Goal: Task Accomplishment & Management: Use online tool/utility

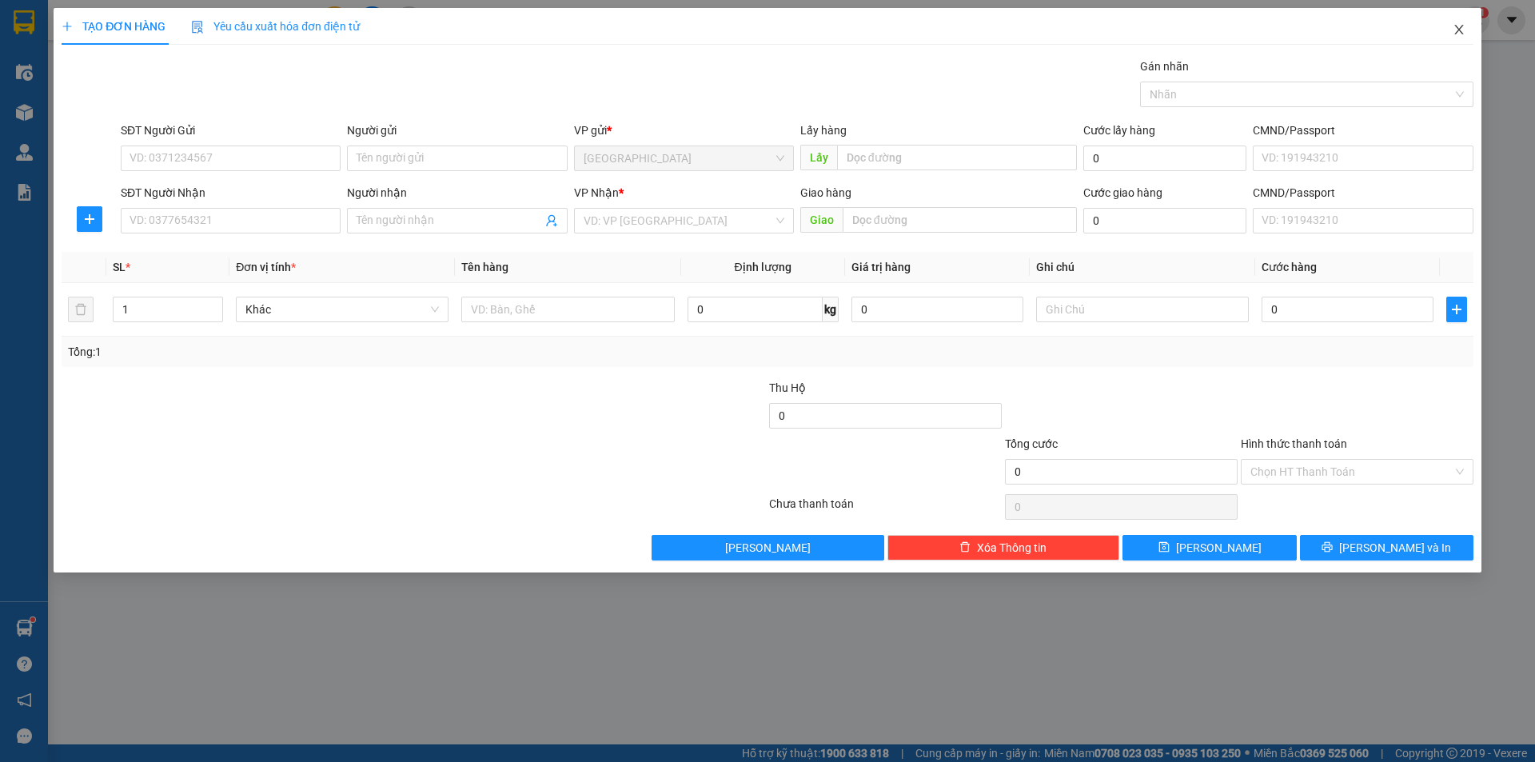
click at [1462, 26] on icon "close" at bounding box center [1459, 29] width 13 height 13
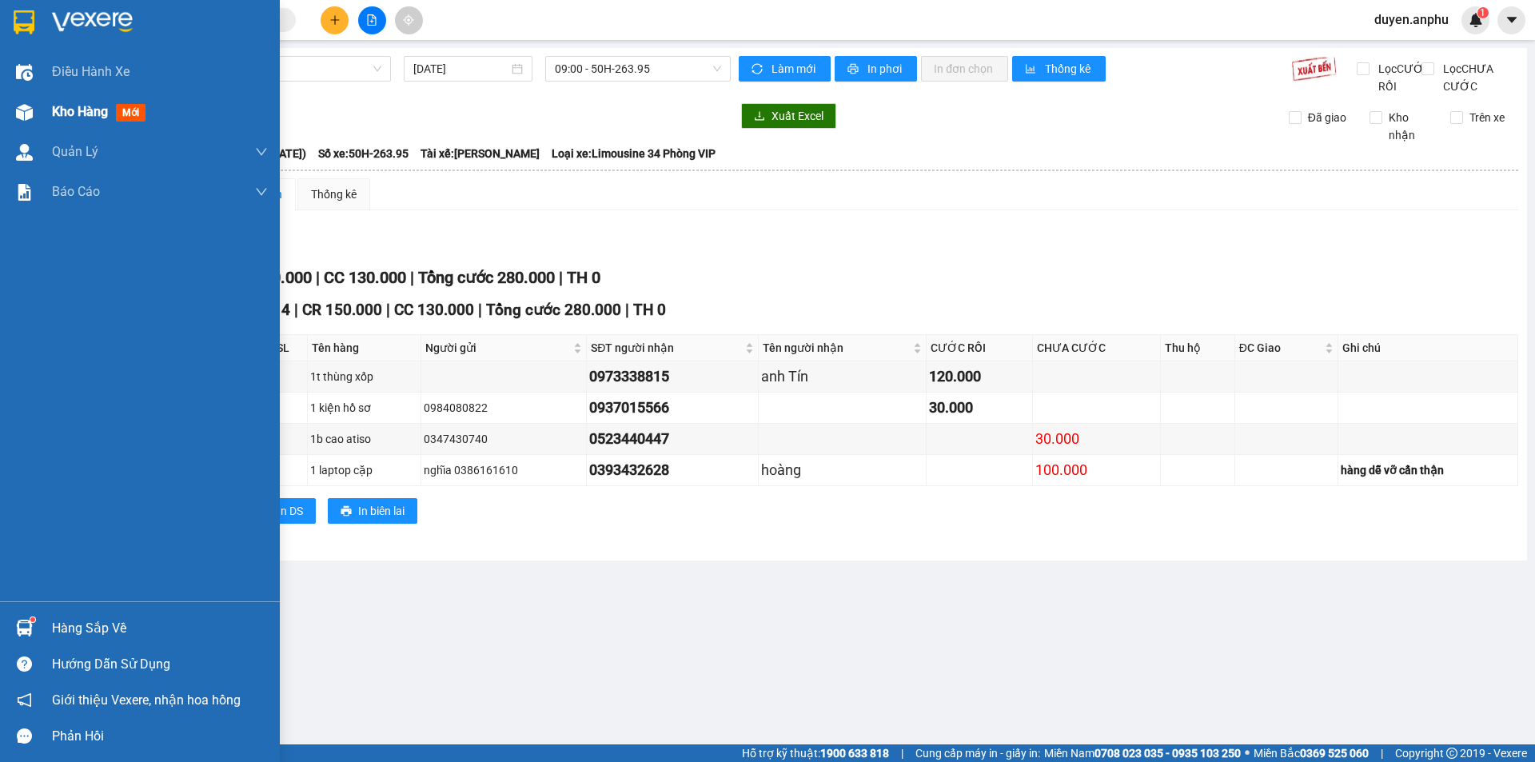
click at [108, 110] on span "Kho hàng" at bounding box center [80, 111] width 56 height 15
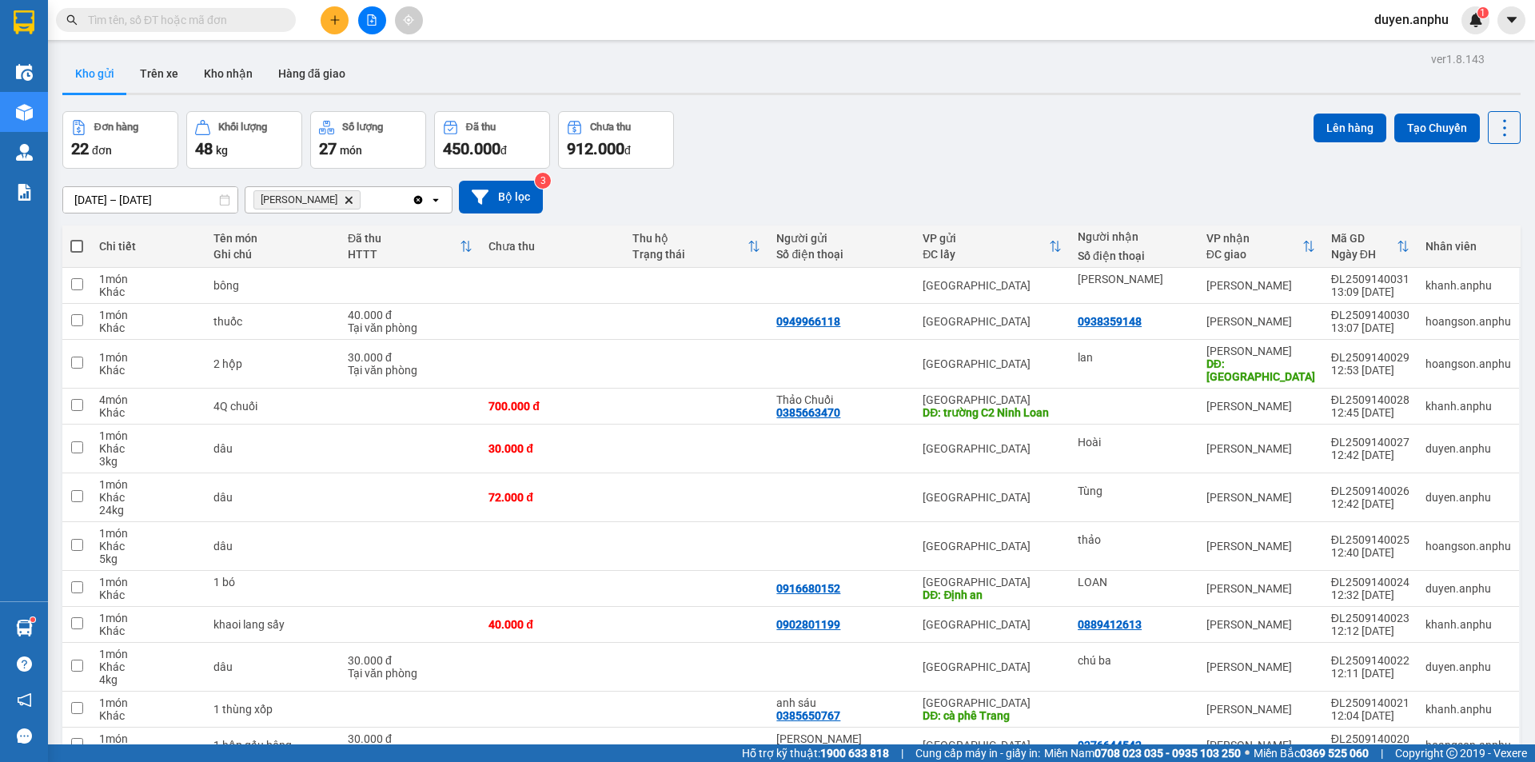
click at [78, 247] on span at bounding box center [76, 246] width 13 height 13
click at [77, 238] on input "checkbox" at bounding box center [77, 238] width 0 height 0
checkbox input "true"
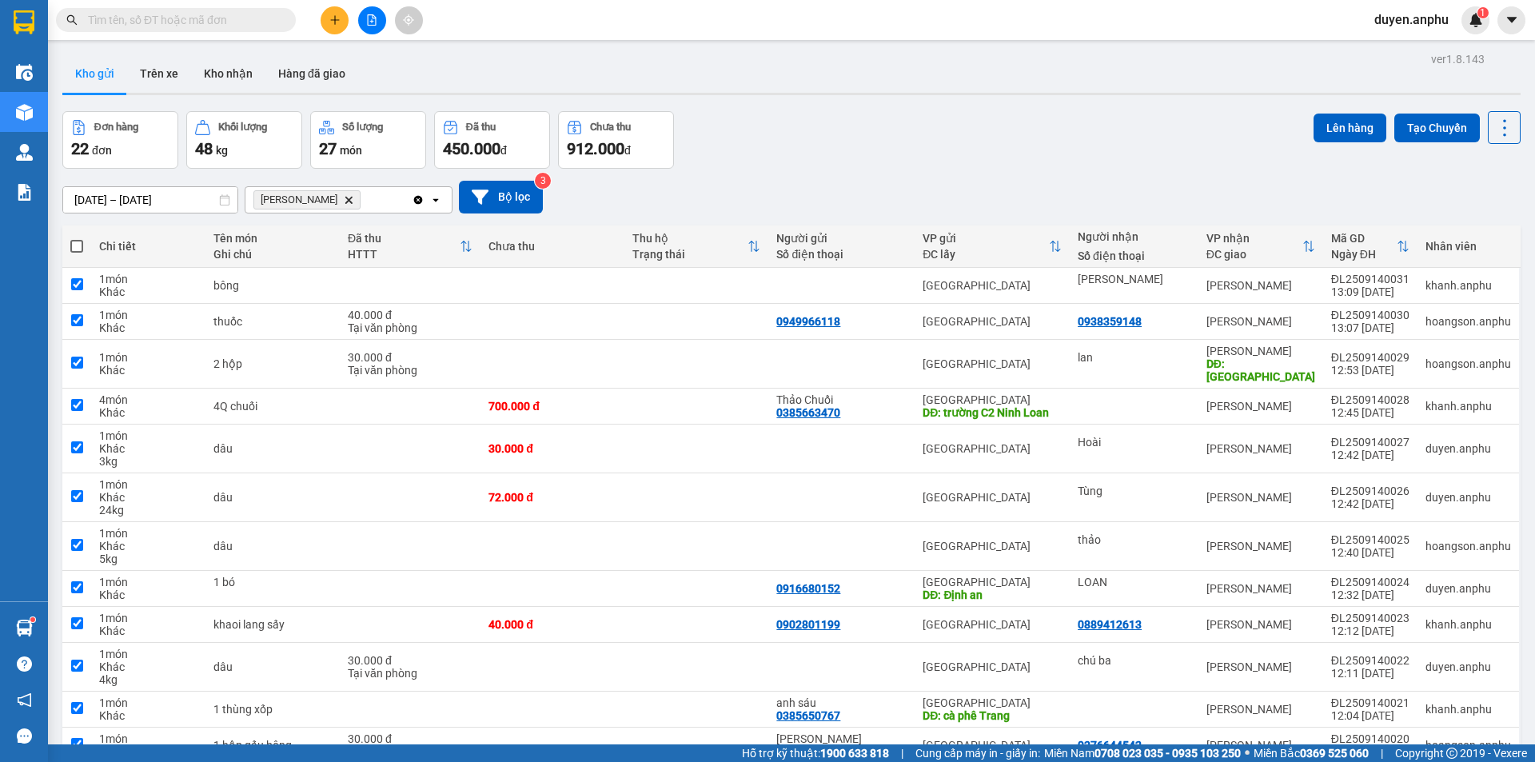
checkbox input "true"
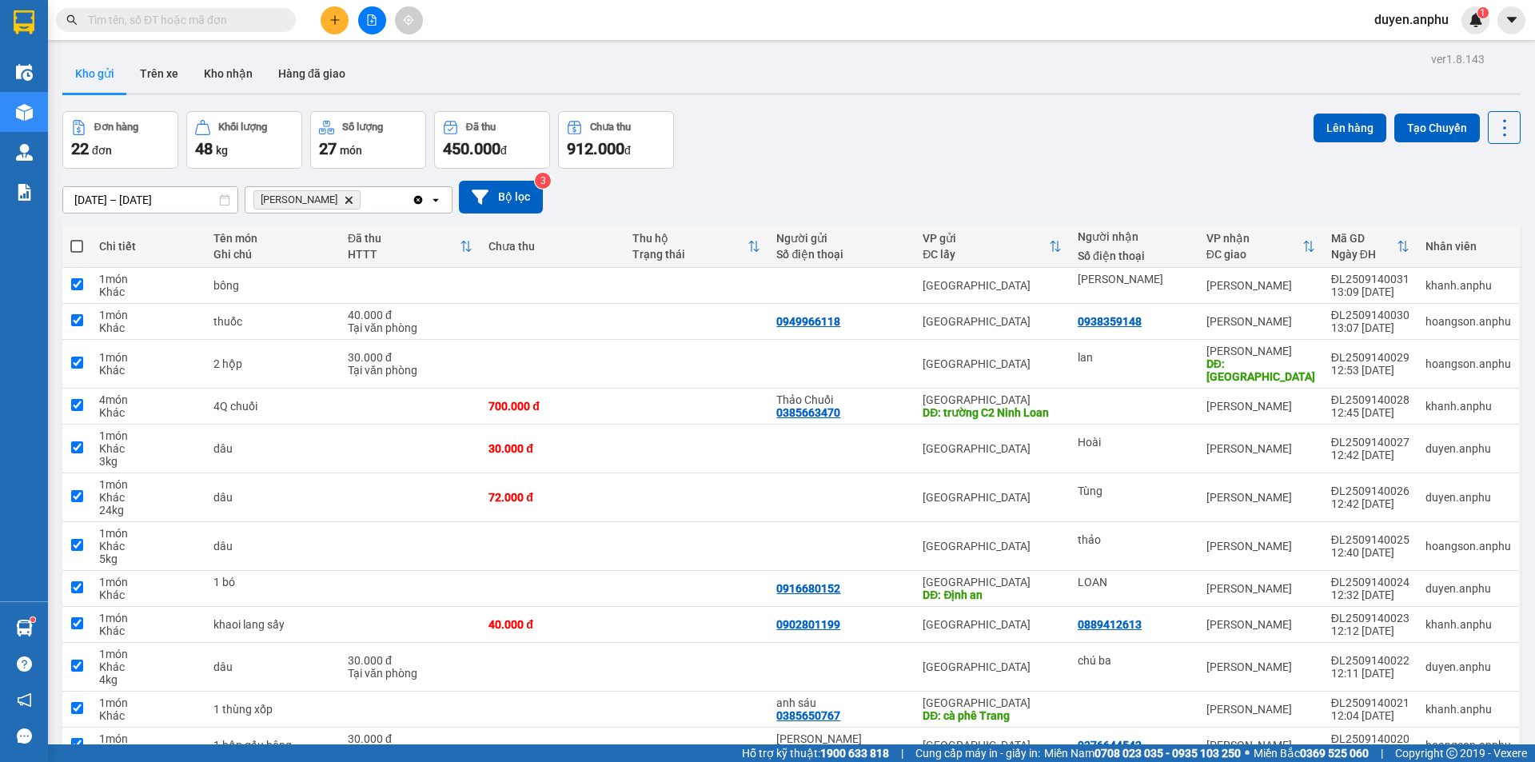
checkbox input "true"
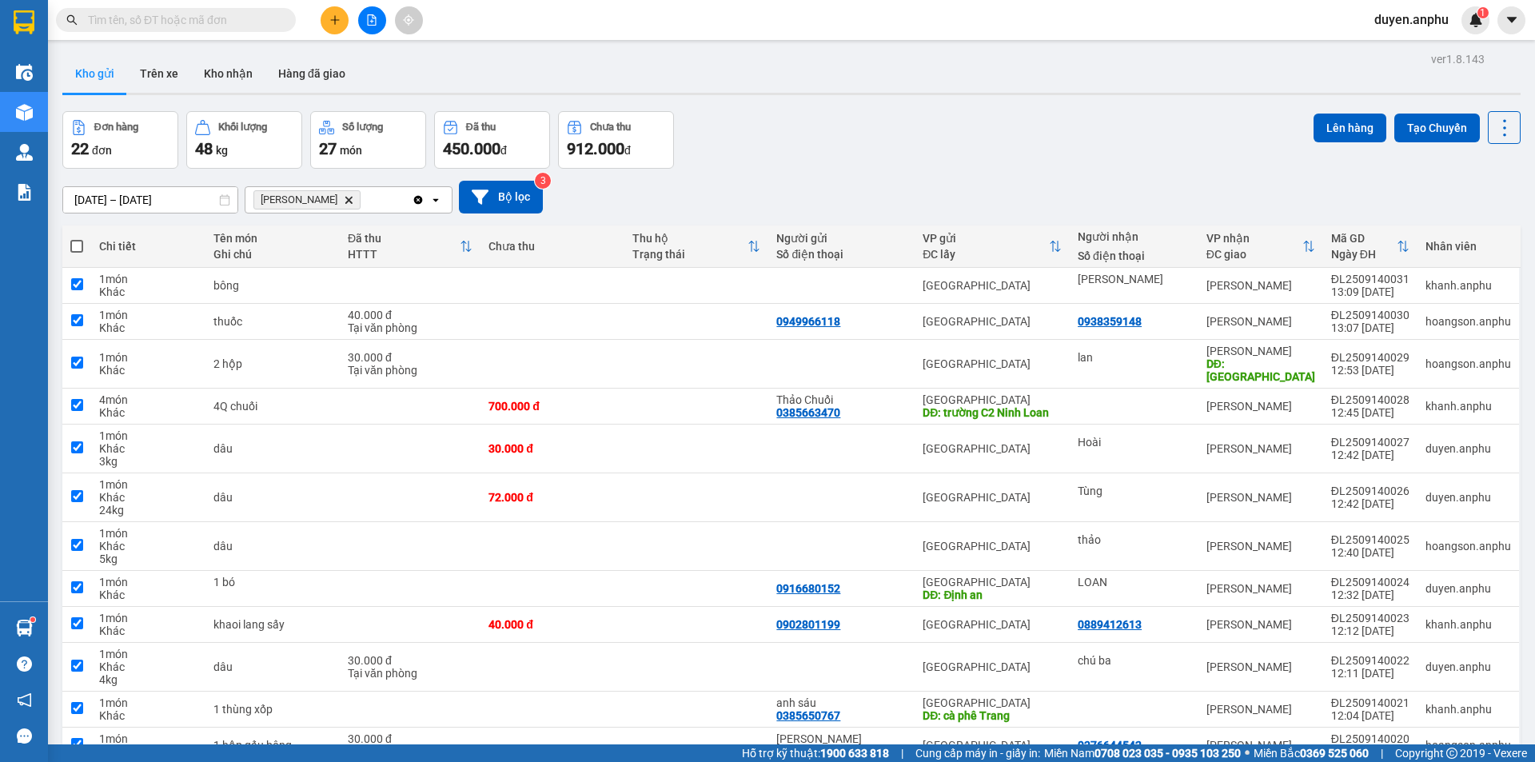
checkbox input "true"
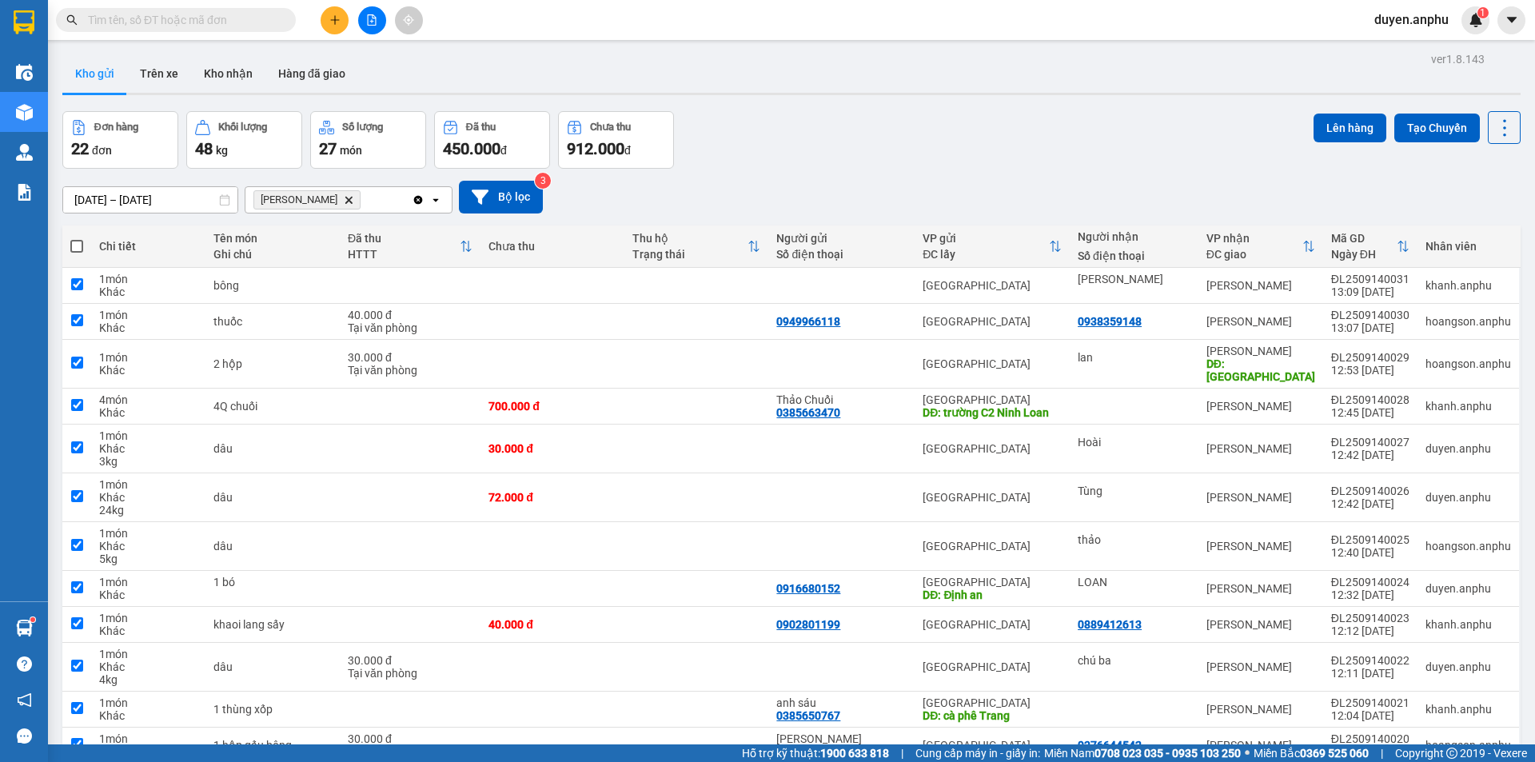
checkbox input "true"
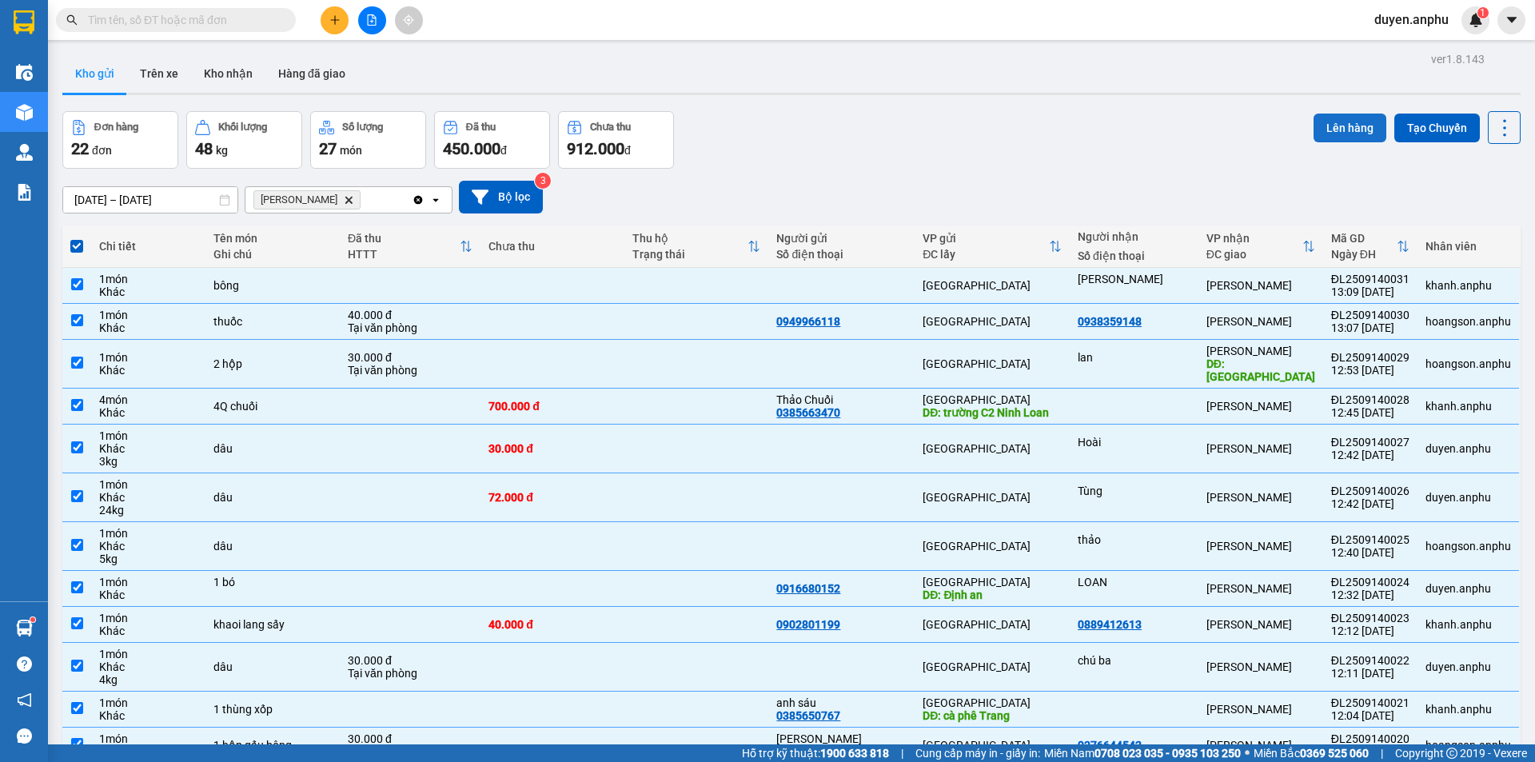
click at [1319, 130] on button "Lên hàng" at bounding box center [1350, 128] width 73 height 29
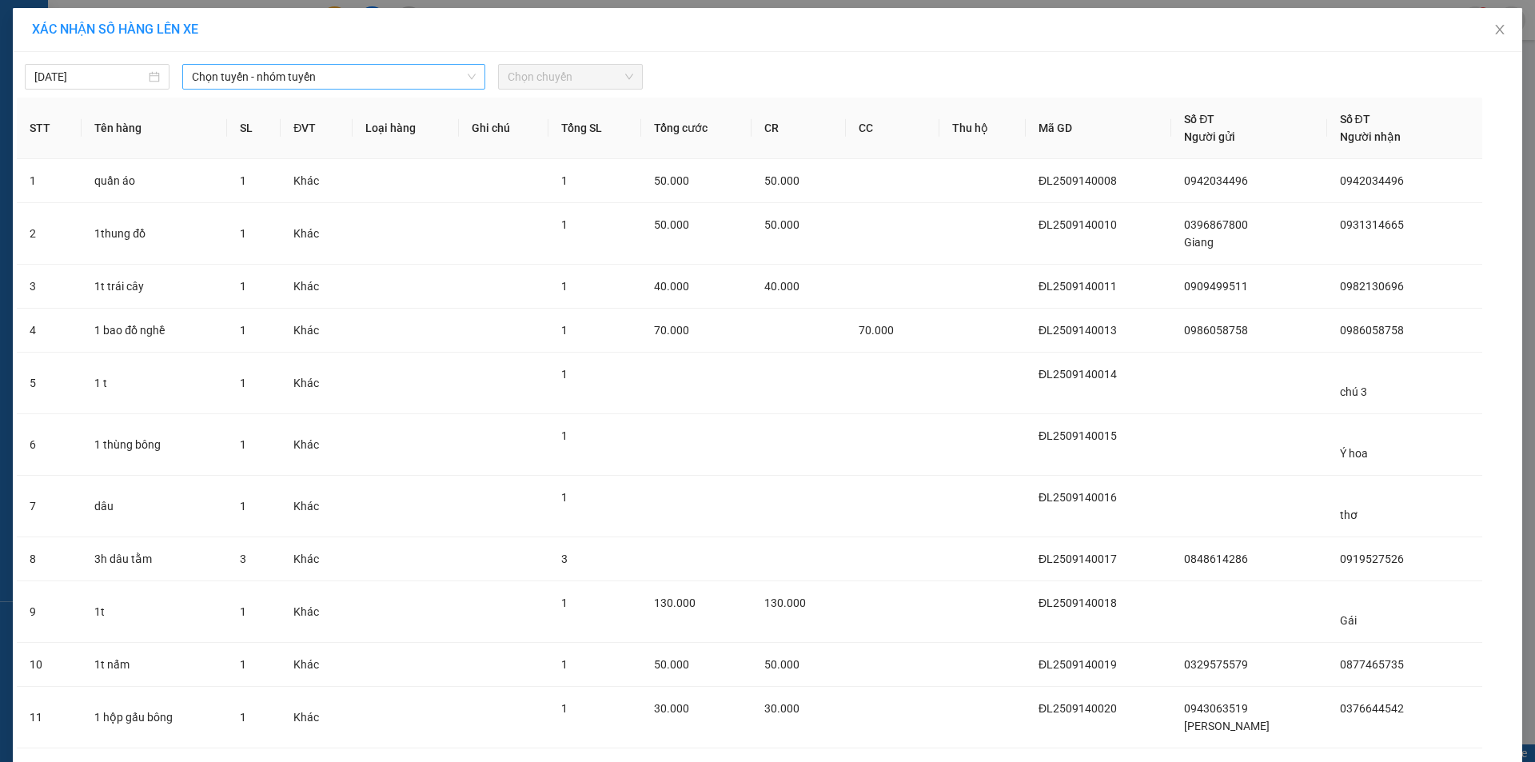
click at [263, 75] on span "Chọn tuyến - nhóm tuyến" at bounding box center [334, 77] width 284 height 24
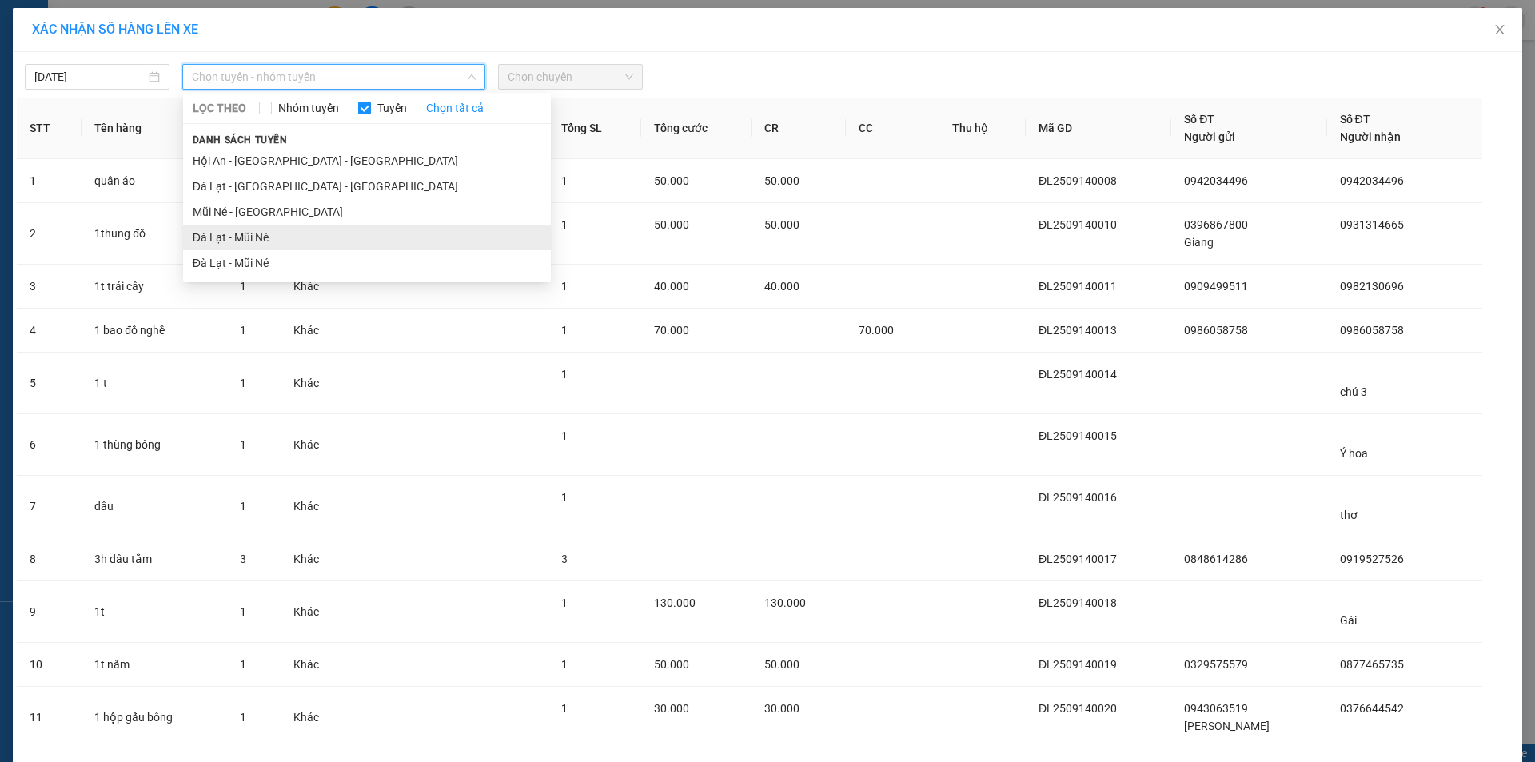
click at [265, 244] on li "Đà Lạt - Mũi Né" at bounding box center [367, 238] width 368 height 26
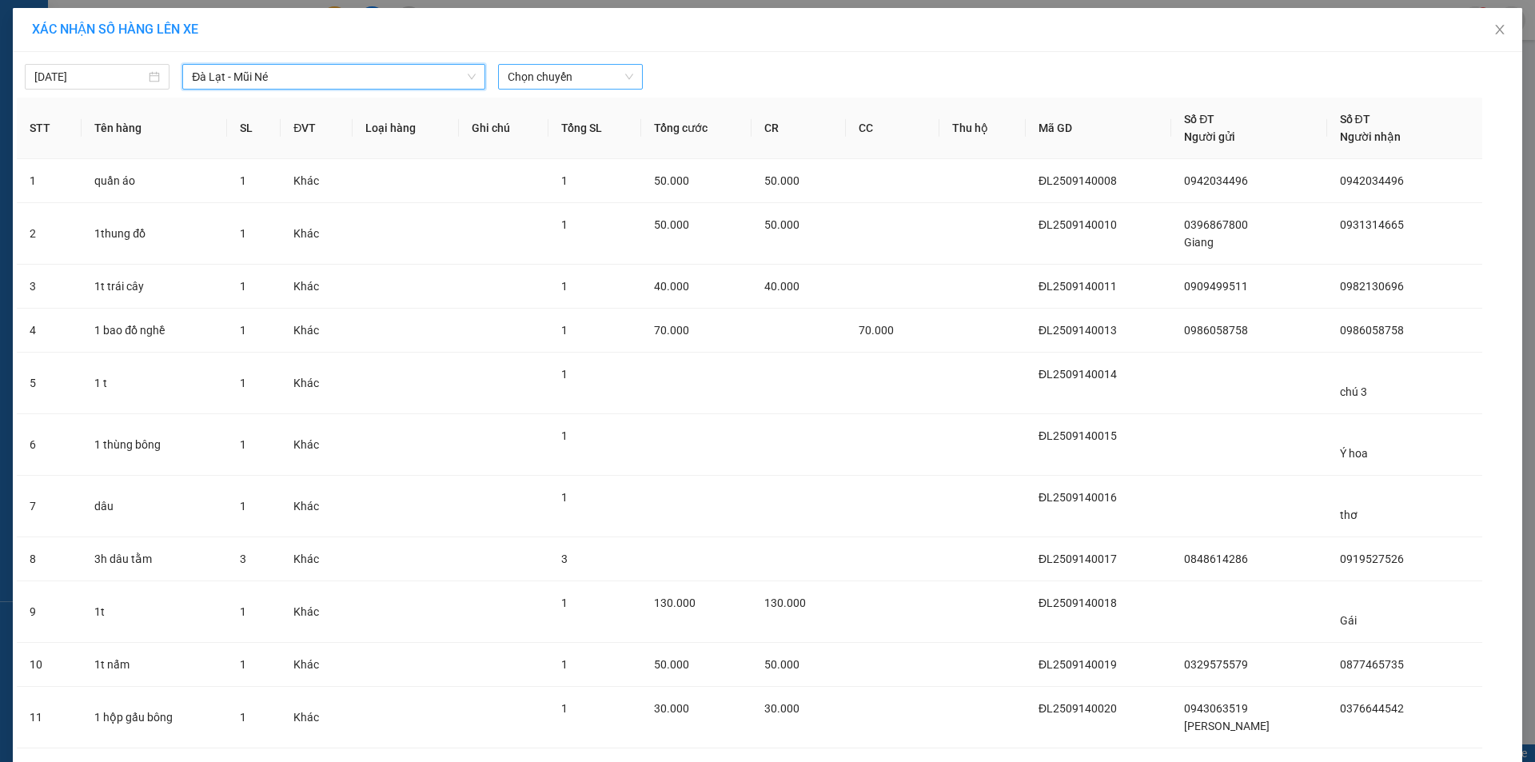
click at [611, 81] on span "Chọn chuyến" at bounding box center [571, 77] width 126 height 24
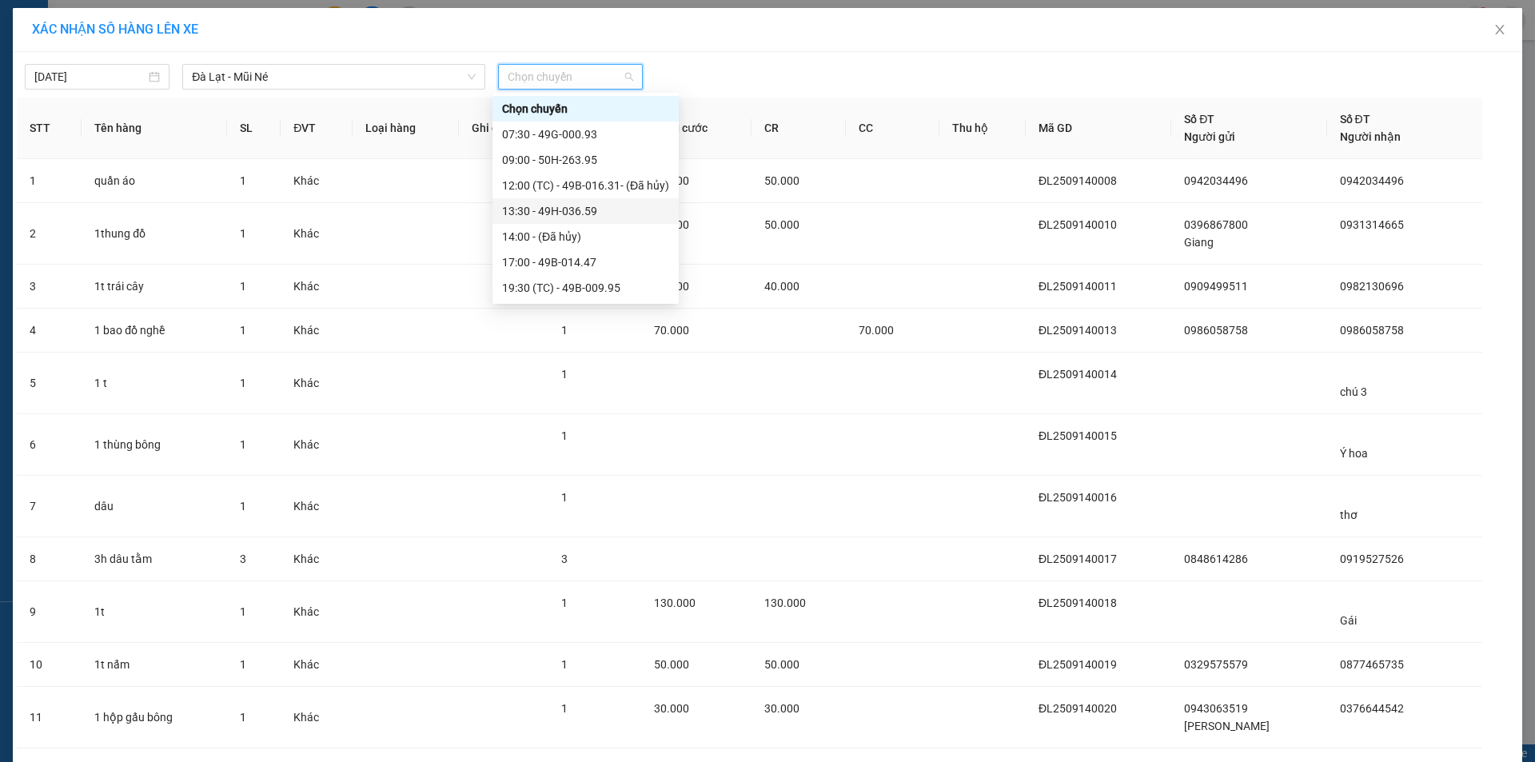
click at [556, 210] on div "13:30 - 49H-036.59" at bounding box center [585, 211] width 167 height 18
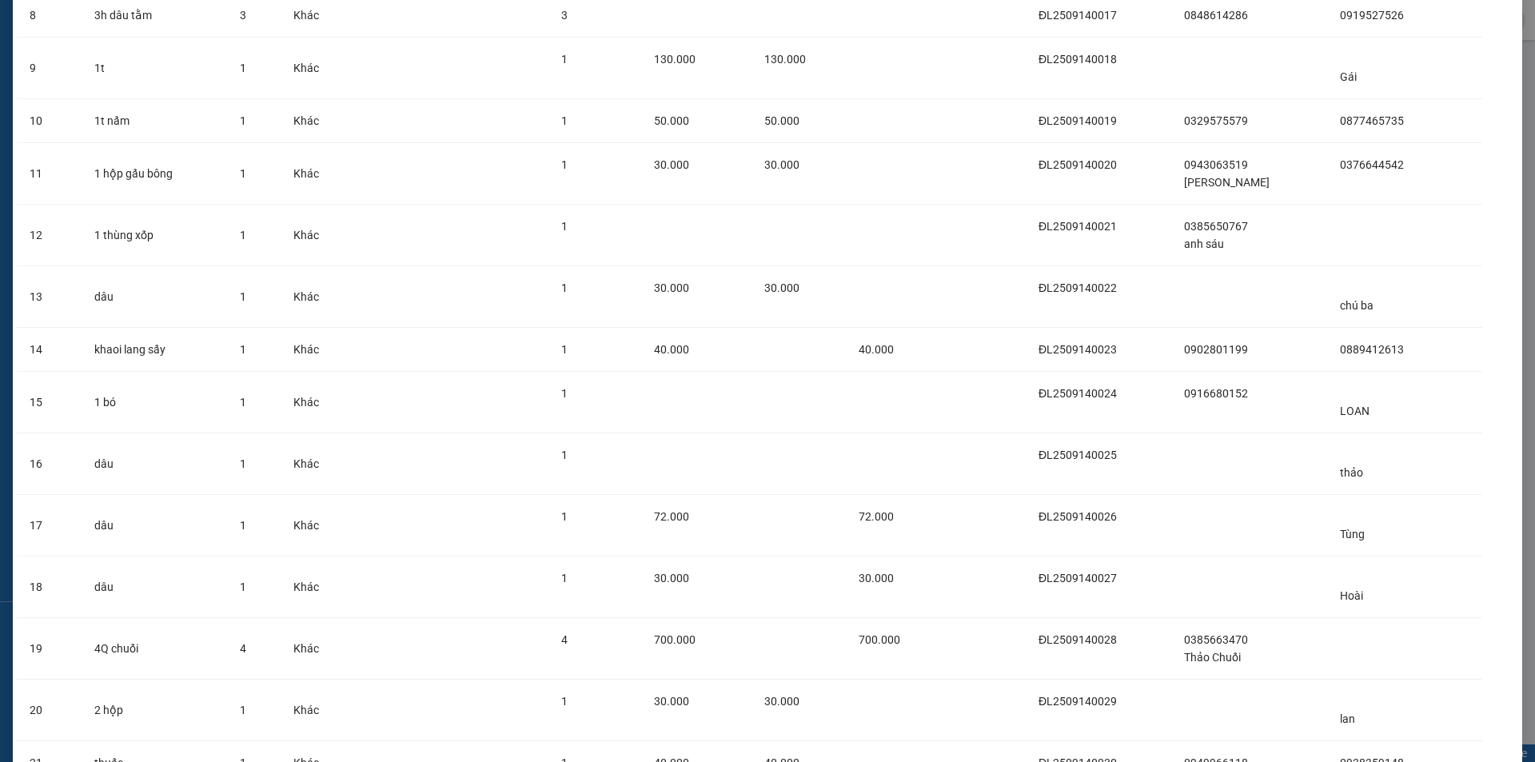
scroll to position [755, 0]
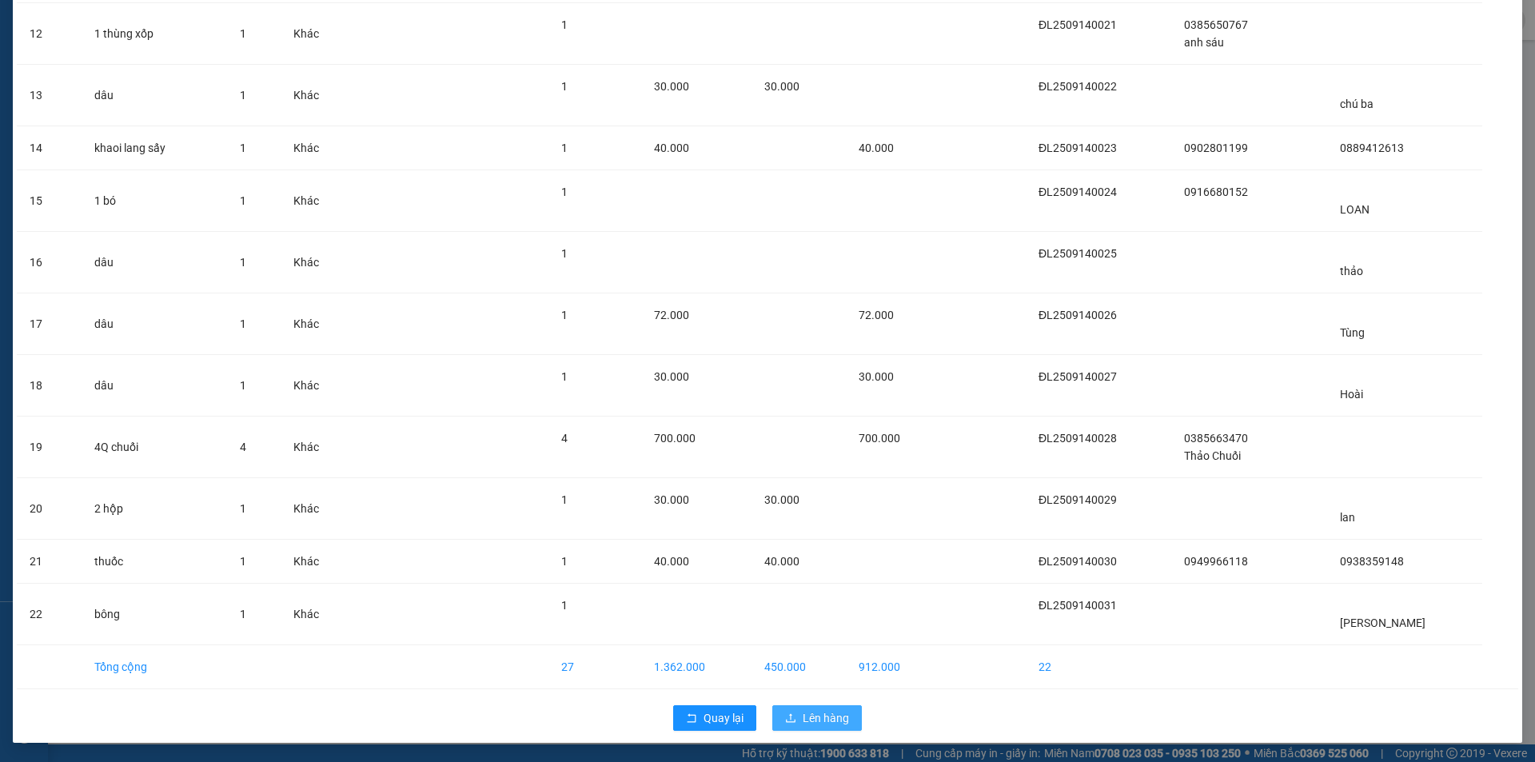
click at [808, 705] on button "Lên hàng" at bounding box center [817, 718] width 90 height 26
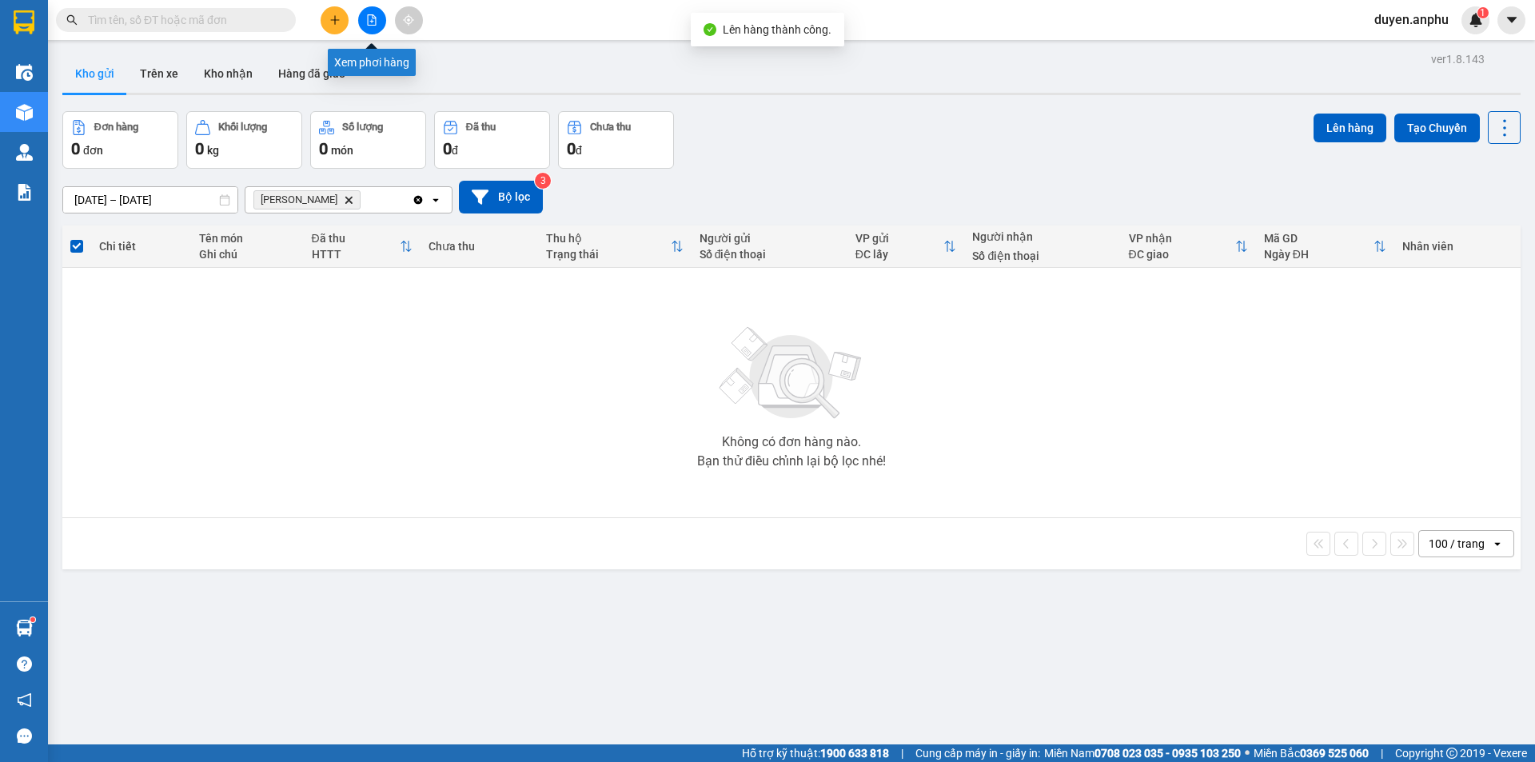
click at [375, 21] on icon "file-add" at bounding box center [371, 19] width 11 height 11
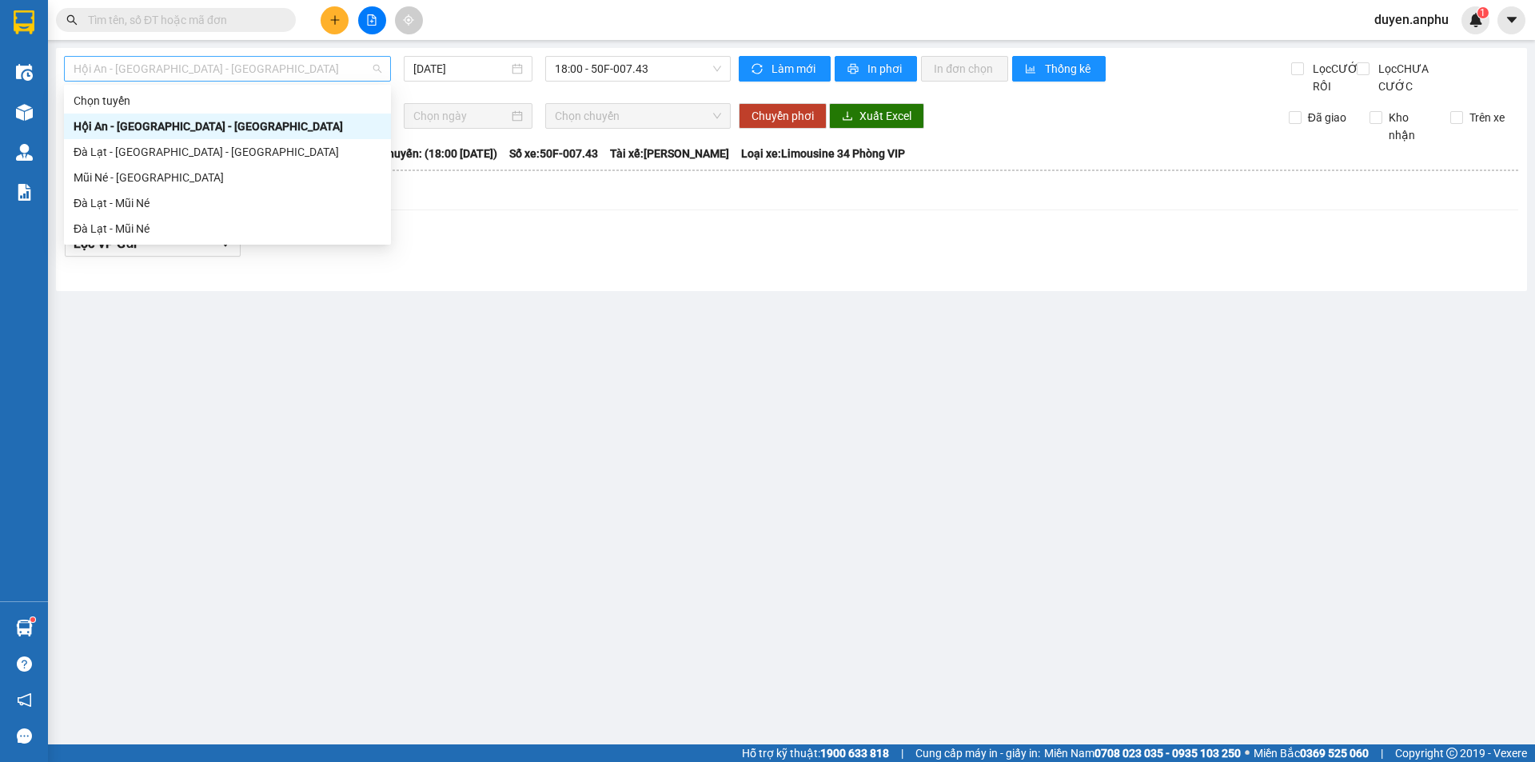
click at [166, 69] on span "Hội An - [GEOGRAPHIC_DATA] - [GEOGRAPHIC_DATA]" at bounding box center [228, 69] width 308 height 24
click at [175, 210] on div "Đà Lạt - Mũi Né" at bounding box center [228, 203] width 308 height 18
type input "[DATE]"
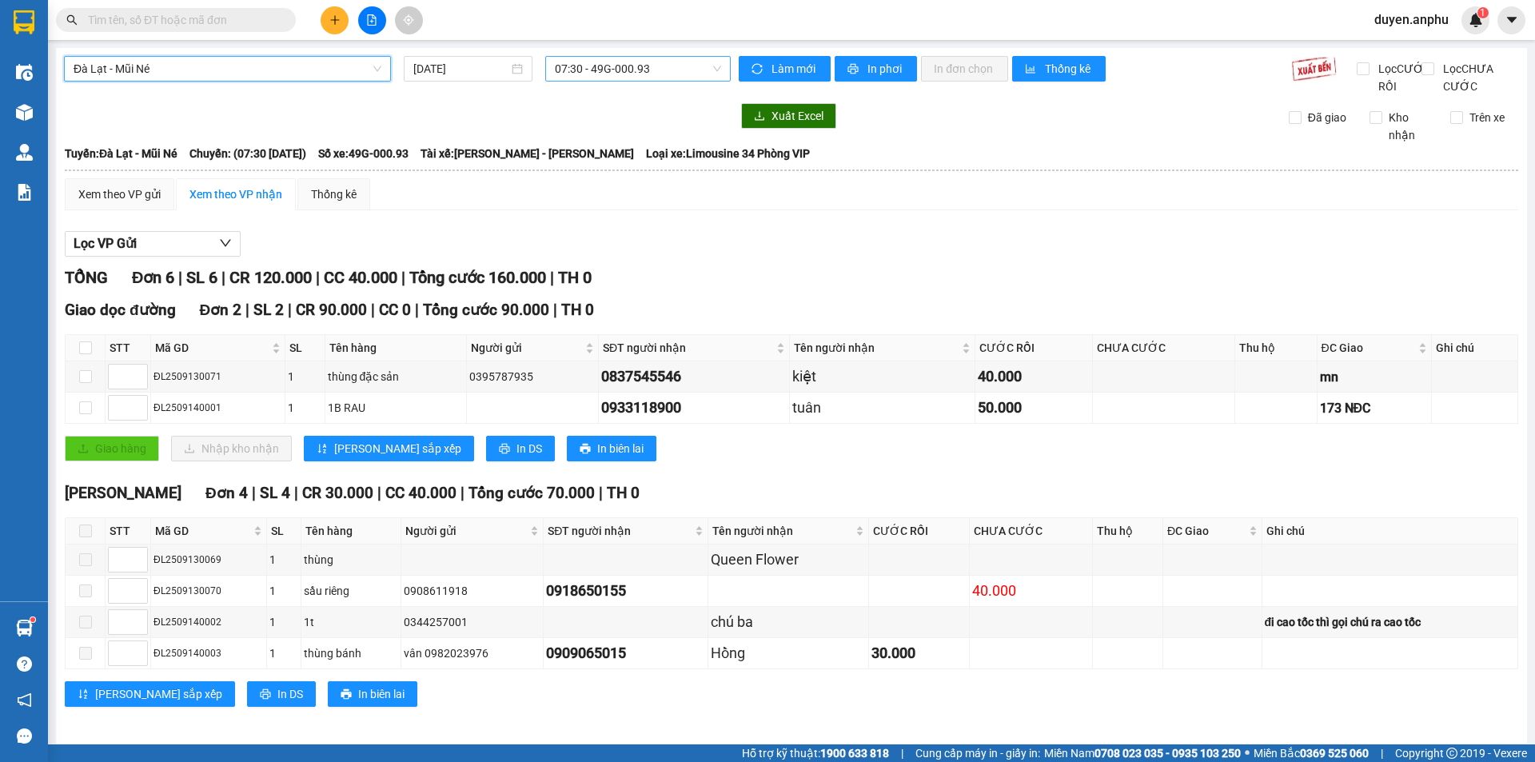
click at [594, 73] on span "07:30 - 49G-000.93" at bounding box center [638, 69] width 166 height 24
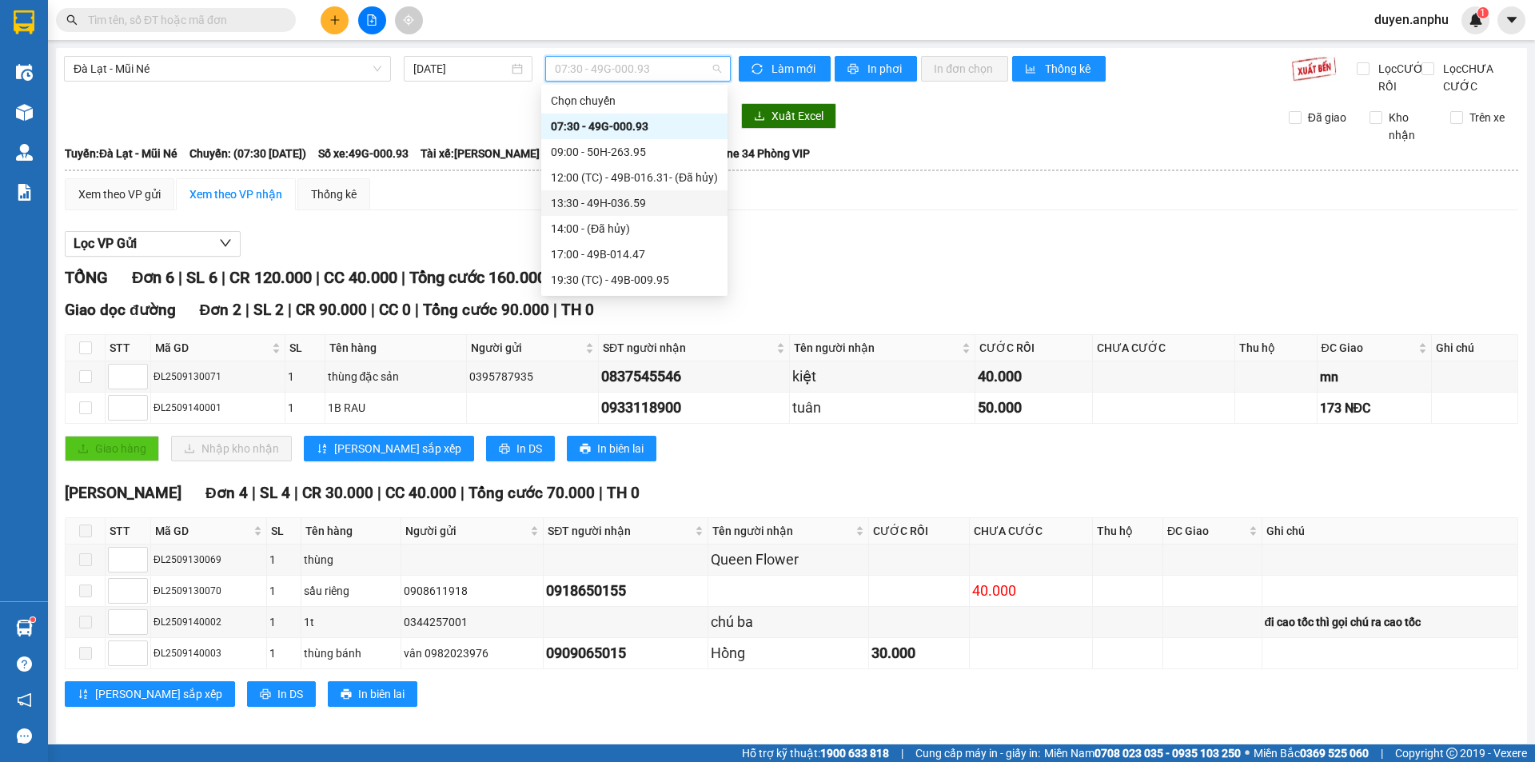
click at [584, 194] on div "13:30 - 49H-036.59" at bounding box center [634, 203] width 186 height 26
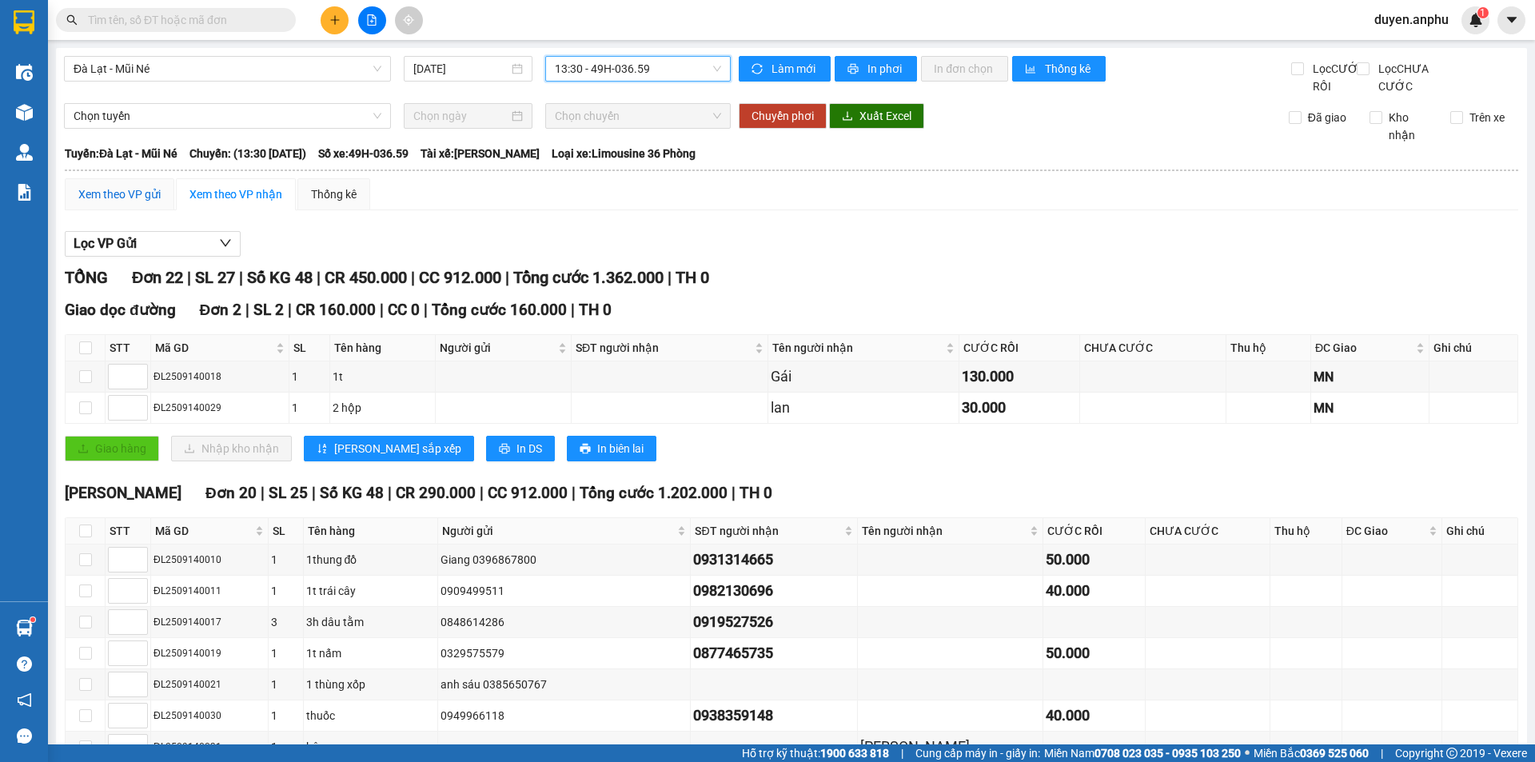
click at [152, 203] on div "Xem theo VP gửi" at bounding box center [119, 195] width 82 height 18
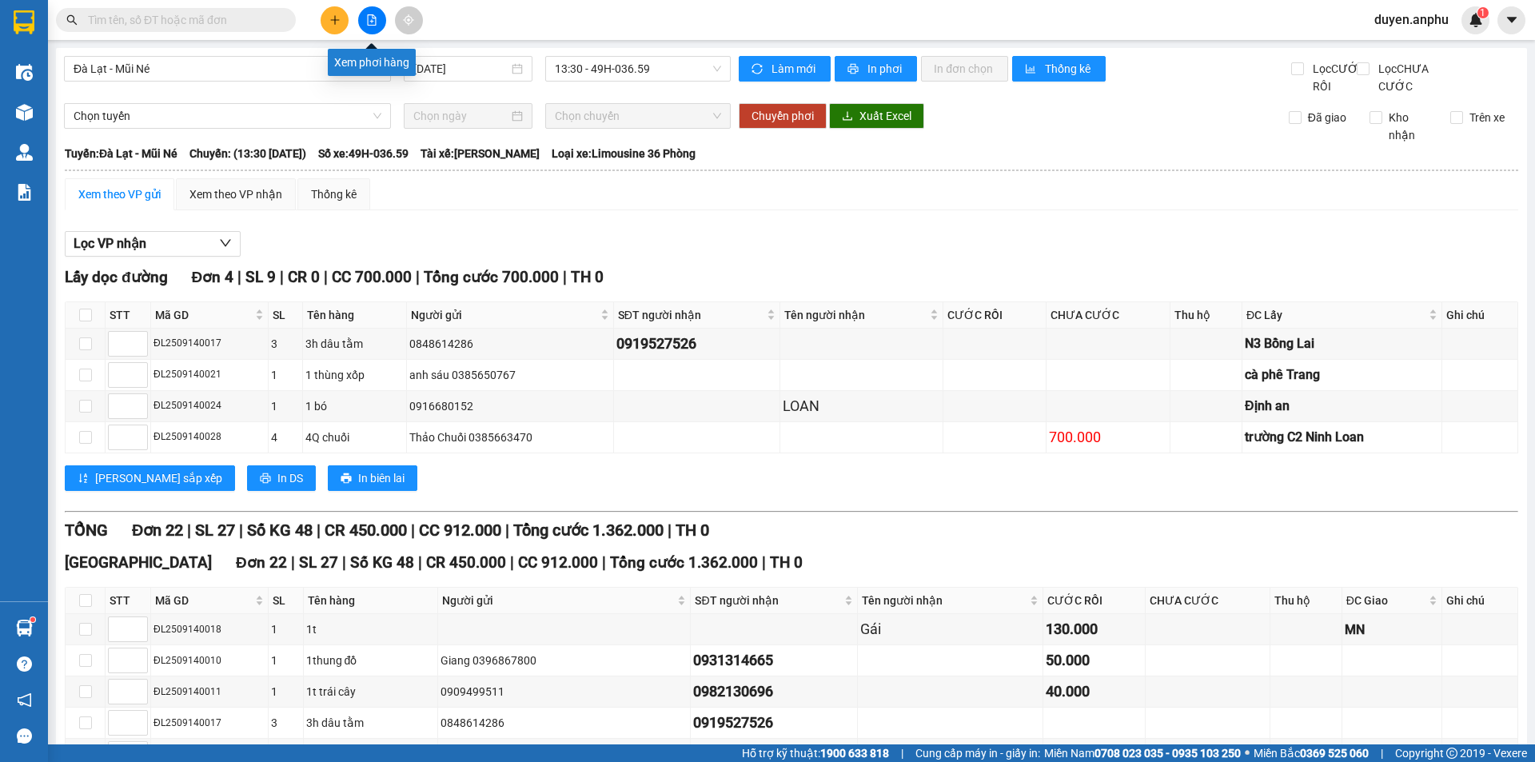
click at [361, 26] on button at bounding box center [372, 20] width 28 height 28
drag, startPoint x: 275, startPoint y: 58, endPoint x: 182, endPoint y: 166, distance: 142.2
click at [275, 60] on span "Đà Lạt - Mũi Né" at bounding box center [228, 69] width 308 height 24
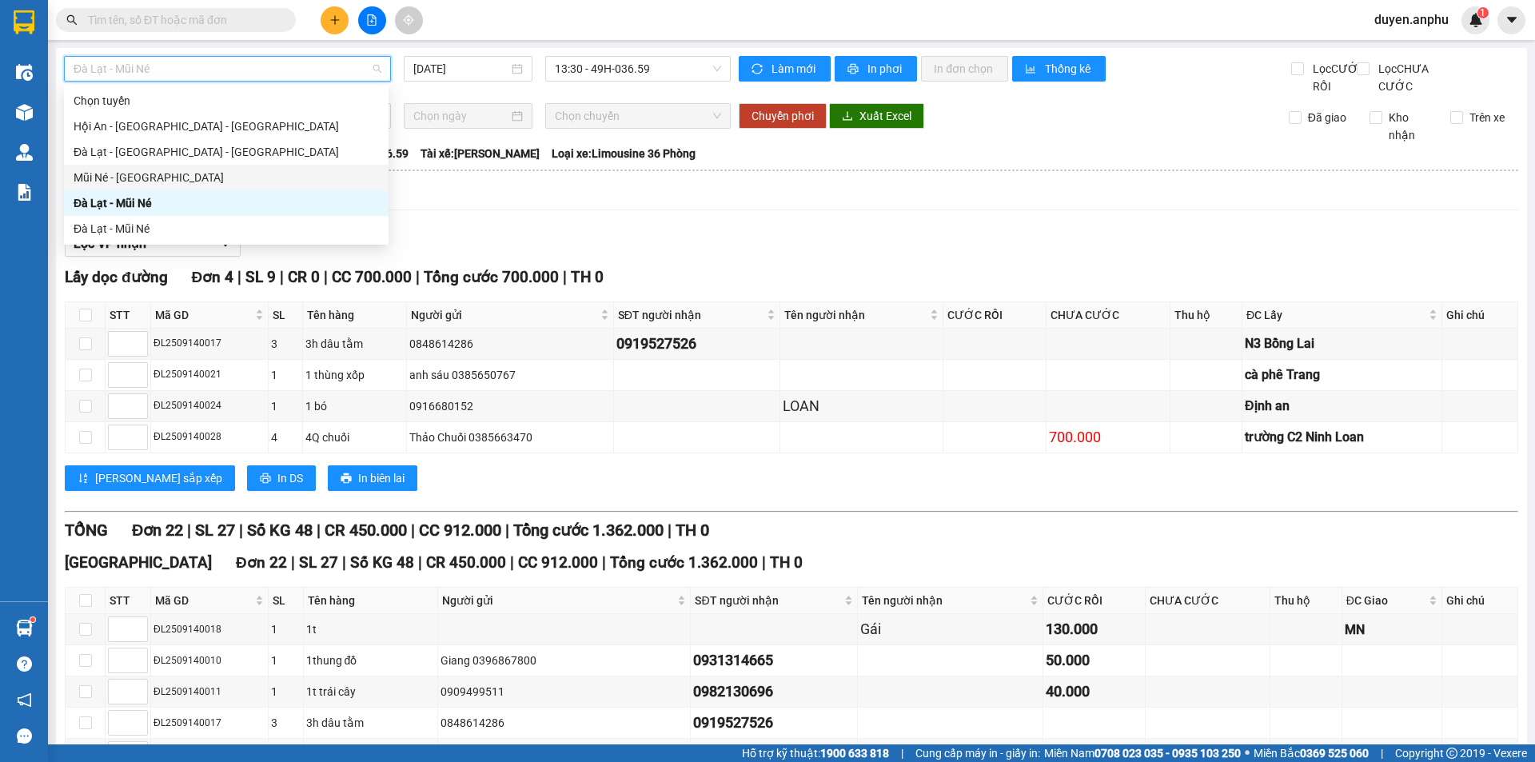
click at [122, 176] on div "Mũi Né - [GEOGRAPHIC_DATA]" at bounding box center [226, 178] width 305 height 18
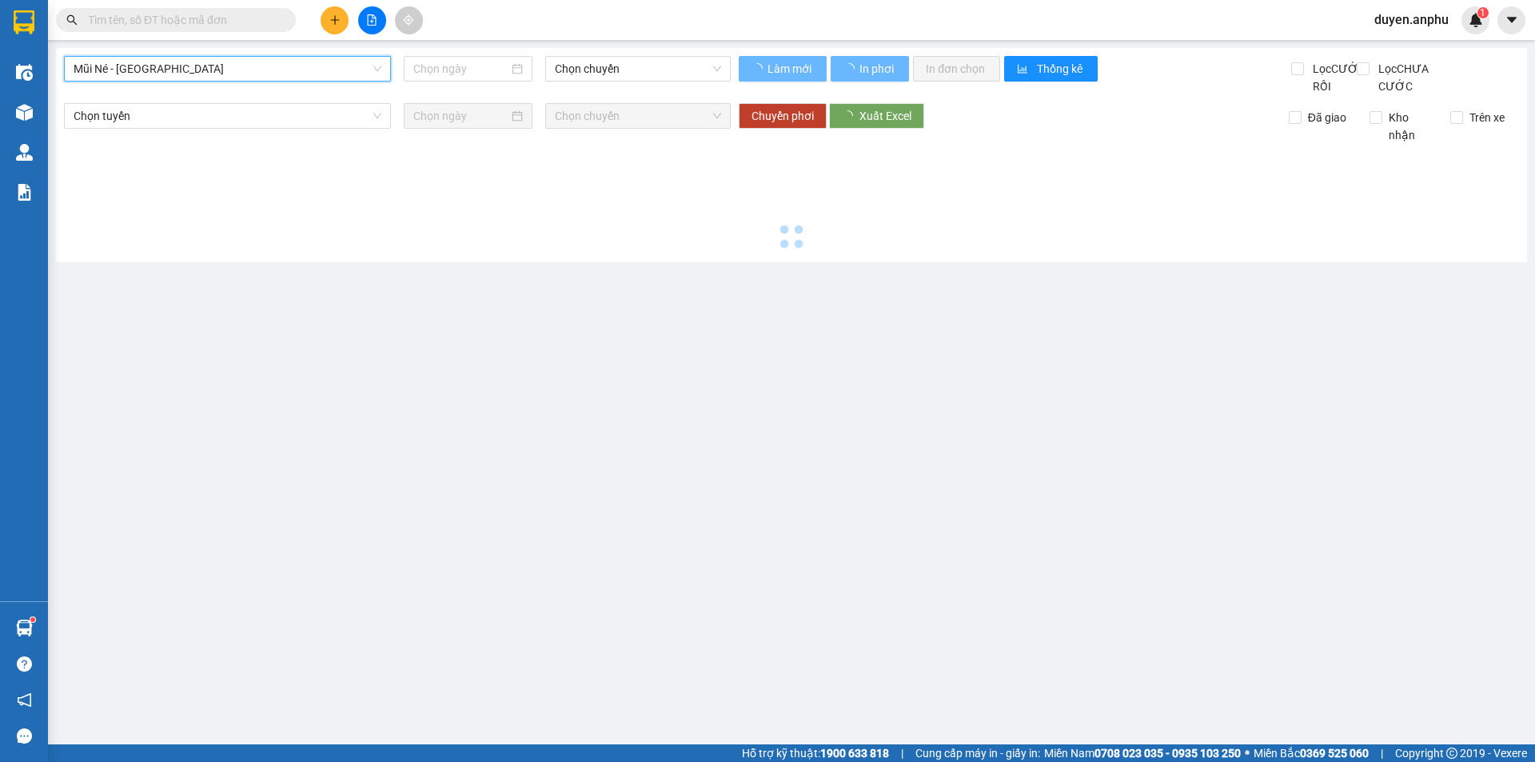
type input "[DATE]"
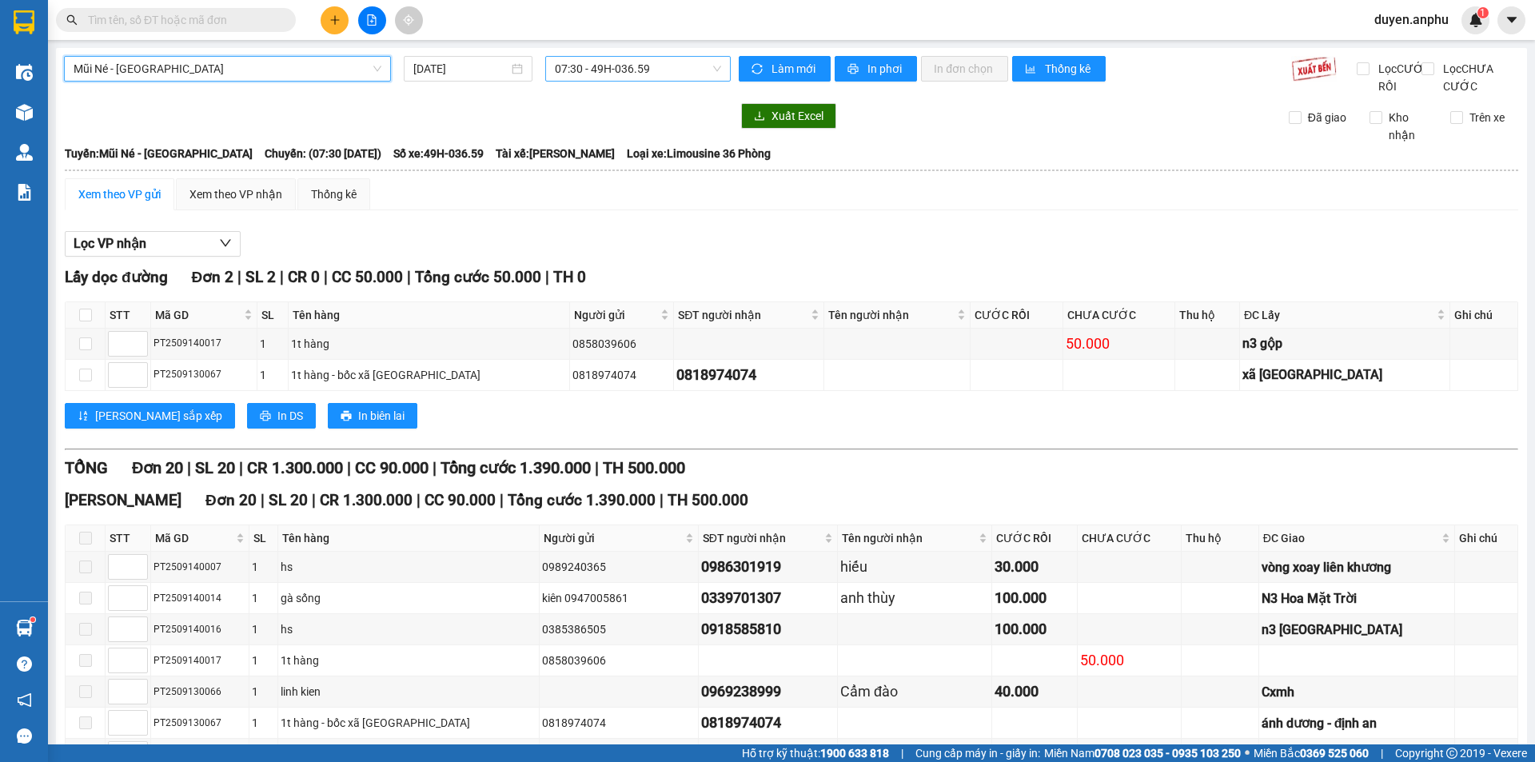
click at [610, 70] on span "07:30 - 49H-036.59" at bounding box center [638, 69] width 166 height 24
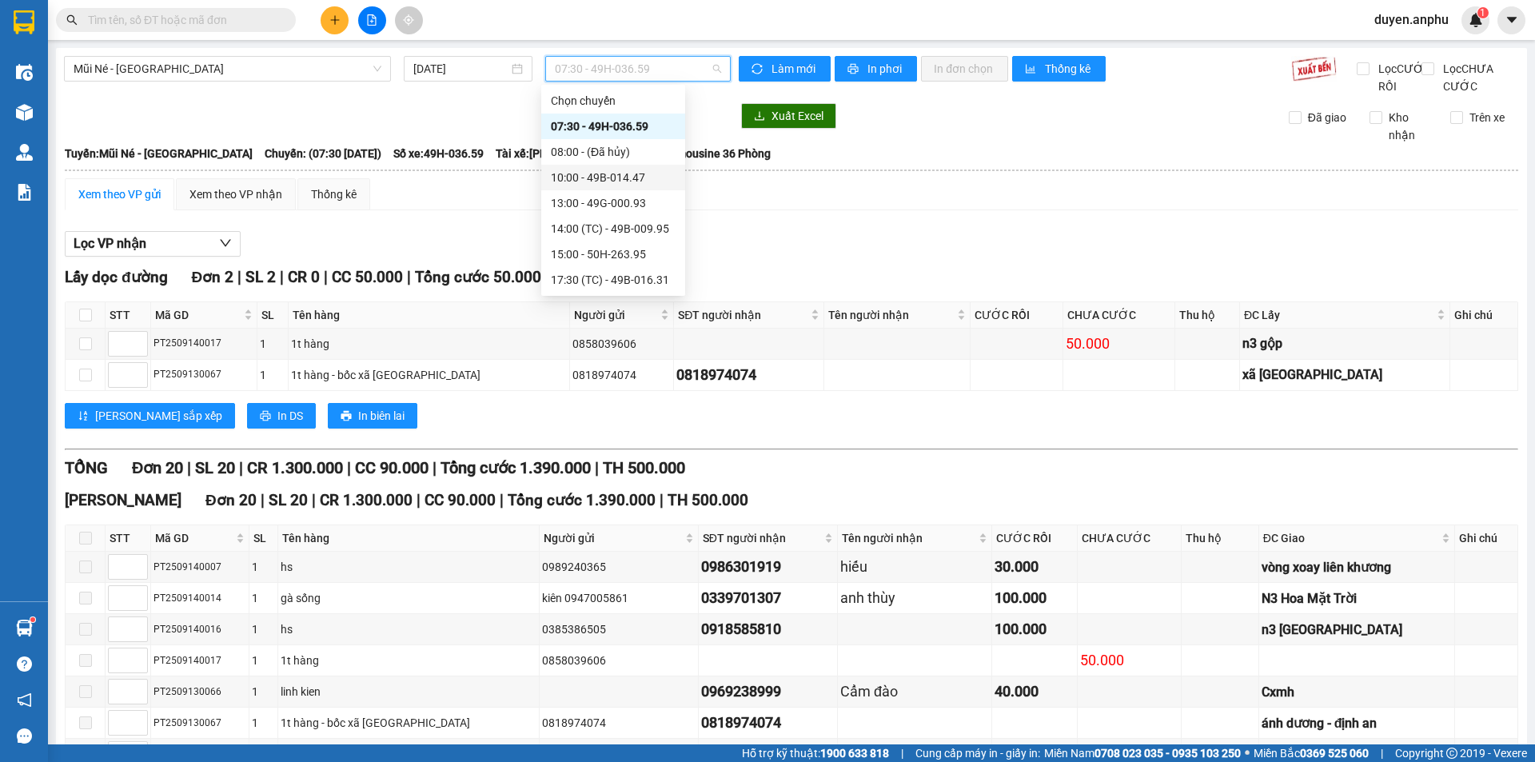
drag, startPoint x: 577, startPoint y: 151, endPoint x: 581, endPoint y: 181, distance: 29.9
click at [577, 186] on div "Chọn chuyến 07:30 - 49H-036.59 08:00 - (Đã hủy) 10:00 - 49B-014.47 13:00 - 49G-…" at bounding box center [613, 190] width 144 height 205
click at [581, 179] on div "10:00 - 49B-014.47" at bounding box center [613, 178] width 125 height 18
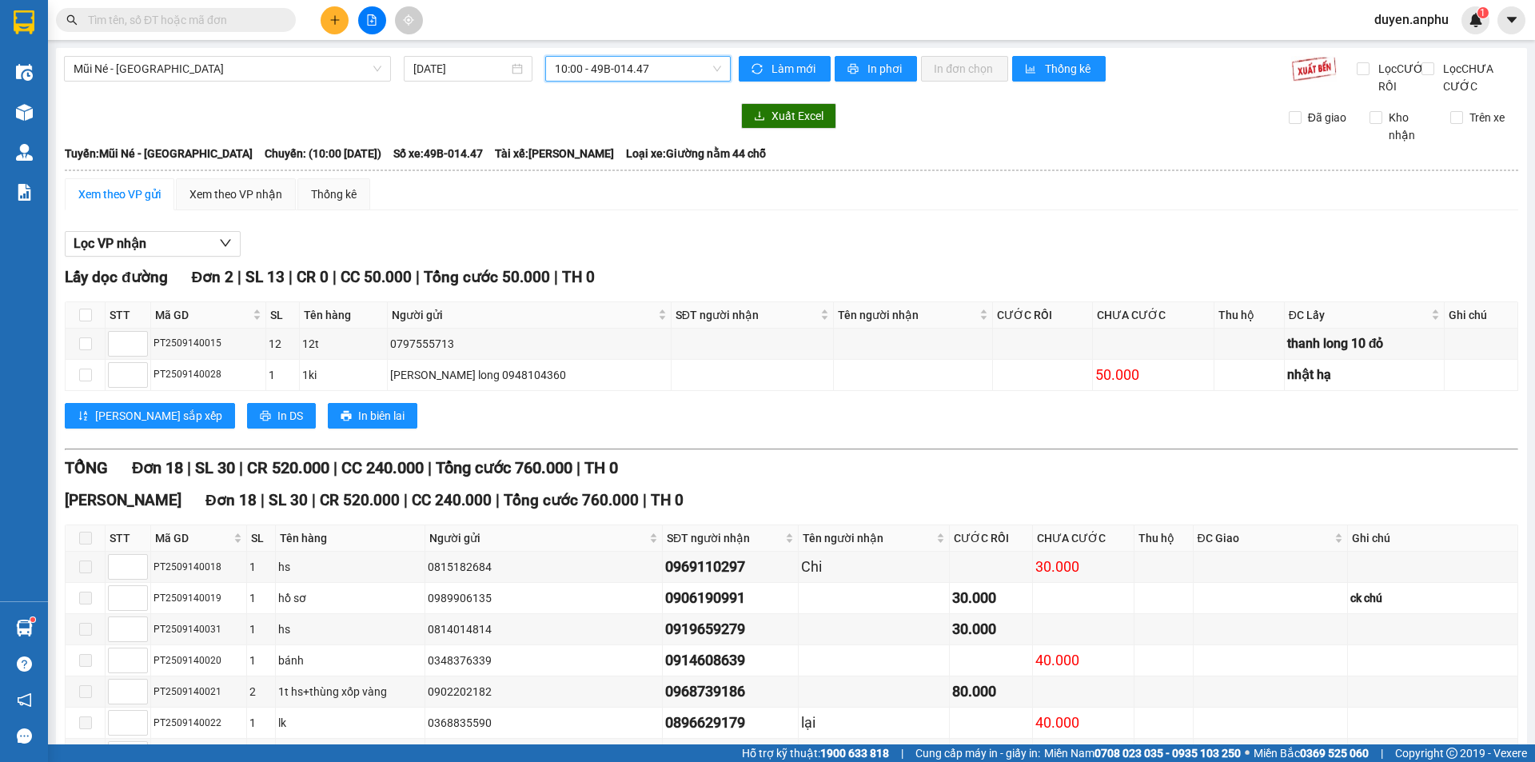
click at [230, 210] on div "Xem theo VP nhận" at bounding box center [236, 194] width 120 height 32
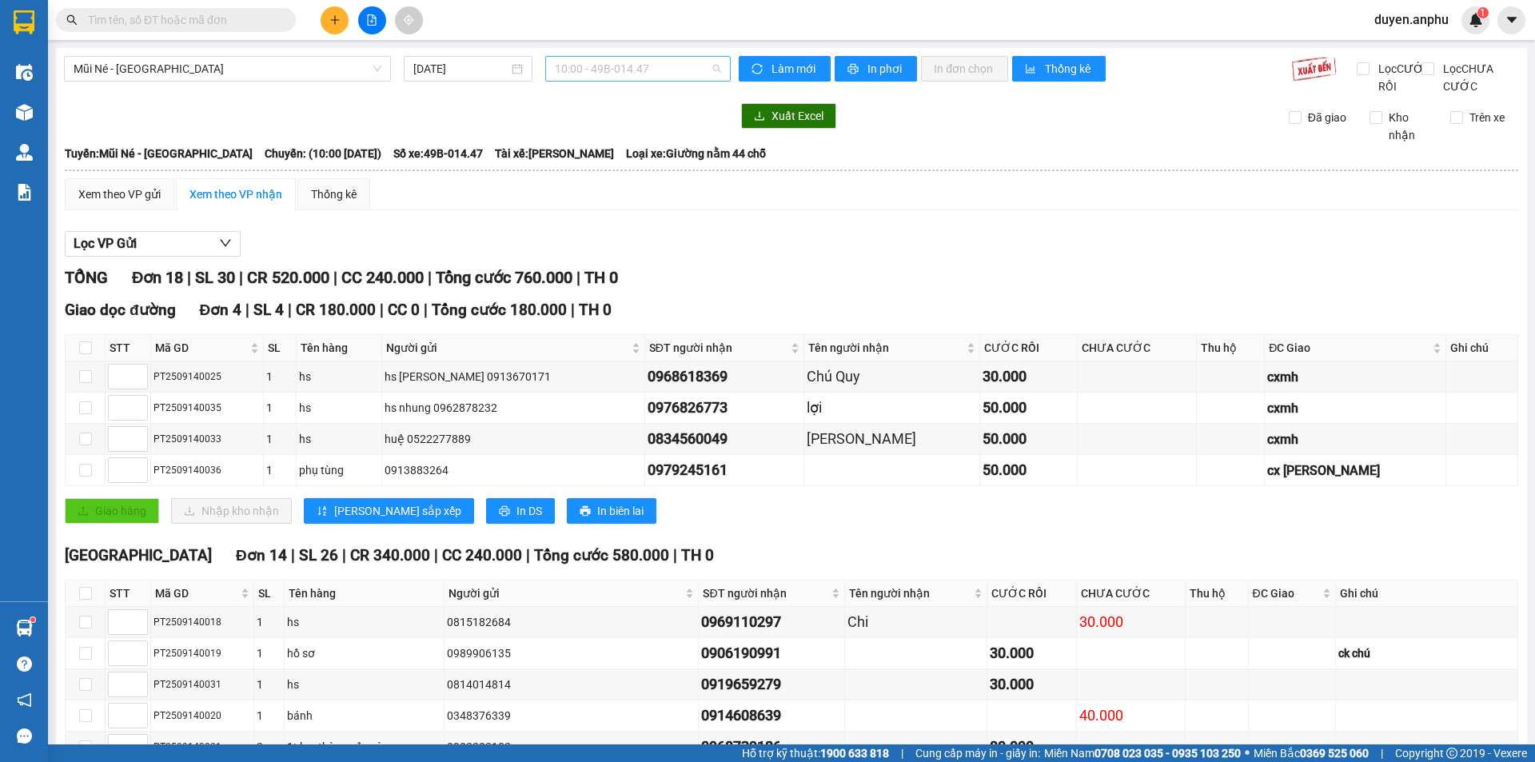
click at [600, 64] on span "10:00 - 49B-014.47" at bounding box center [638, 69] width 166 height 24
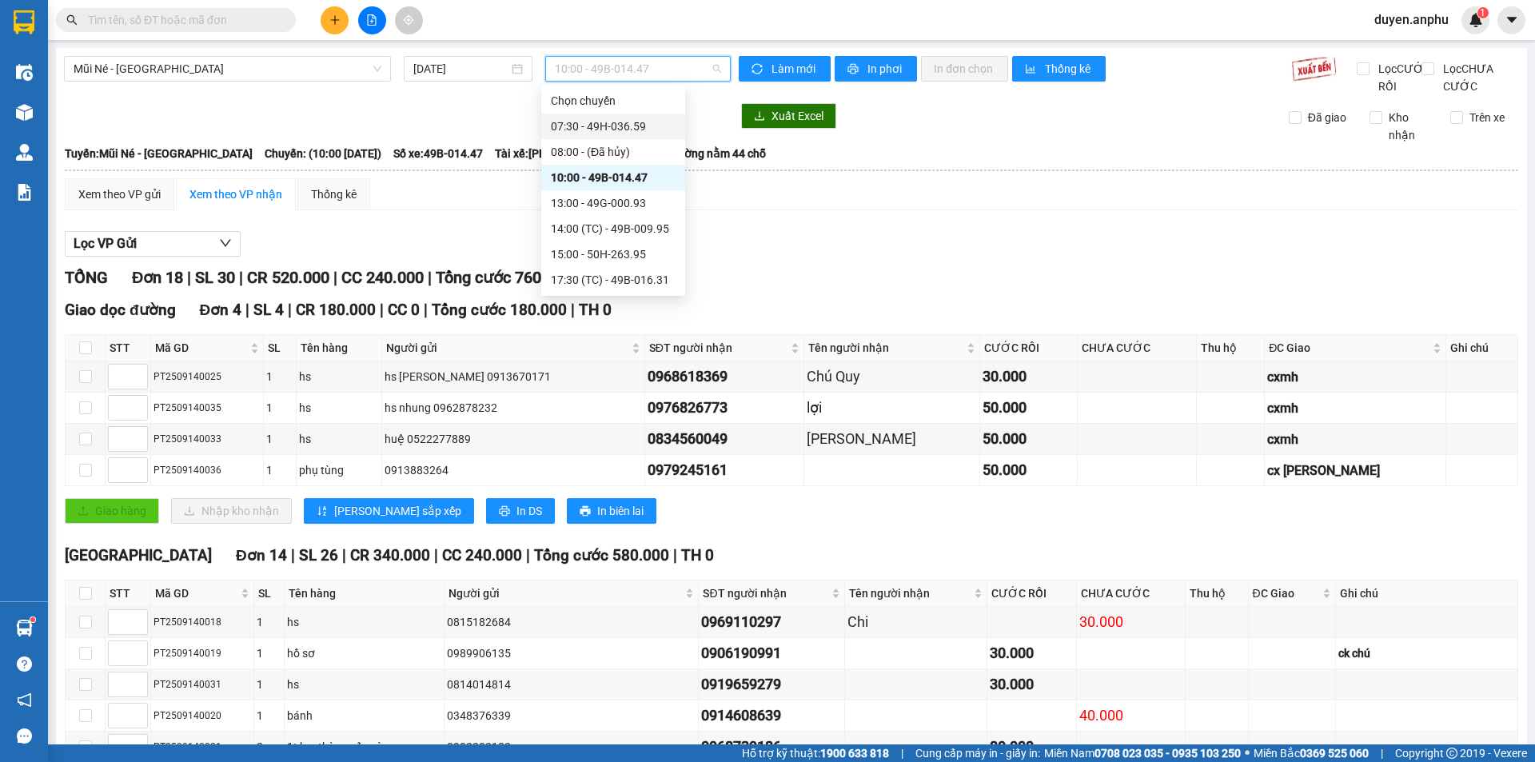
click at [580, 127] on div "07:30 - 49H-036.59" at bounding box center [613, 127] width 125 height 18
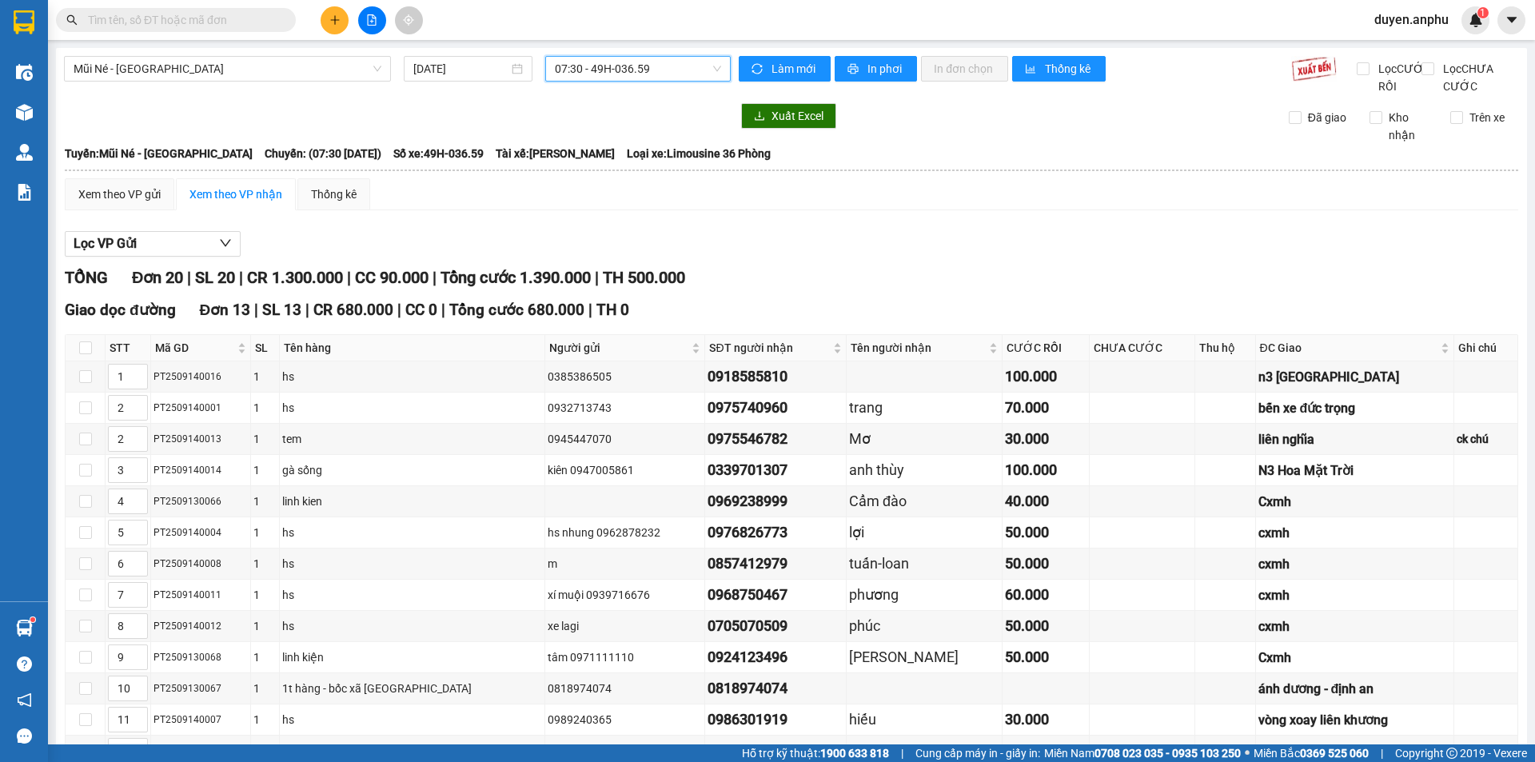
click at [235, 15] on input "text" at bounding box center [182, 20] width 189 height 18
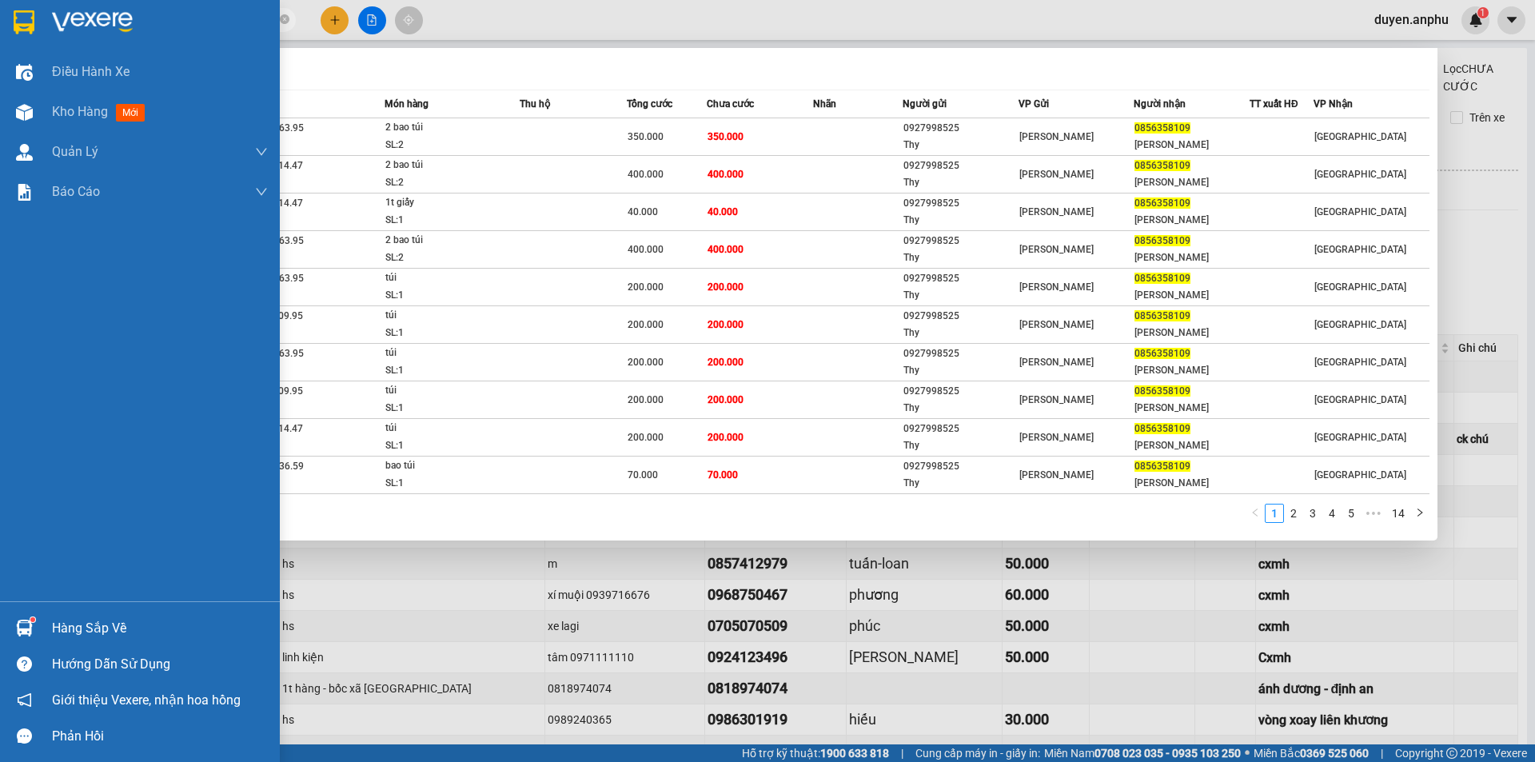
drag, startPoint x: 206, startPoint y: 22, endPoint x: 0, endPoint y: 49, distance: 207.3
click at [0, 50] on section "Kết quả tìm kiếm ( 140 ) Bộ lọc Mã ĐH Trạng thái Món hàng Thu hộ Tổng cước Chưa…" at bounding box center [767, 381] width 1535 height 762
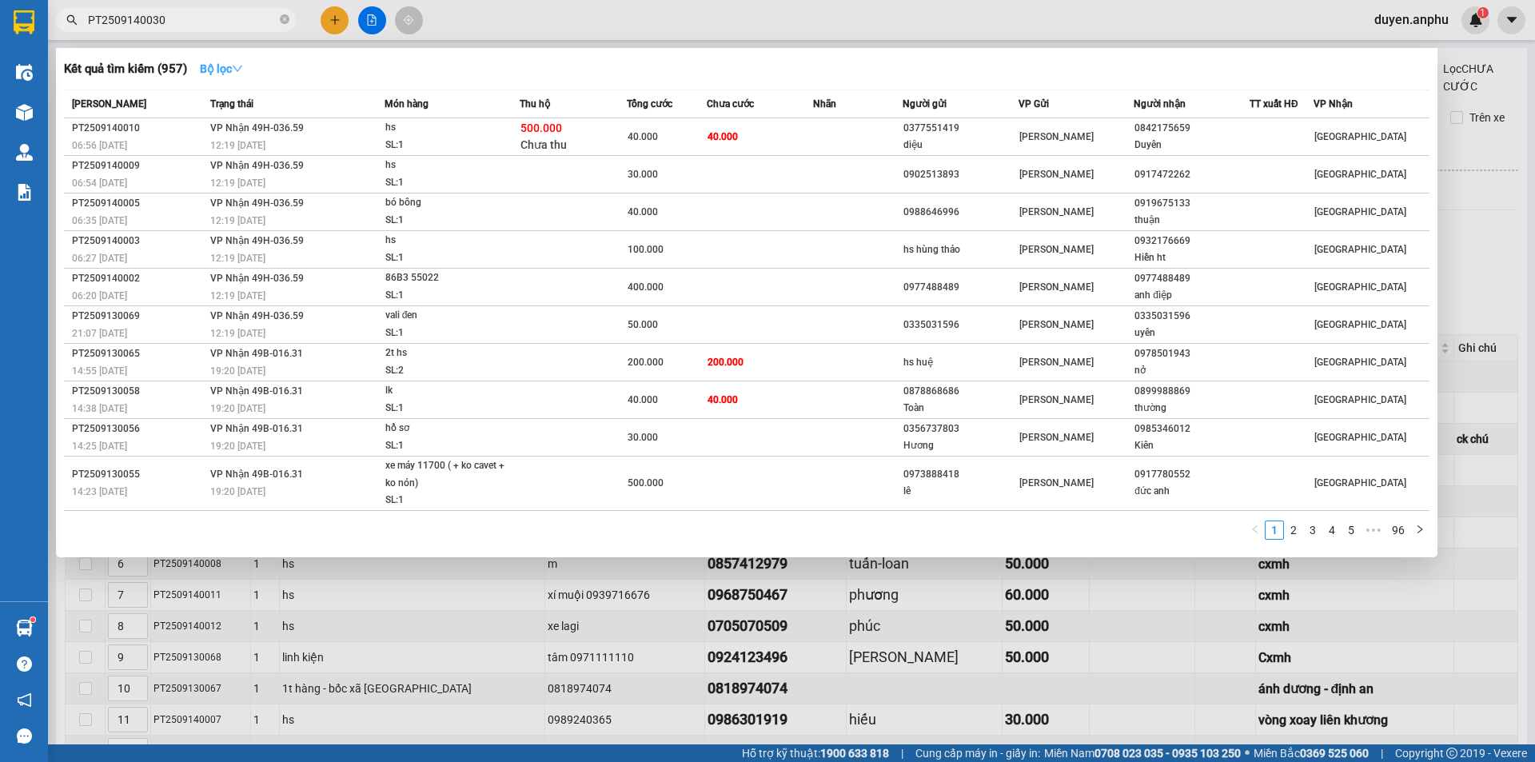
type input "PT2509140030"
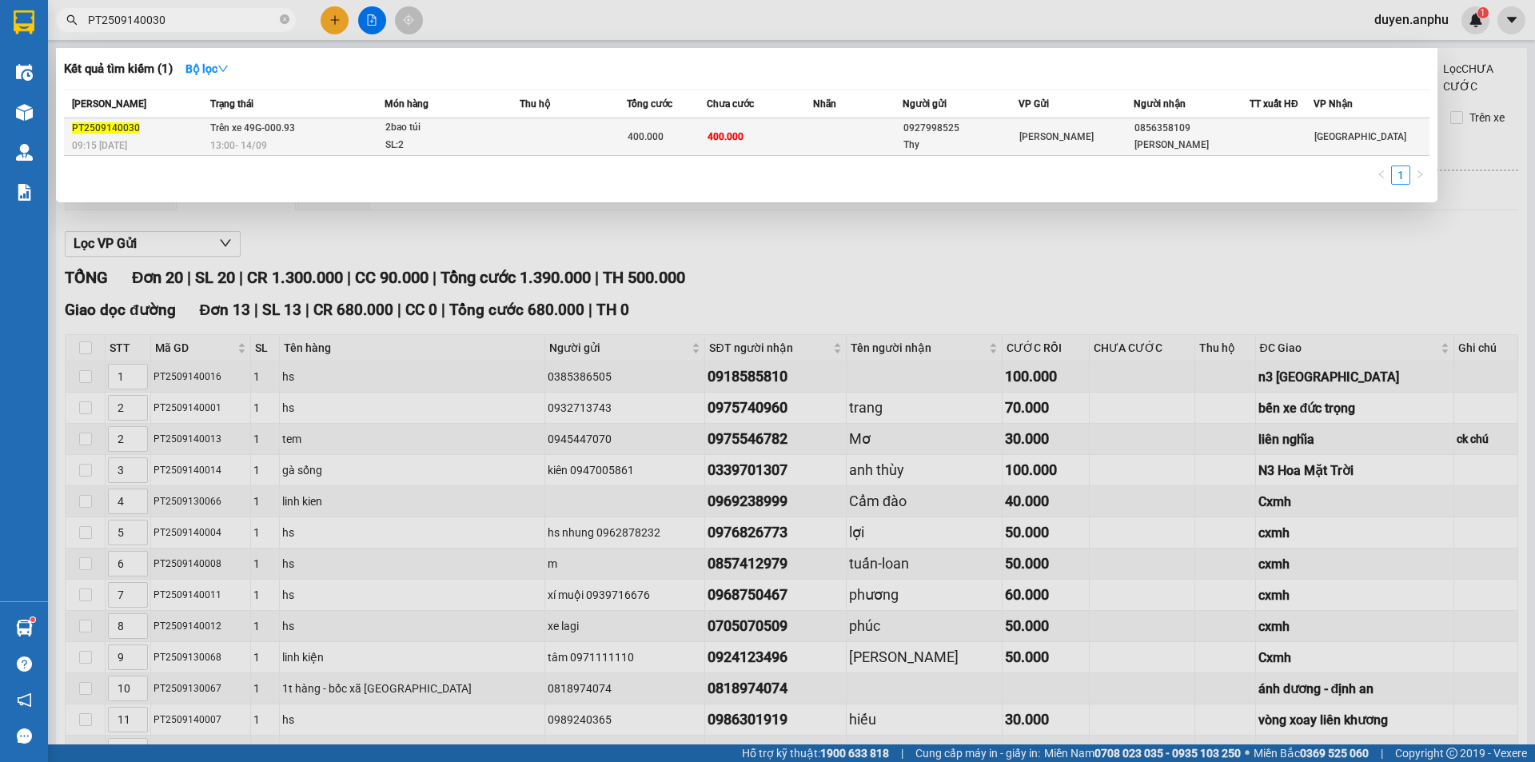
click at [204, 138] on div "09:15 [DATE]" at bounding box center [139, 146] width 134 height 18
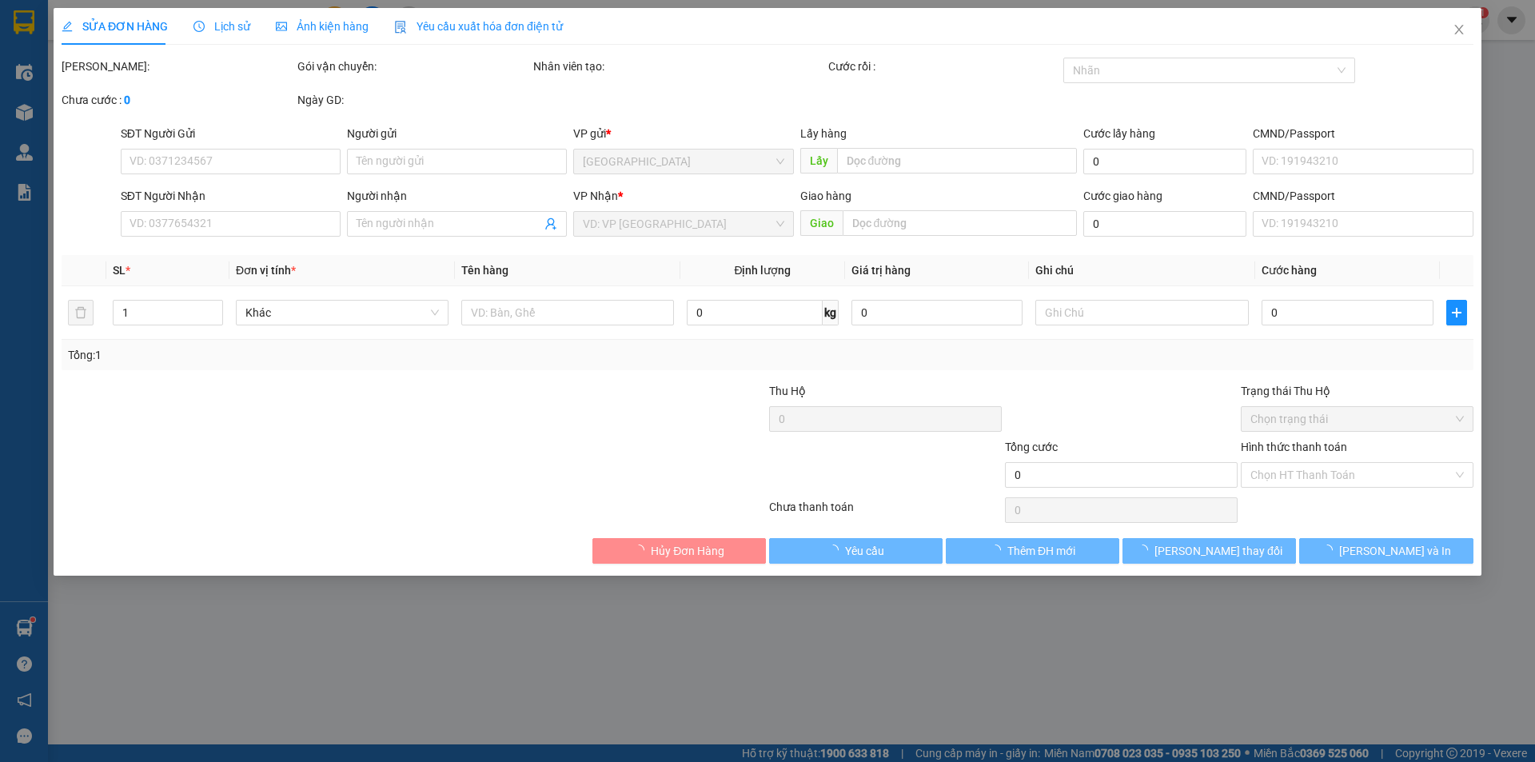
type input "0927998525"
type input "Thy"
type input "0856358109"
type input "[PERSON_NAME]"
type input "400.000"
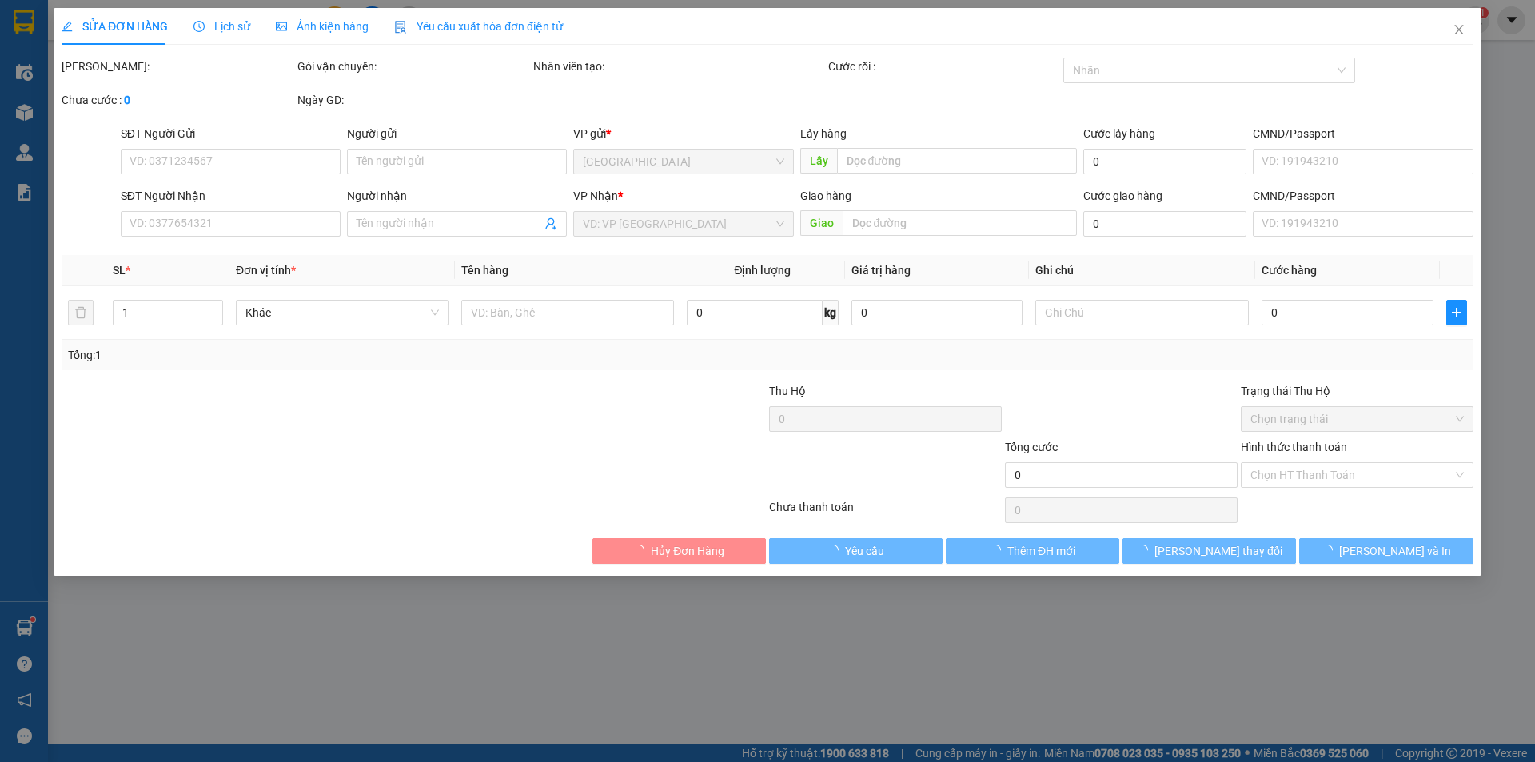
type input "400.000"
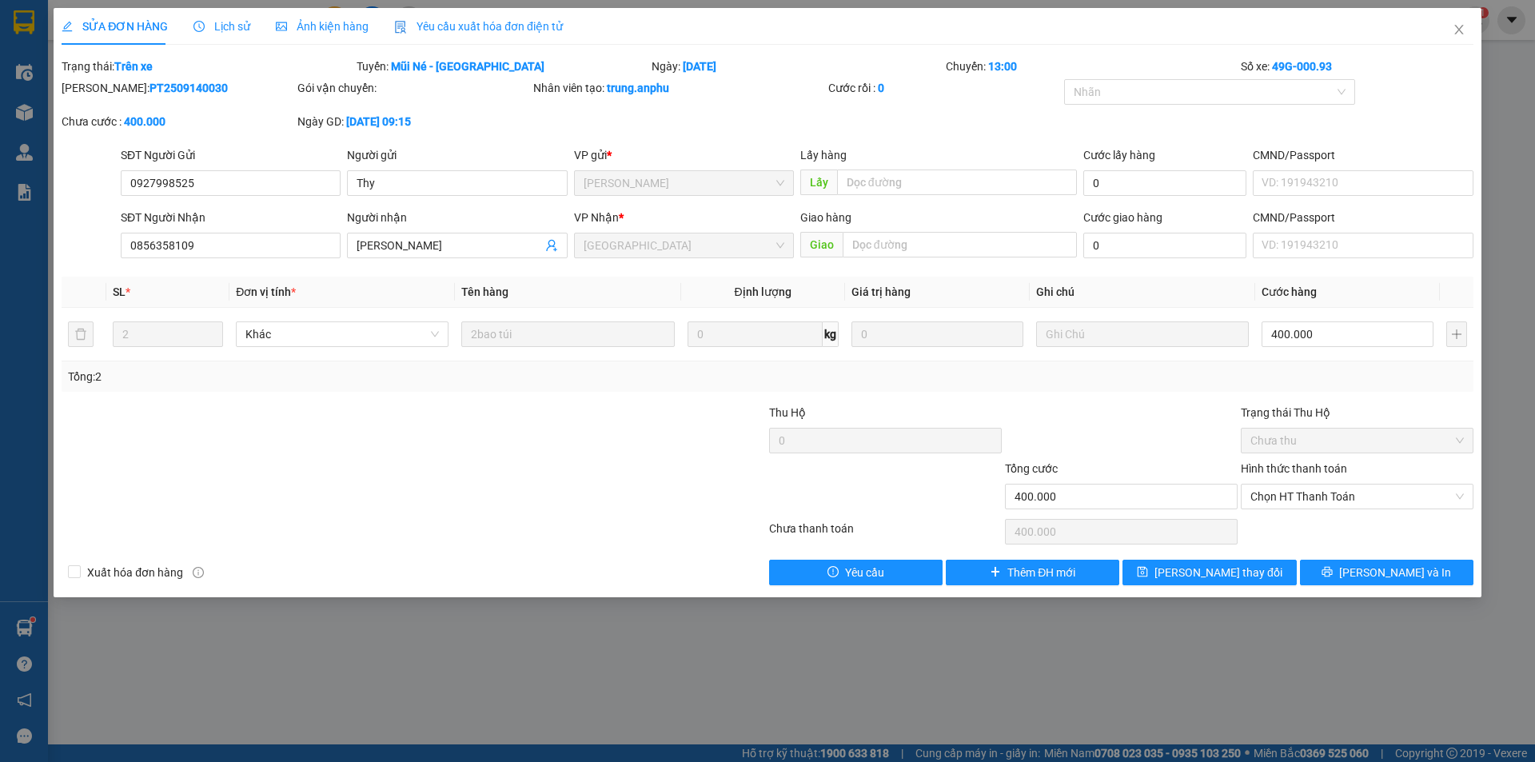
click at [249, 15] on div "SỬA ĐƠN HÀNG Lịch sử Ảnh kiện hàng Yêu cầu xuất hóa đơn điện tử" at bounding box center [312, 26] width 501 height 37
click at [233, 21] on span "Lịch sử" at bounding box center [222, 26] width 57 height 13
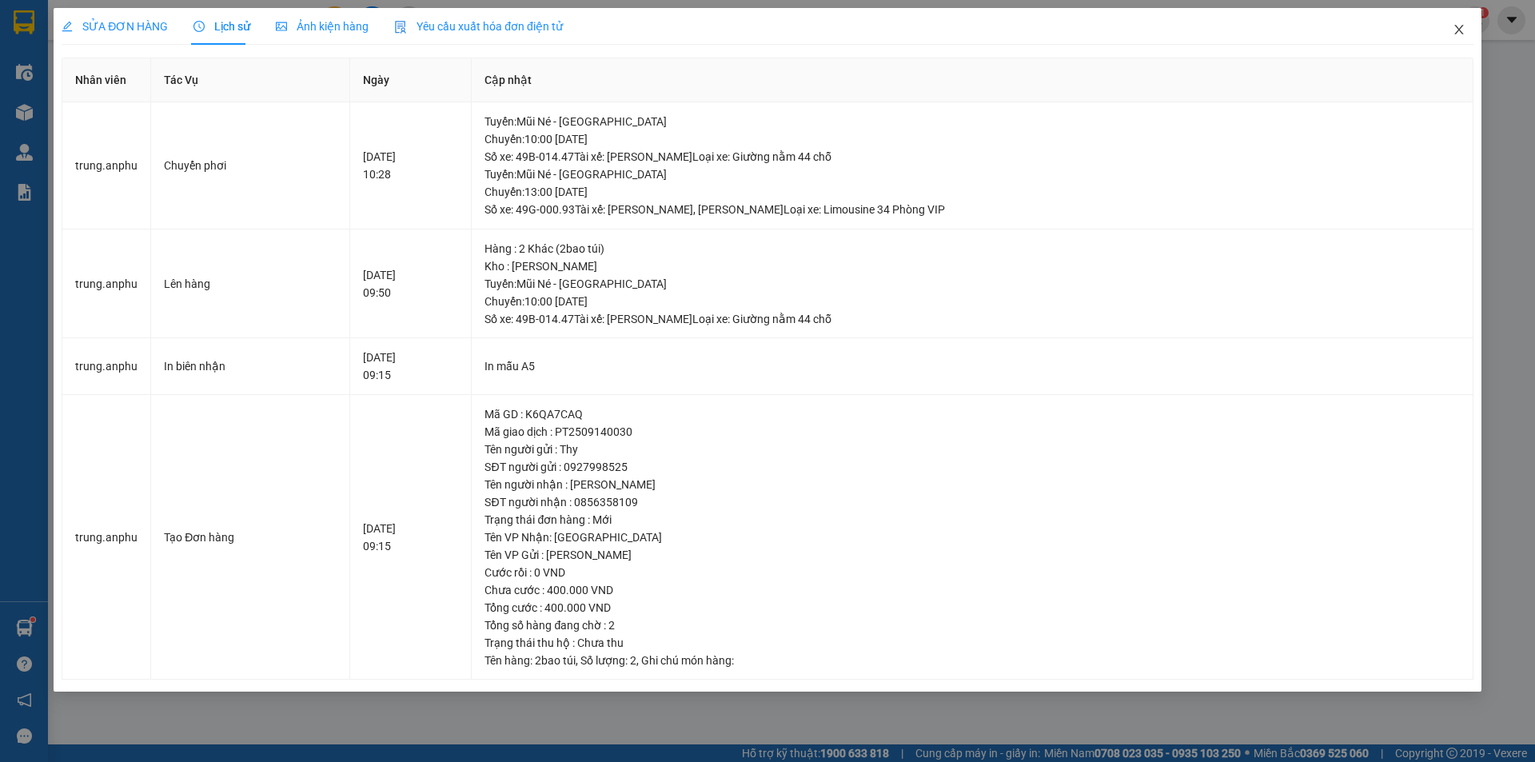
click at [1462, 30] on icon "close" at bounding box center [1459, 29] width 13 height 13
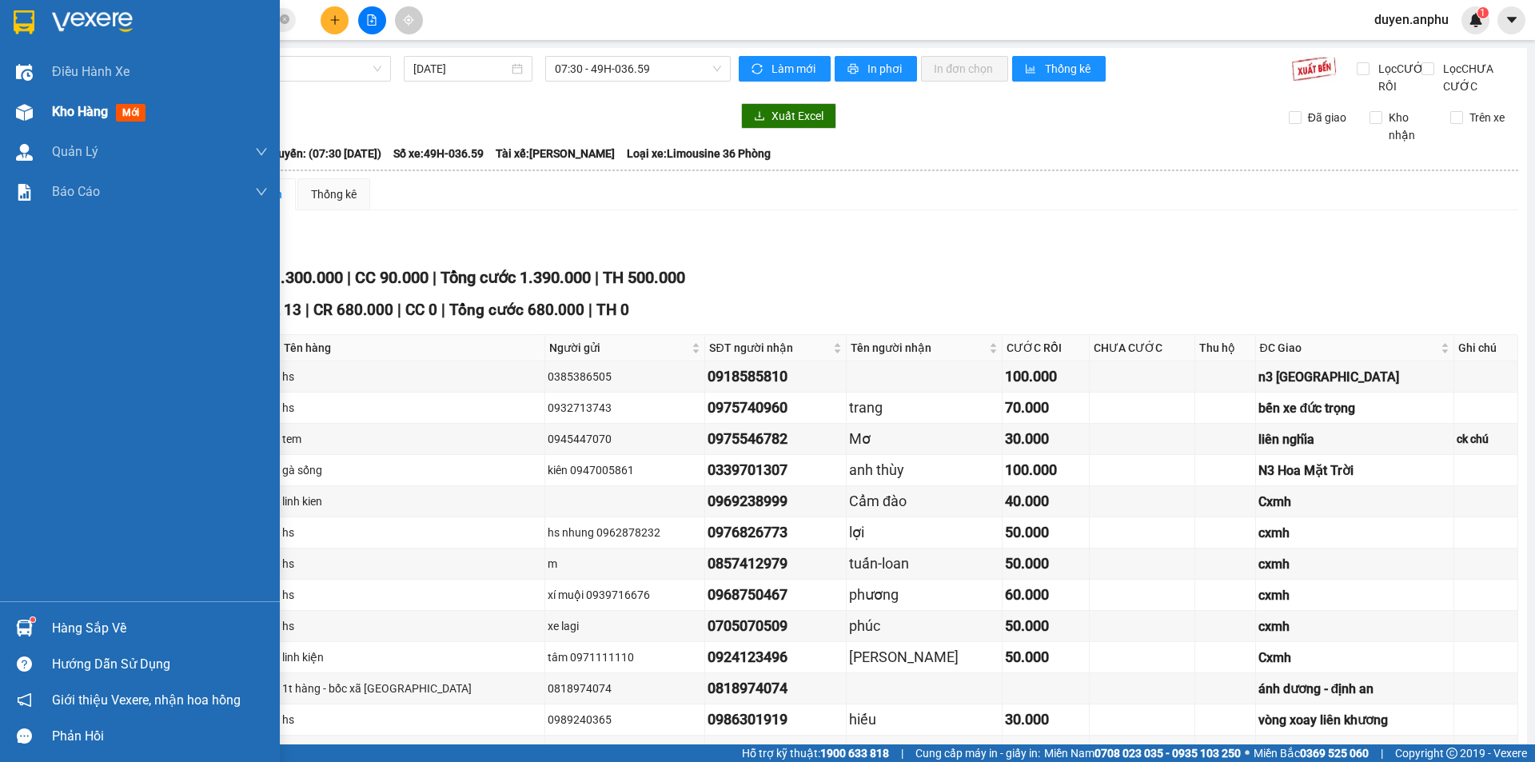
click at [72, 111] on span "Kho hàng" at bounding box center [80, 111] width 56 height 15
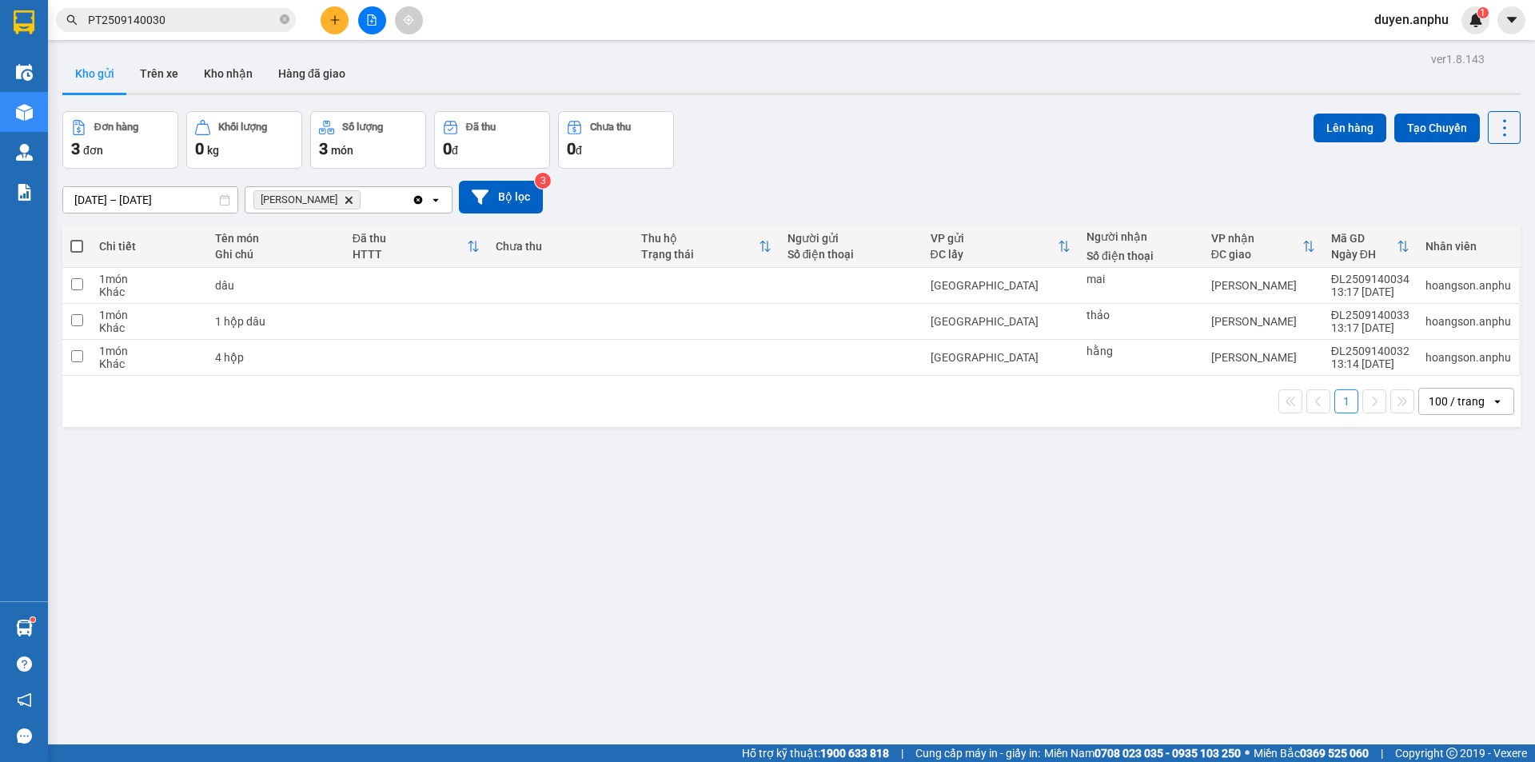
click at [70, 247] on th at bounding box center [76, 246] width 29 height 42
drag, startPoint x: 1346, startPoint y: 129, endPoint x: 133, endPoint y: 336, distance: 1230.6
click at [1066, 253] on div "ver 1.8.143 Kho gửi Trên xe Kho nhận Hàng đã giao Đơn hàng 3 đơn Khối lượng 0 k…" at bounding box center [791, 429] width 1471 height 762
click at [78, 244] on span at bounding box center [76, 246] width 13 height 13
click at [77, 238] on input "checkbox" at bounding box center [77, 238] width 0 height 0
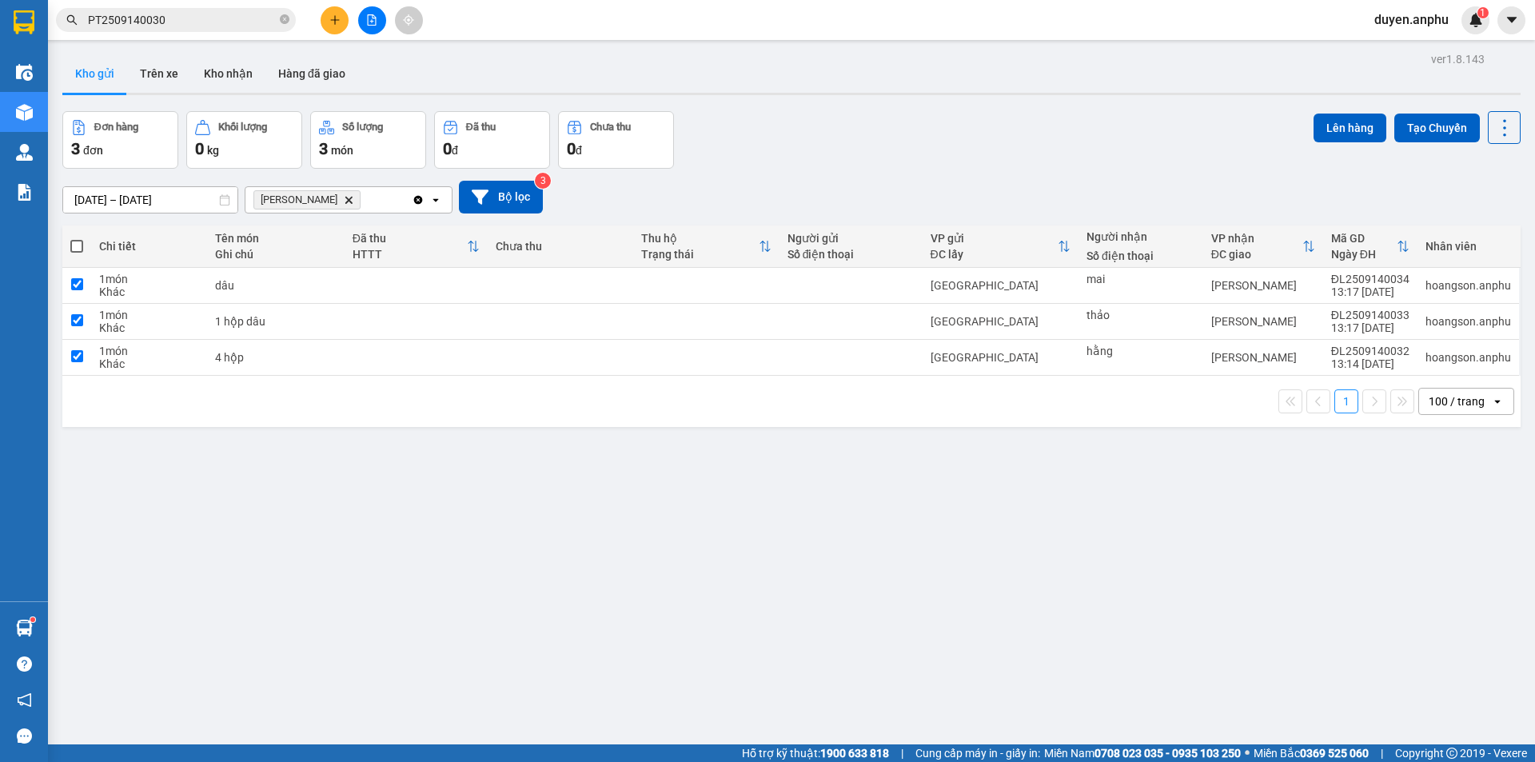
checkbox input "true"
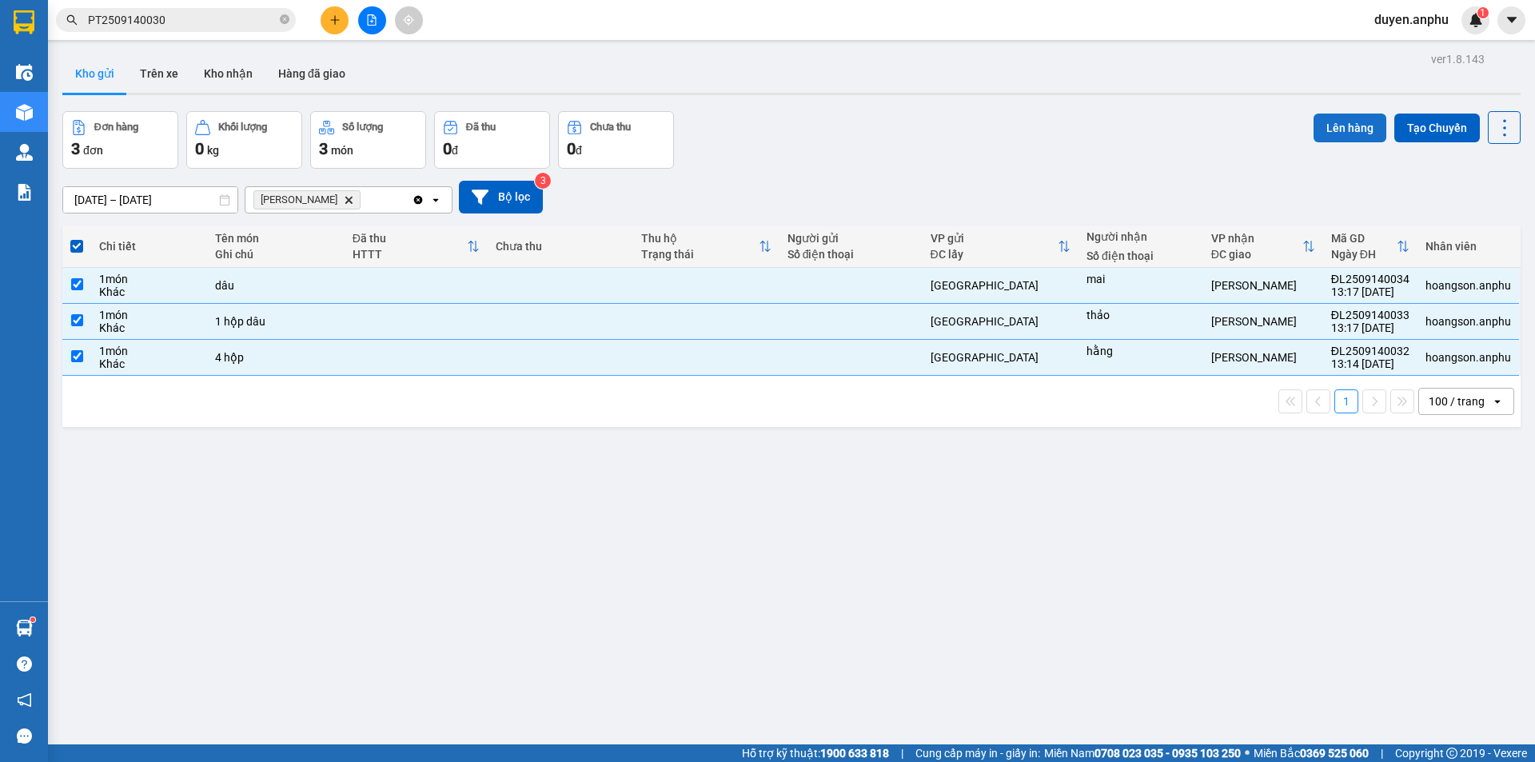
click at [1324, 123] on button "Lên hàng" at bounding box center [1350, 128] width 73 height 29
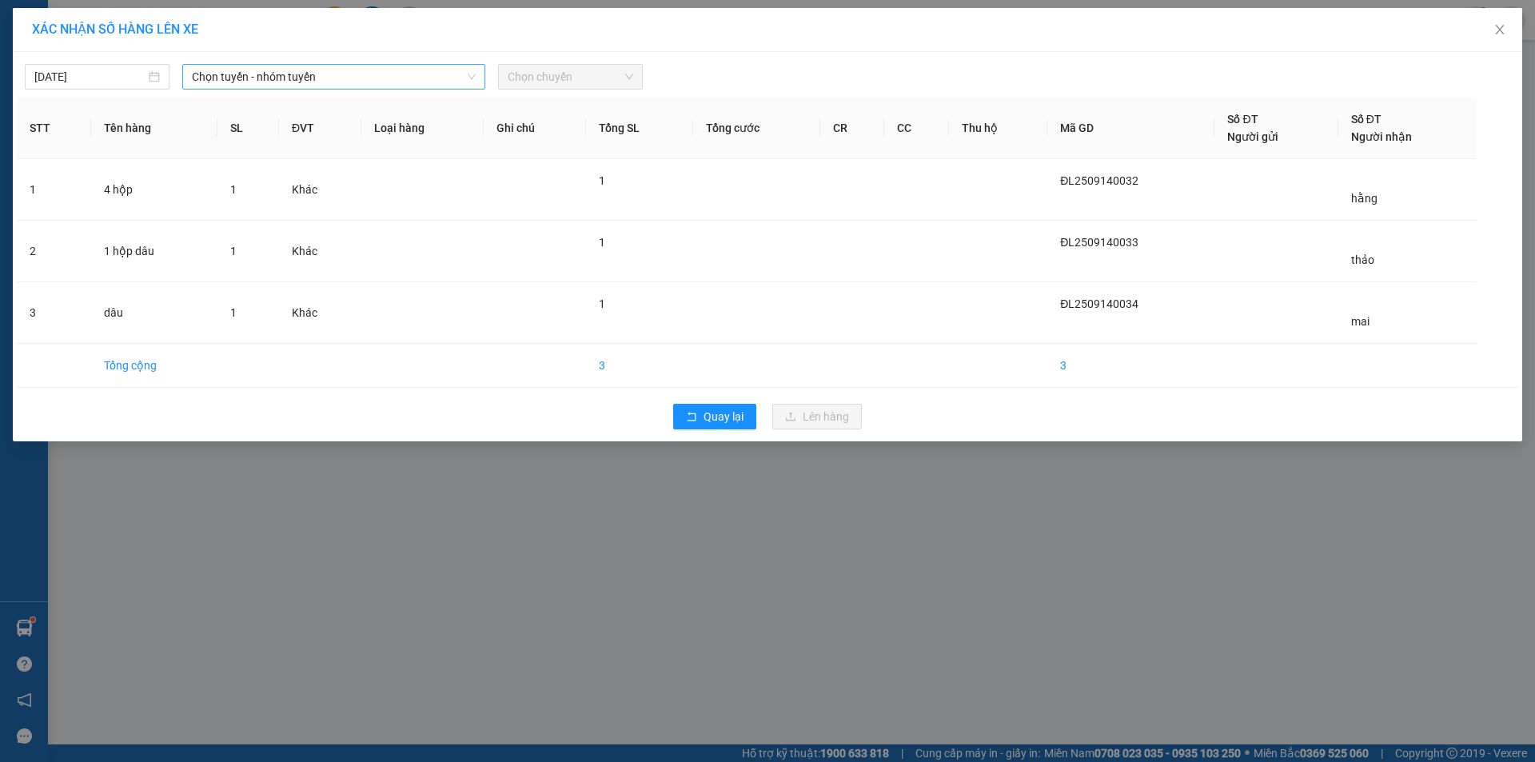
click at [263, 75] on span "Chọn tuyến - nhóm tuyến" at bounding box center [334, 77] width 284 height 24
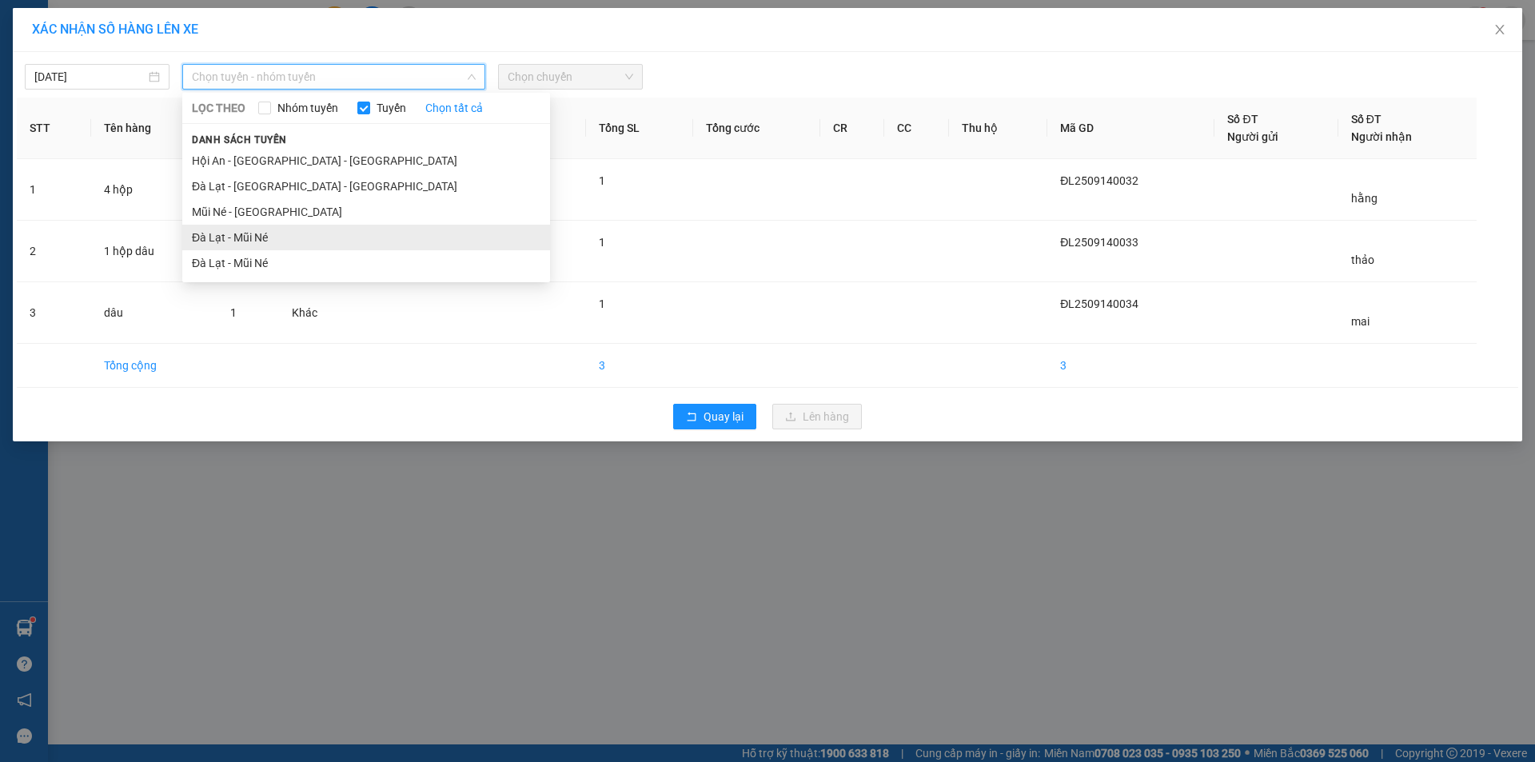
click at [221, 244] on li "Đà Lạt - Mũi Né" at bounding box center [366, 238] width 368 height 26
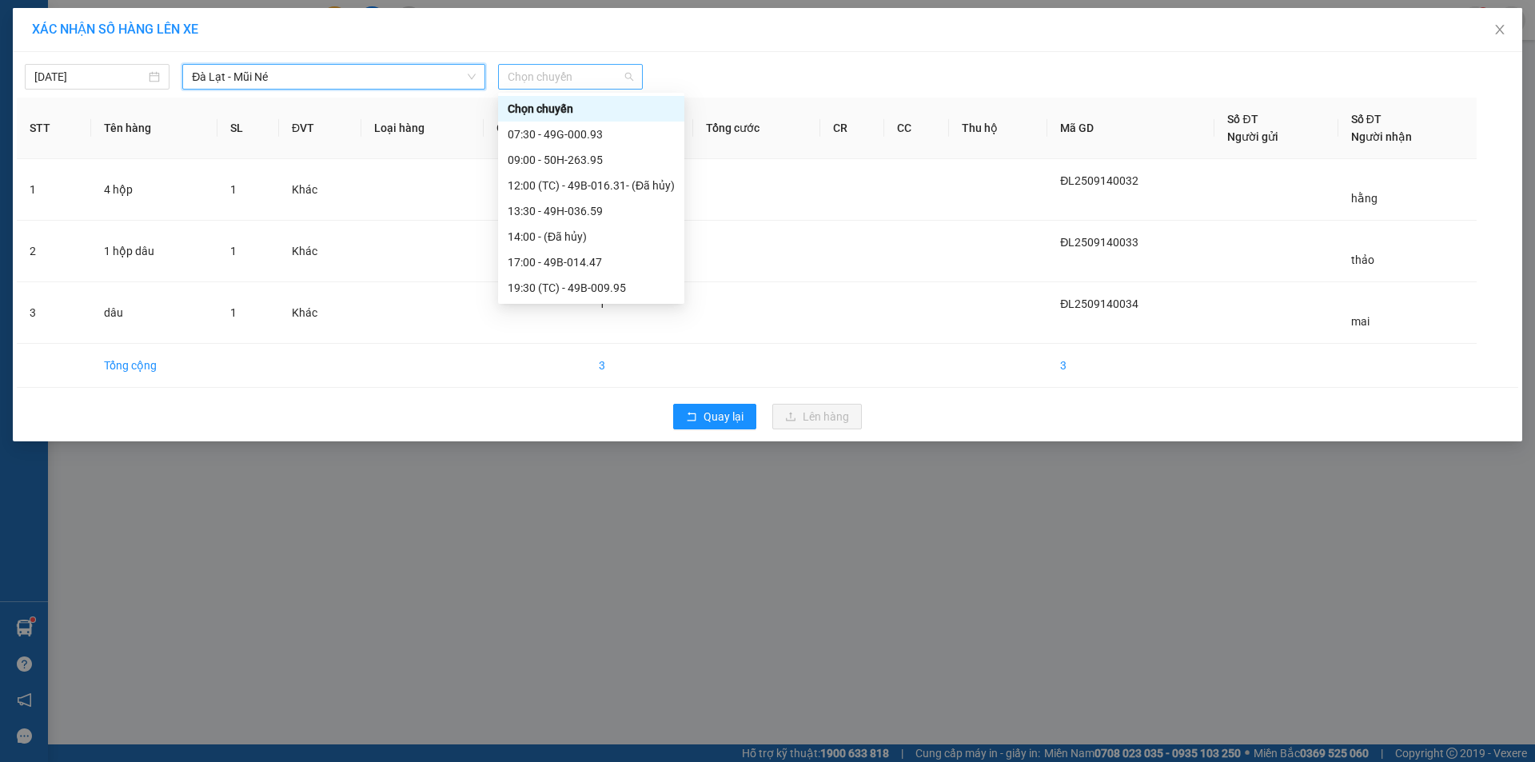
drag, startPoint x: 584, startPoint y: 81, endPoint x: 523, endPoint y: 167, distance: 105.6
click at [582, 85] on span "Chọn chuyến" at bounding box center [571, 77] width 126 height 24
click at [547, 209] on div "13:30 - 49H-036.59" at bounding box center [591, 211] width 167 height 18
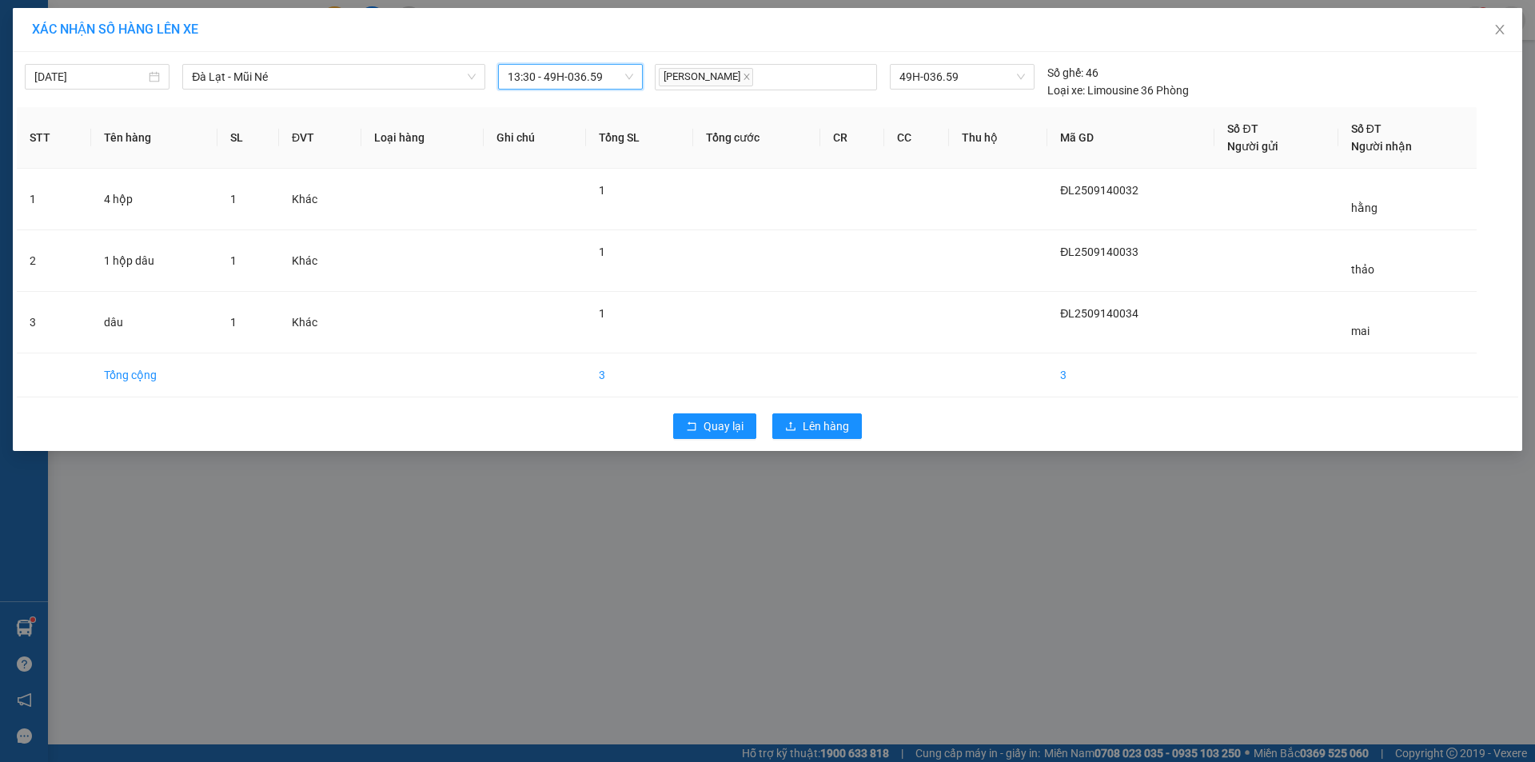
click at [816, 413] on div "Quay lại Lên hàng" at bounding box center [768, 426] width 1502 height 42
click at [816, 422] on span "Lên hàng" at bounding box center [826, 426] width 46 height 18
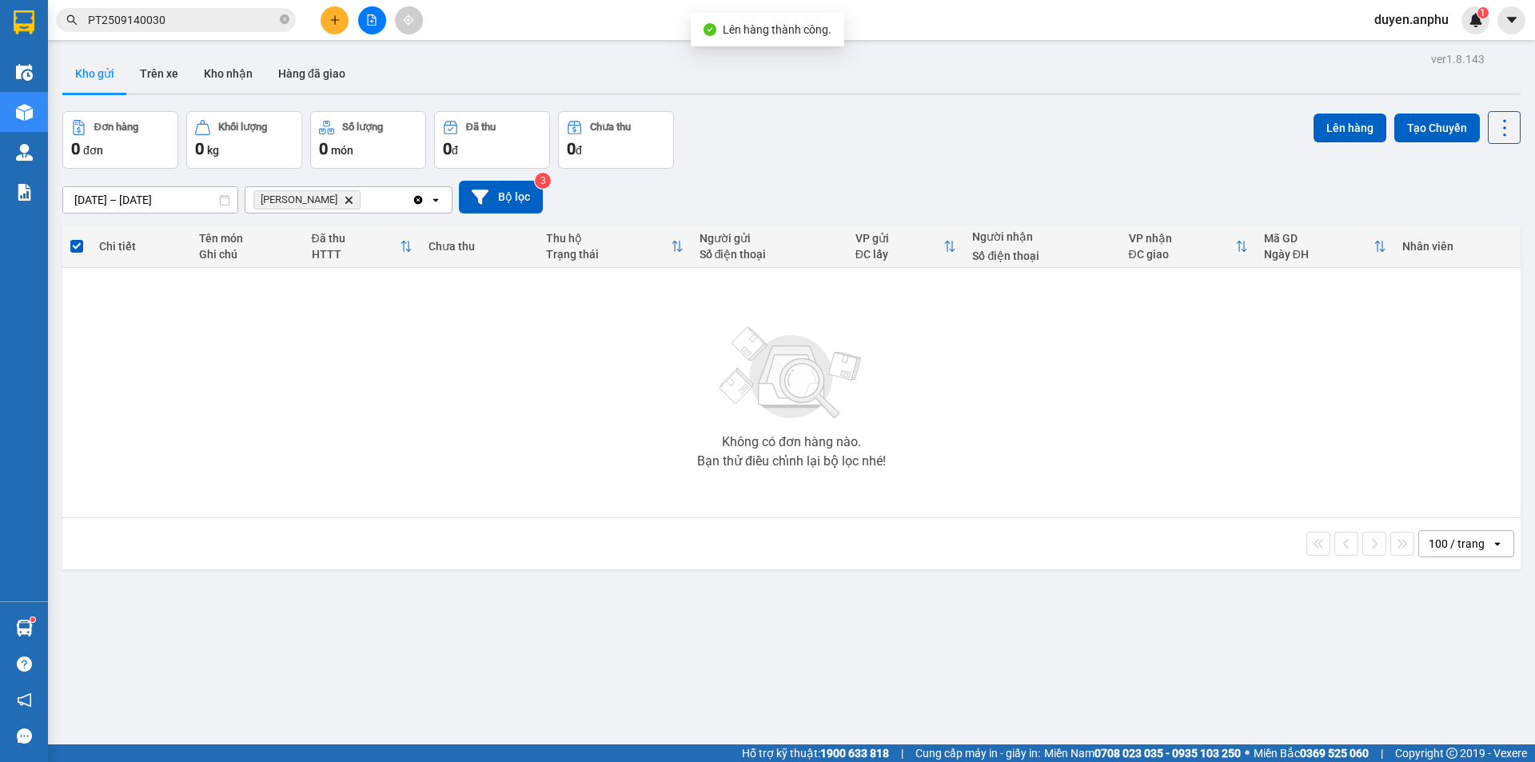
click at [368, 27] on button at bounding box center [372, 20] width 28 height 28
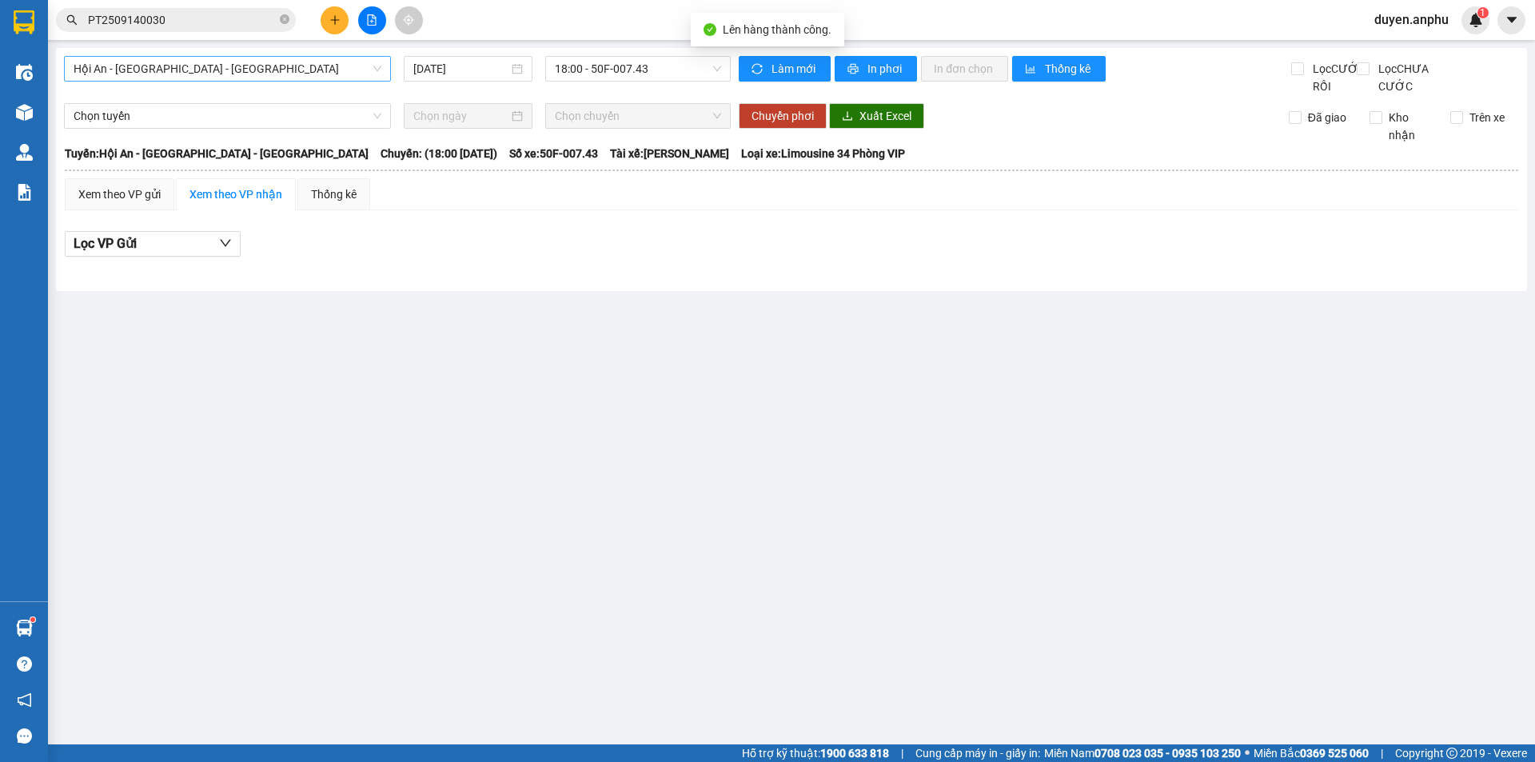
click at [213, 68] on span "Hội An - [GEOGRAPHIC_DATA] - [GEOGRAPHIC_DATA]" at bounding box center [228, 69] width 308 height 24
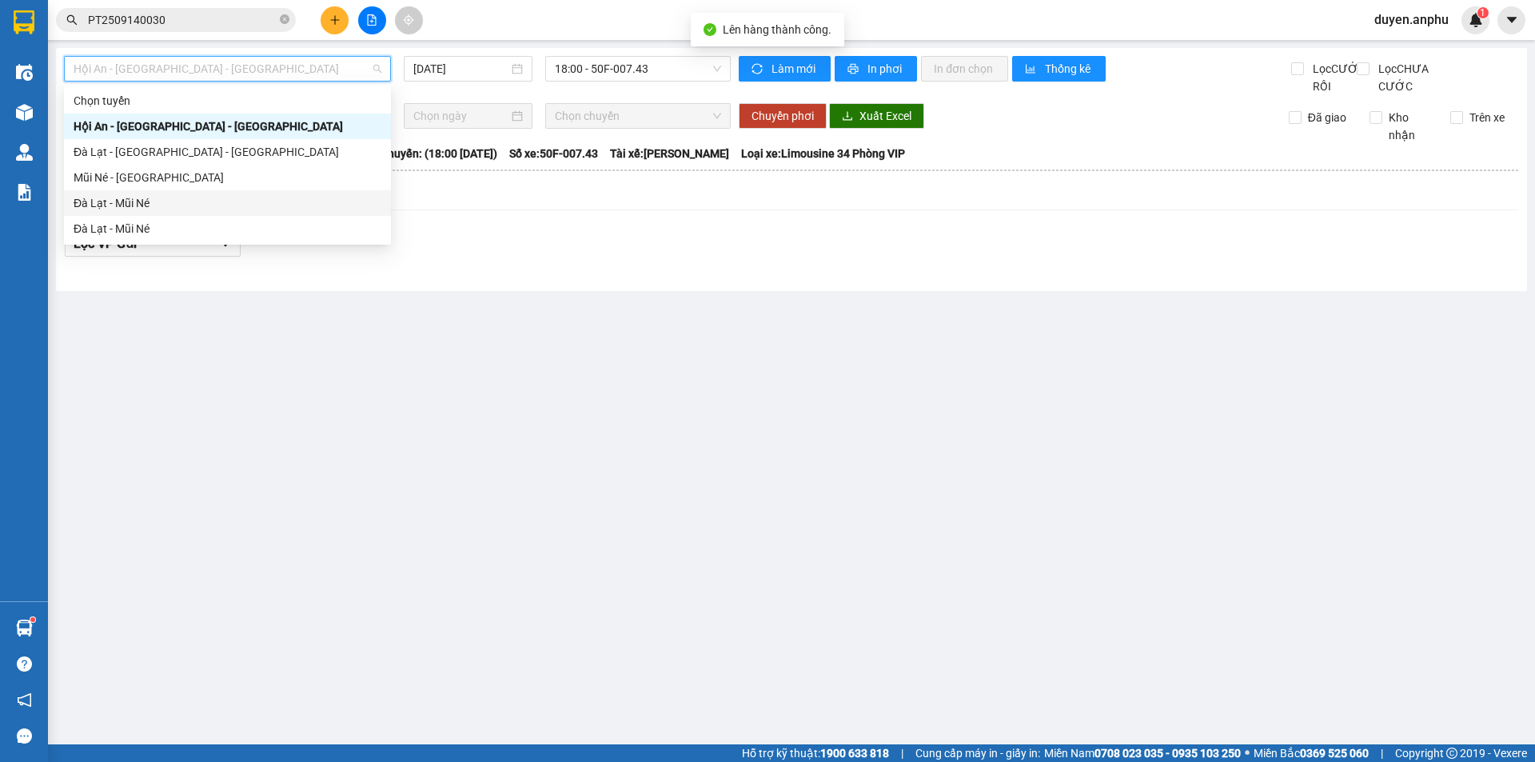
click at [182, 209] on div "Đà Lạt - Mũi Né" at bounding box center [228, 203] width 308 height 18
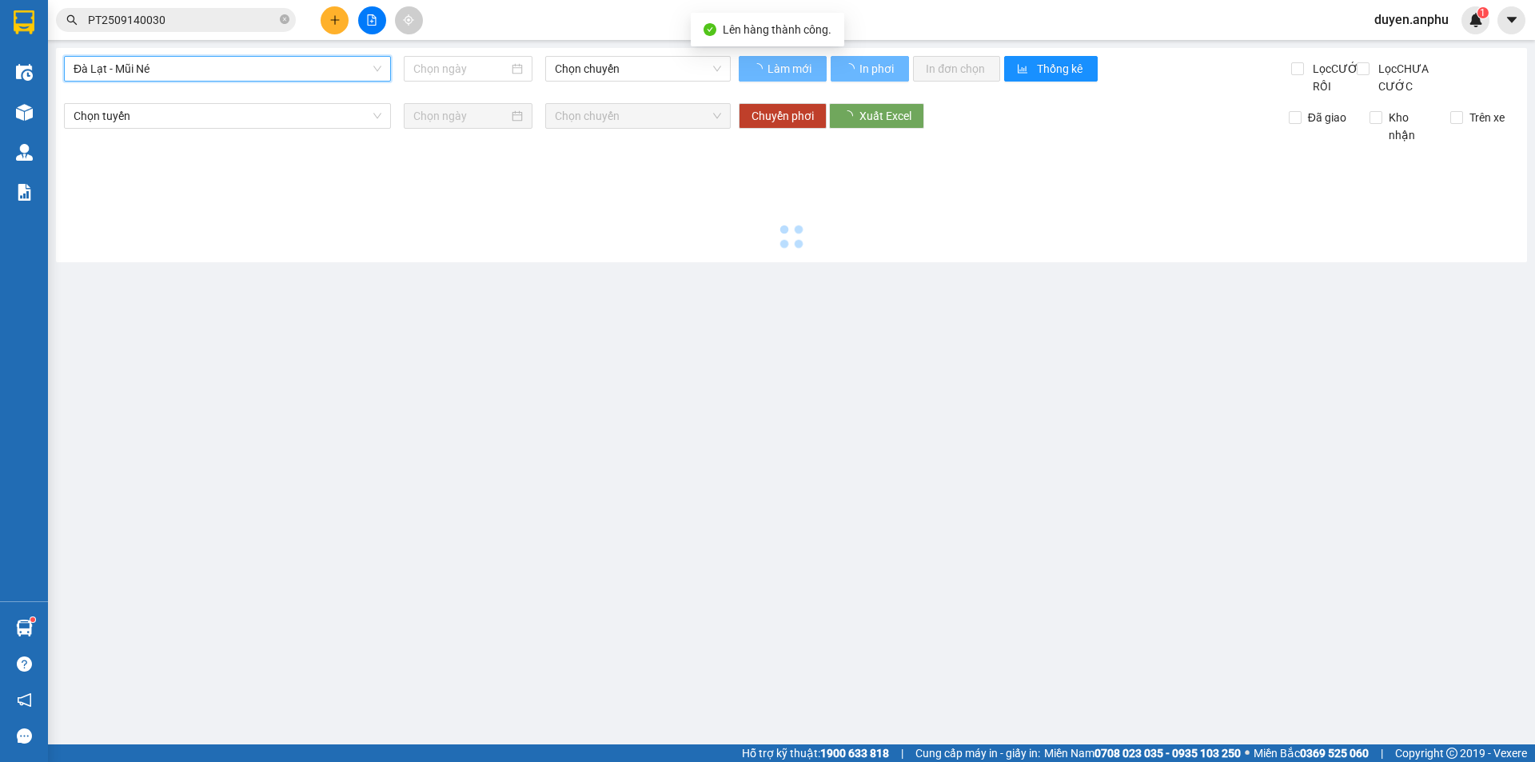
type input "[DATE]"
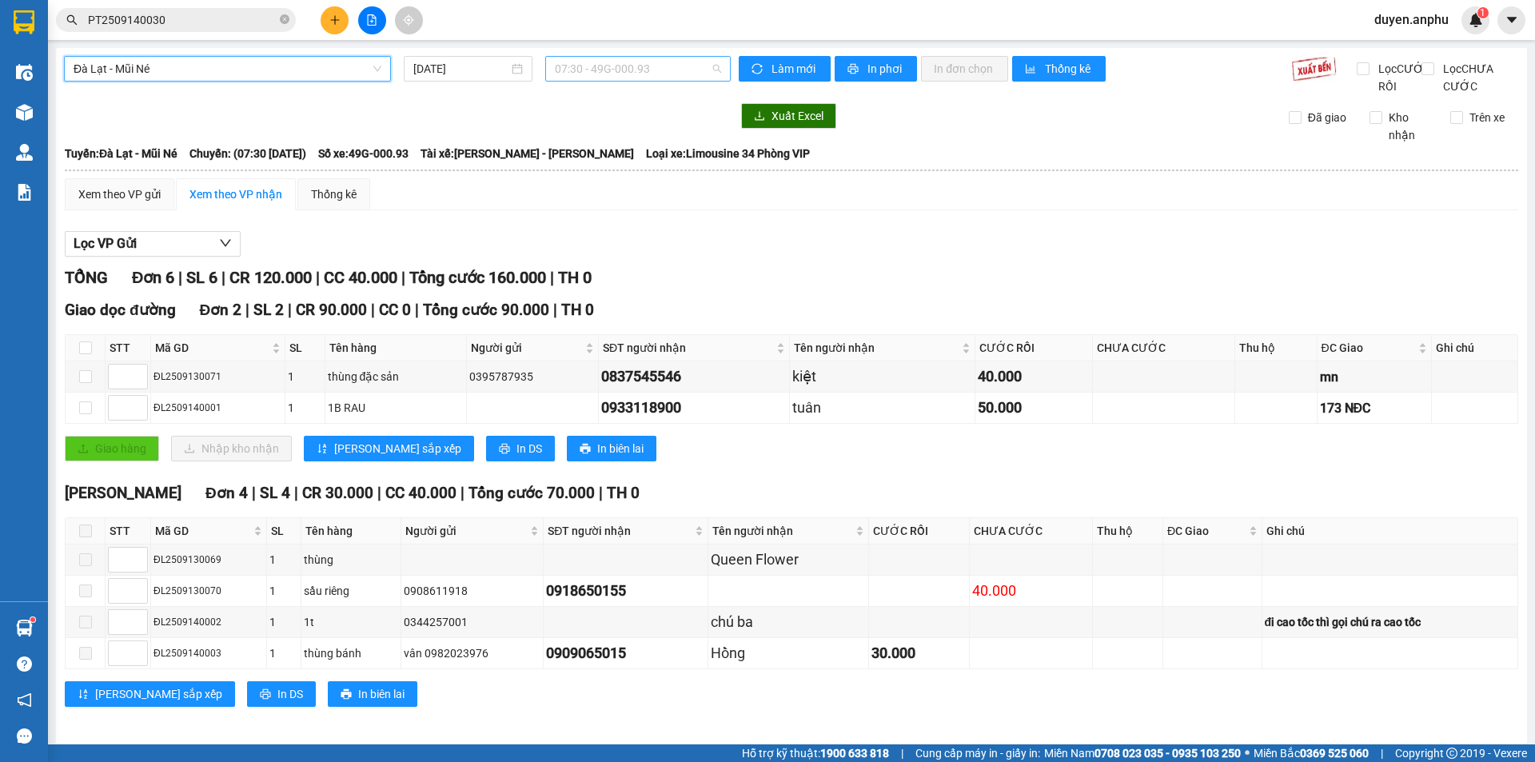
click at [565, 69] on span "07:30 - 49G-000.93" at bounding box center [638, 69] width 166 height 24
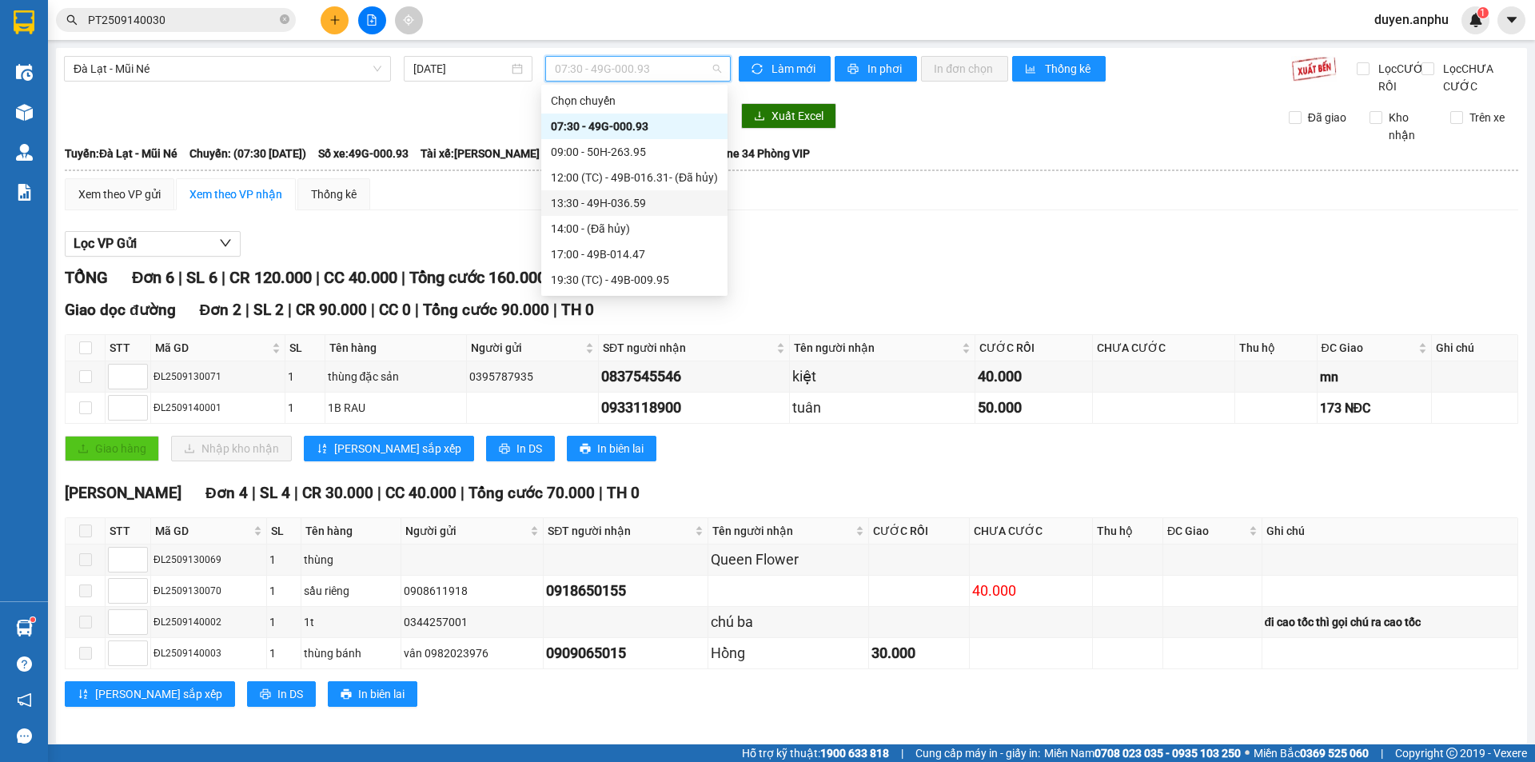
click at [599, 200] on div "13:30 - 49H-036.59" at bounding box center [634, 203] width 167 height 18
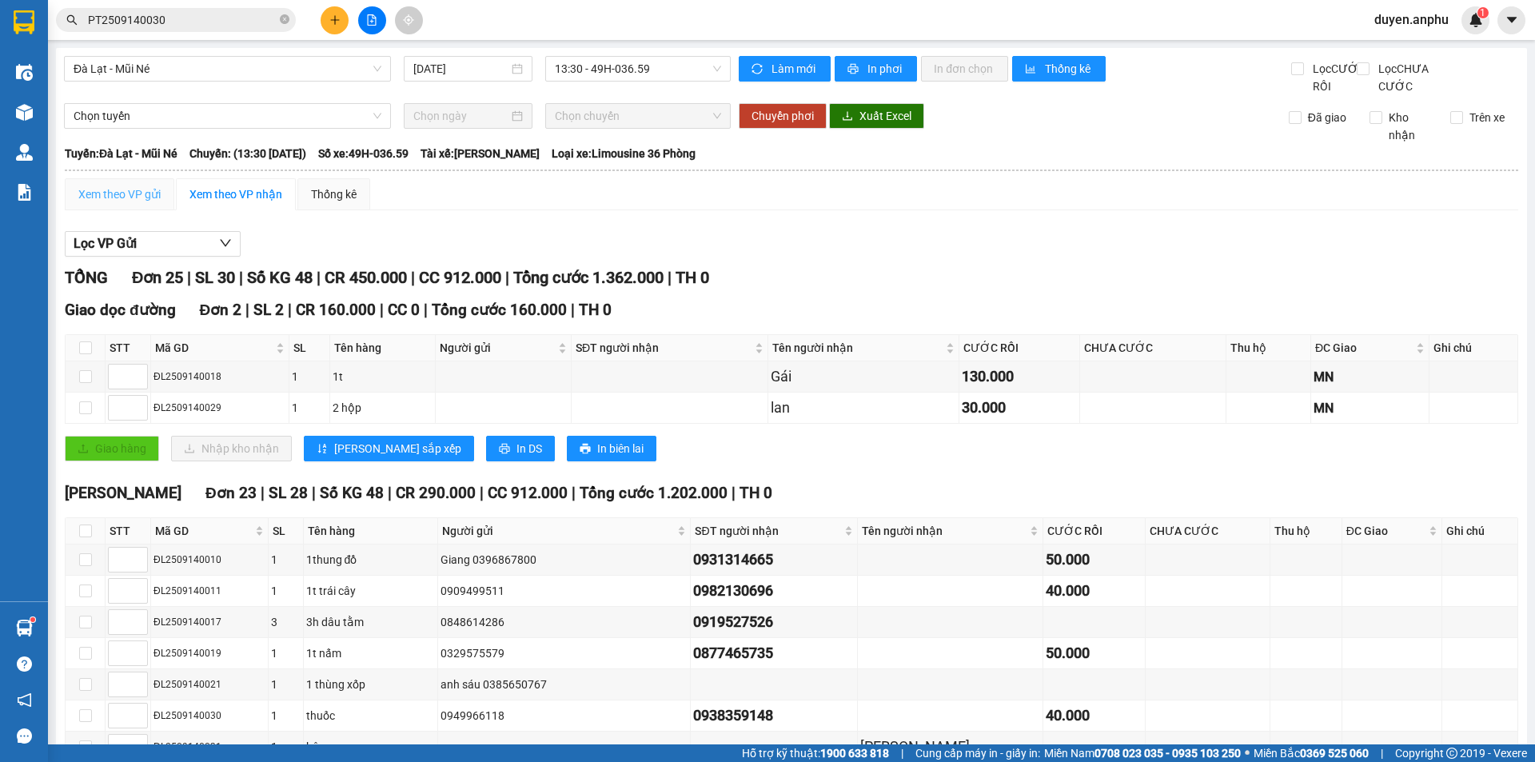
click at [110, 210] on div "Xem theo VP gửi" at bounding box center [120, 194] width 110 height 32
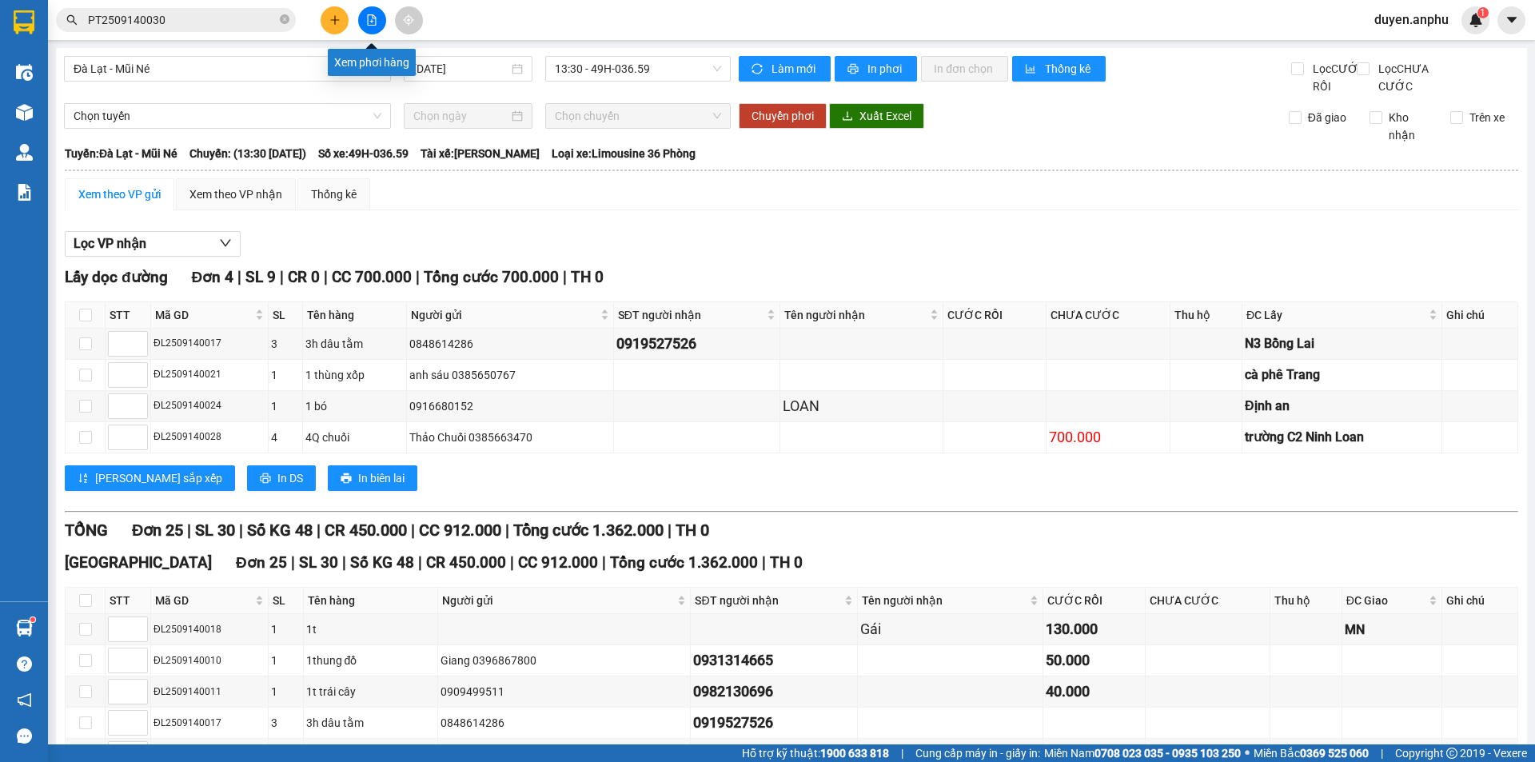
click at [375, 24] on icon "file-add" at bounding box center [371, 19] width 11 height 11
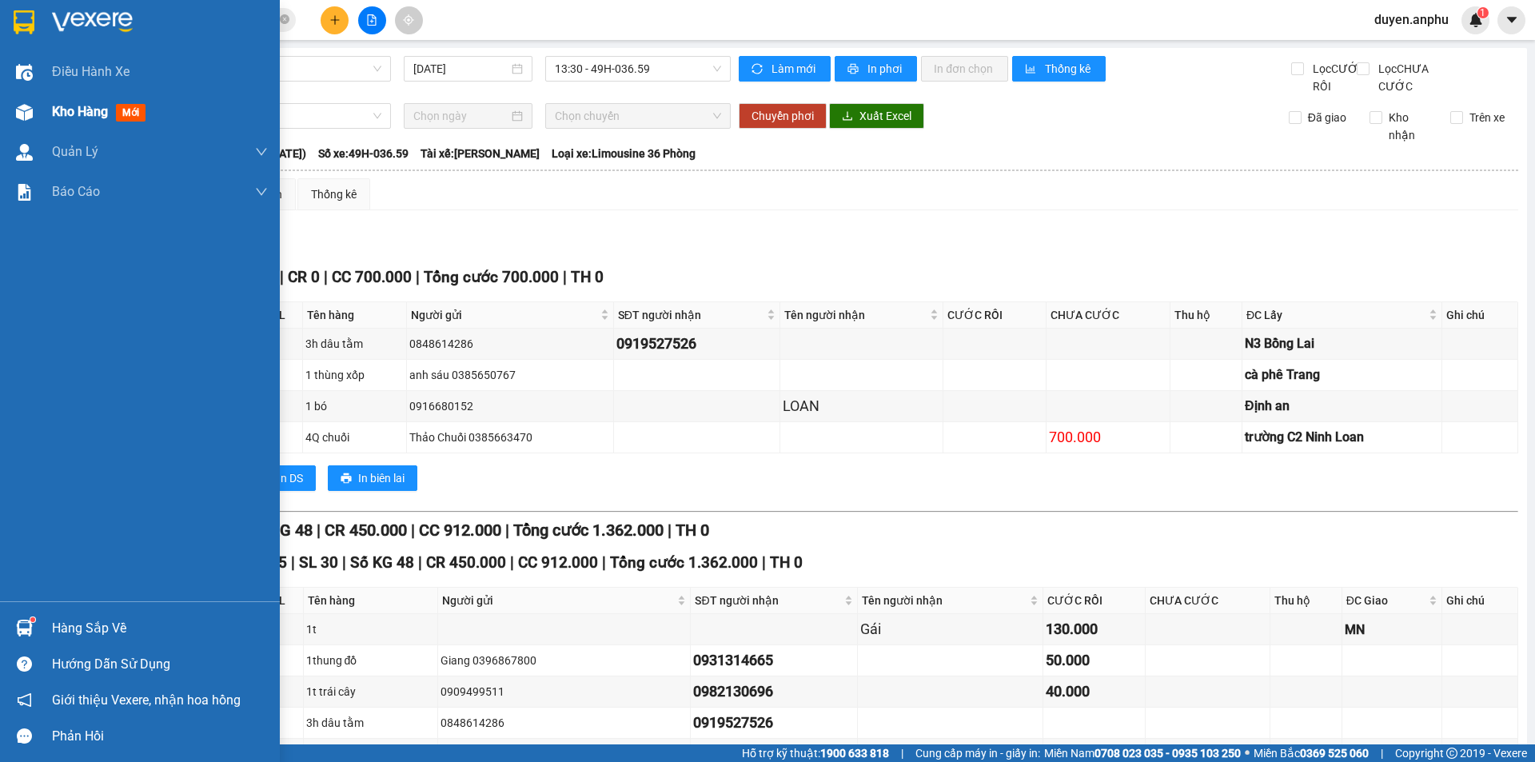
click at [62, 104] on span "Kho hàng" at bounding box center [80, 111] width 56 height 15
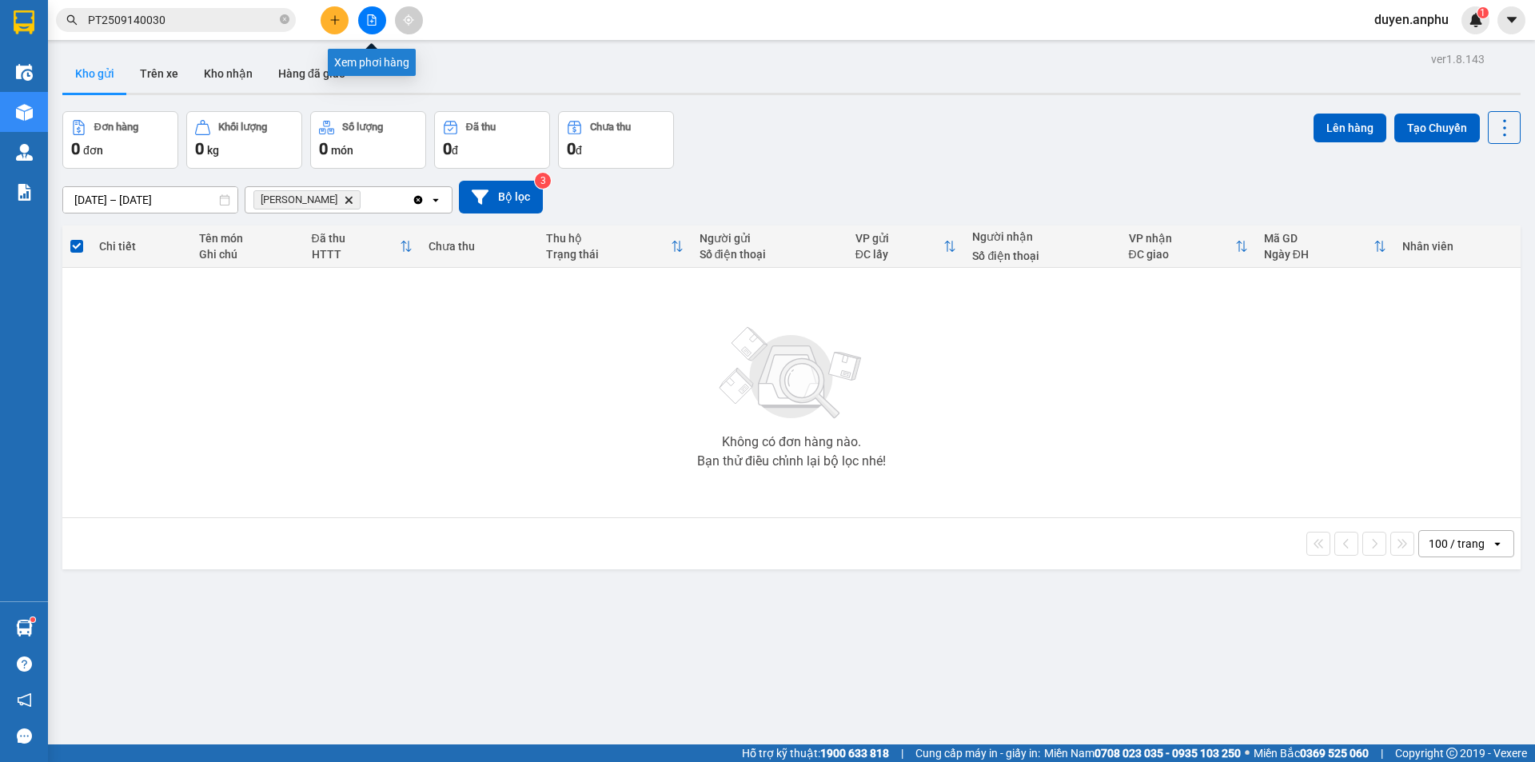
click at [374, 22] on icon "file-add" at bounding box center [371, 19] width 11 height 11
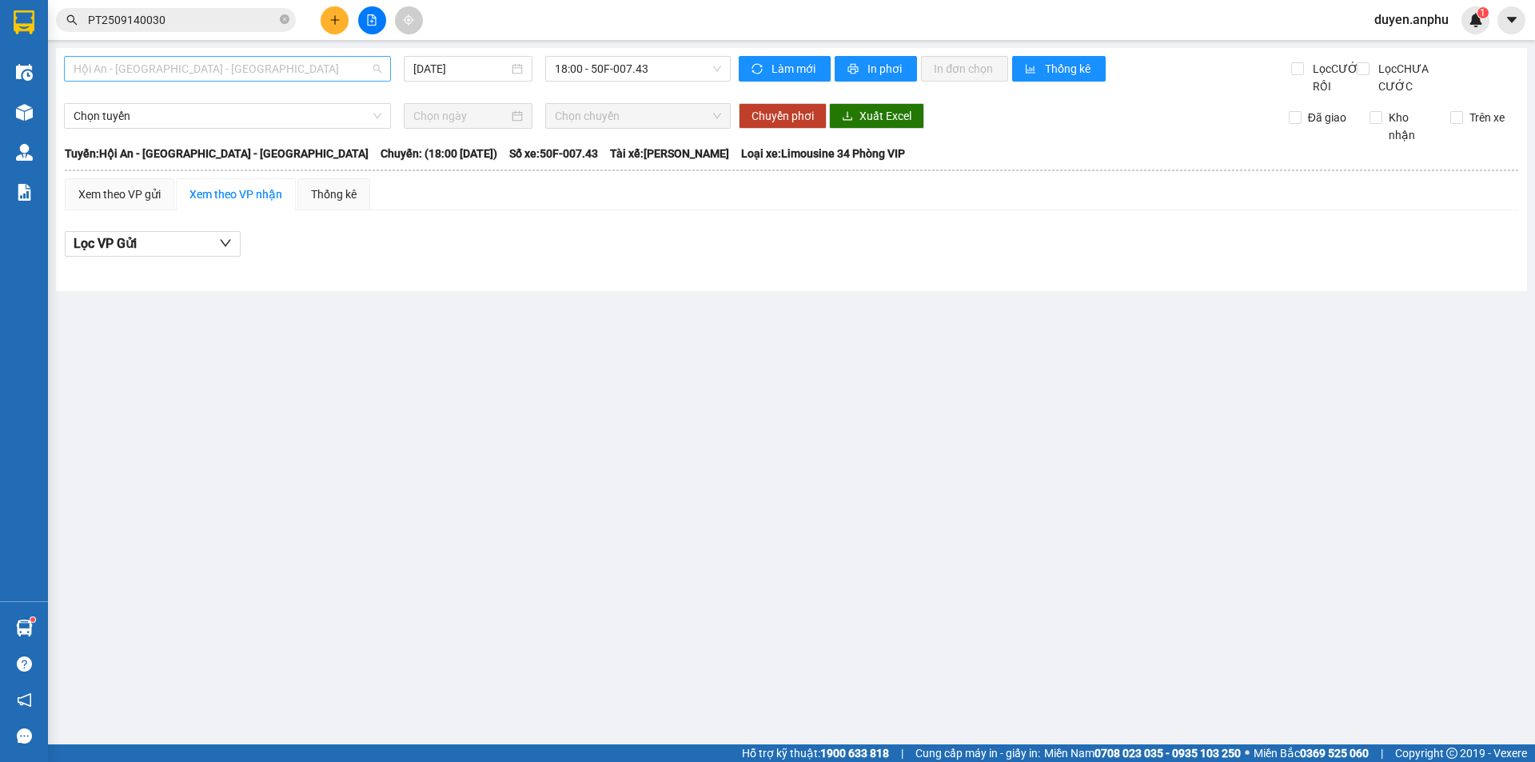
click at [268, 66] on span "Hội An - [GEOGRAPHIC_DATA] - [GEOGRAPHIC_DATA]" at bounding box center [228, 69] width 308 height 24
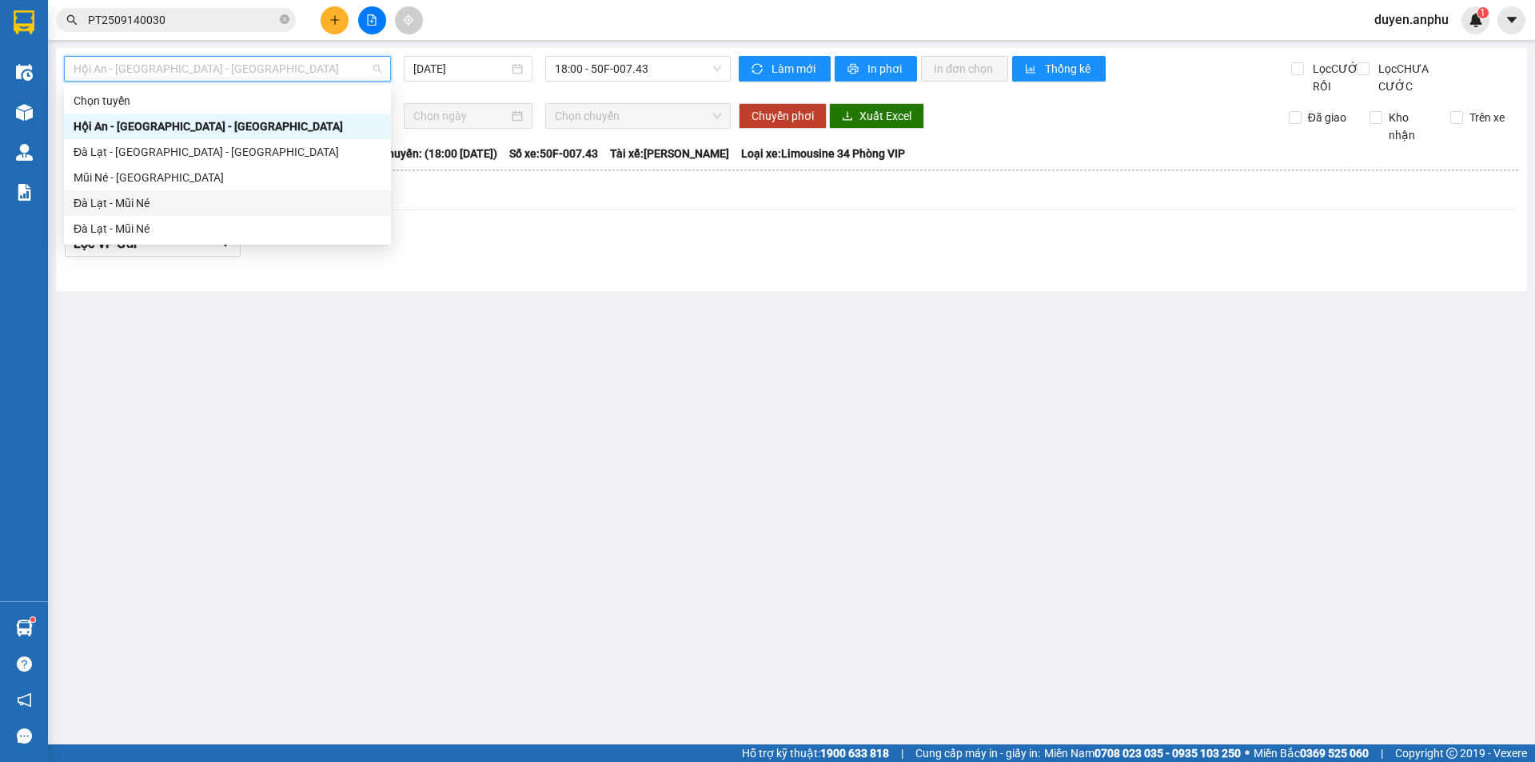
click at [161, 207] on div "Đà Lạt - Mũi Né" at bounding box center [228, 203] width 308 height 18
type input "[DATE]"
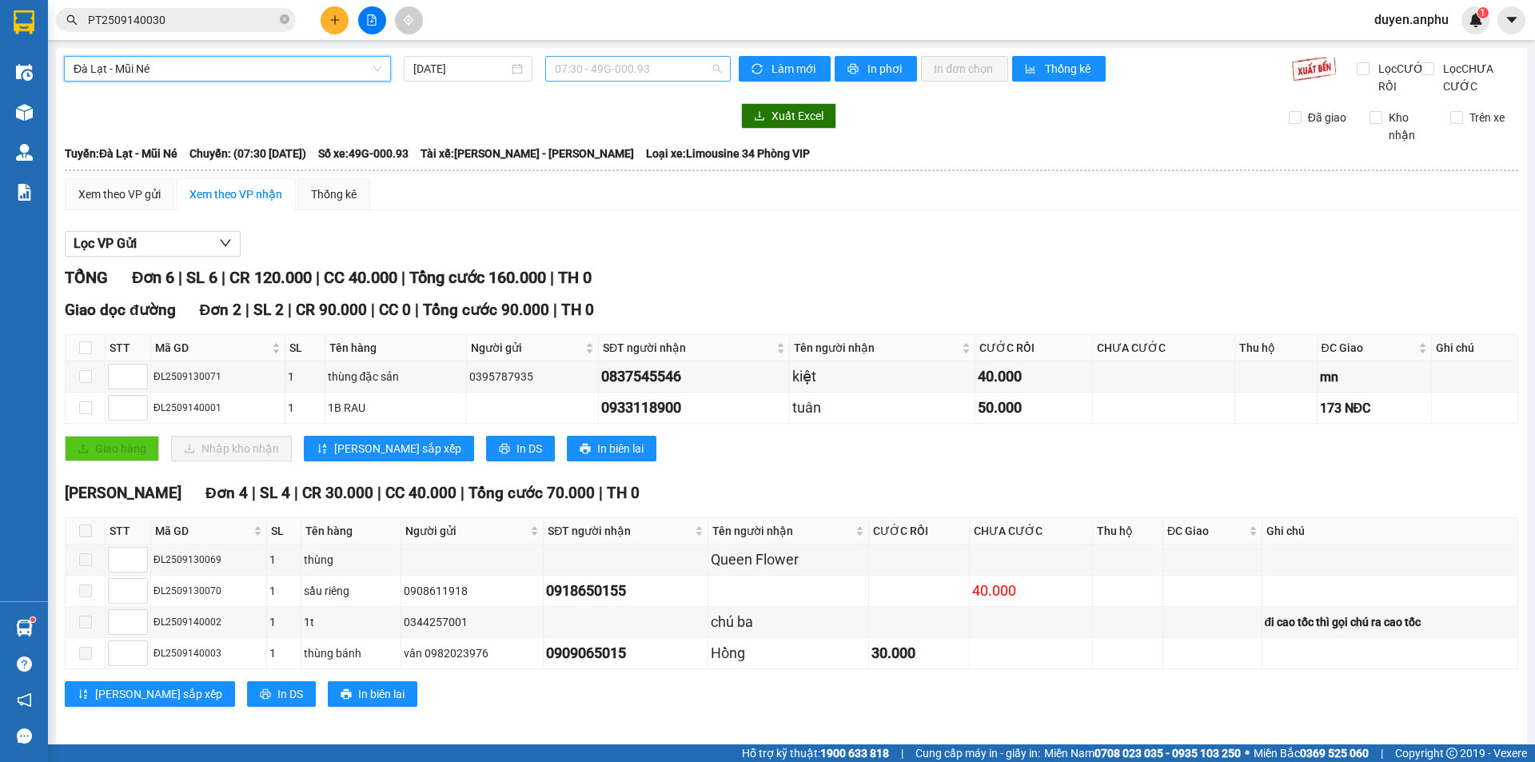
click at [608, 66] on span "07:30 - 49G-000.93" at bounding box center [638, 69] width 166 height 24
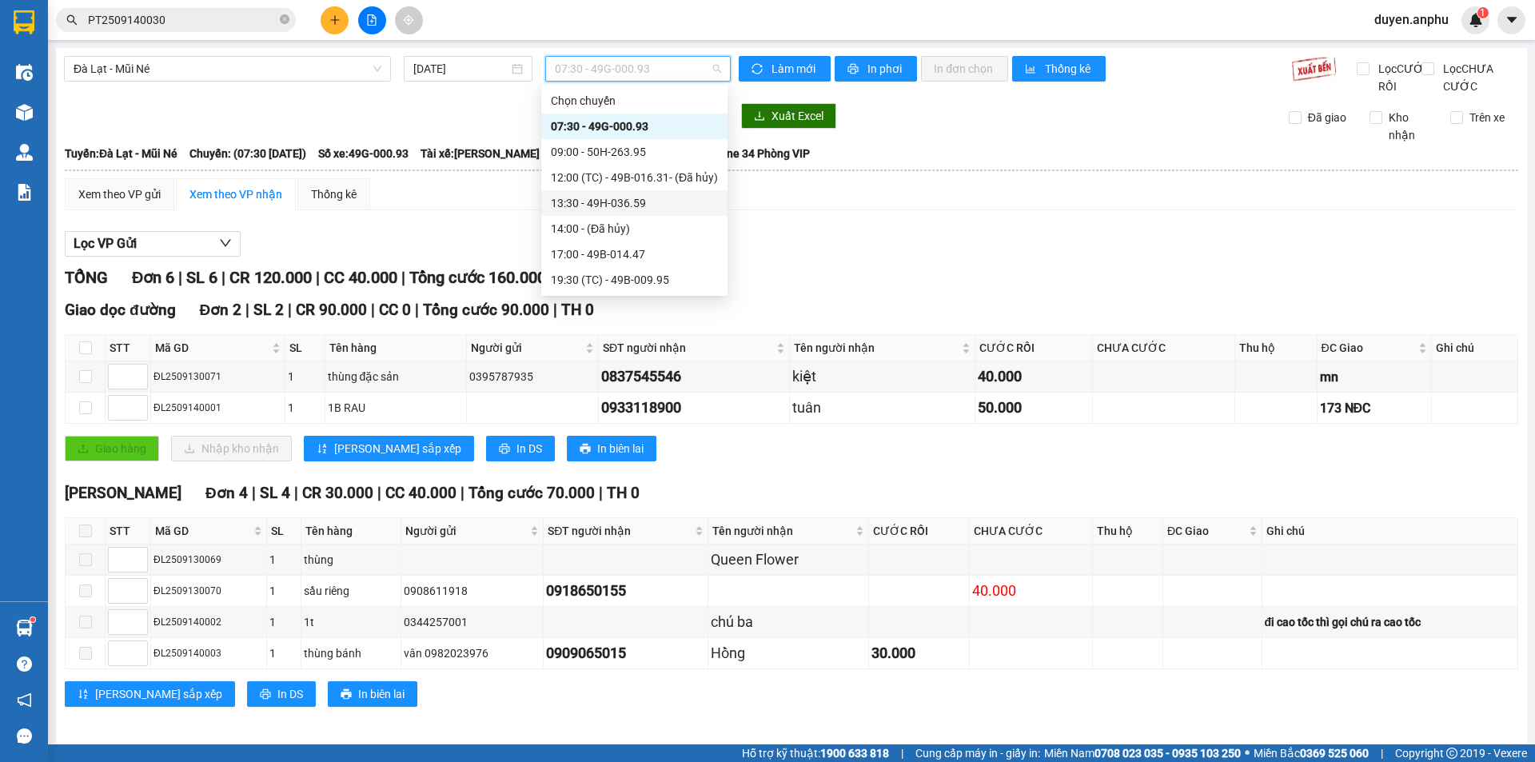
click at [576, 202] on div "13:30 - 49H-036.59" at bounding box center [634, 203] width 167 height 18
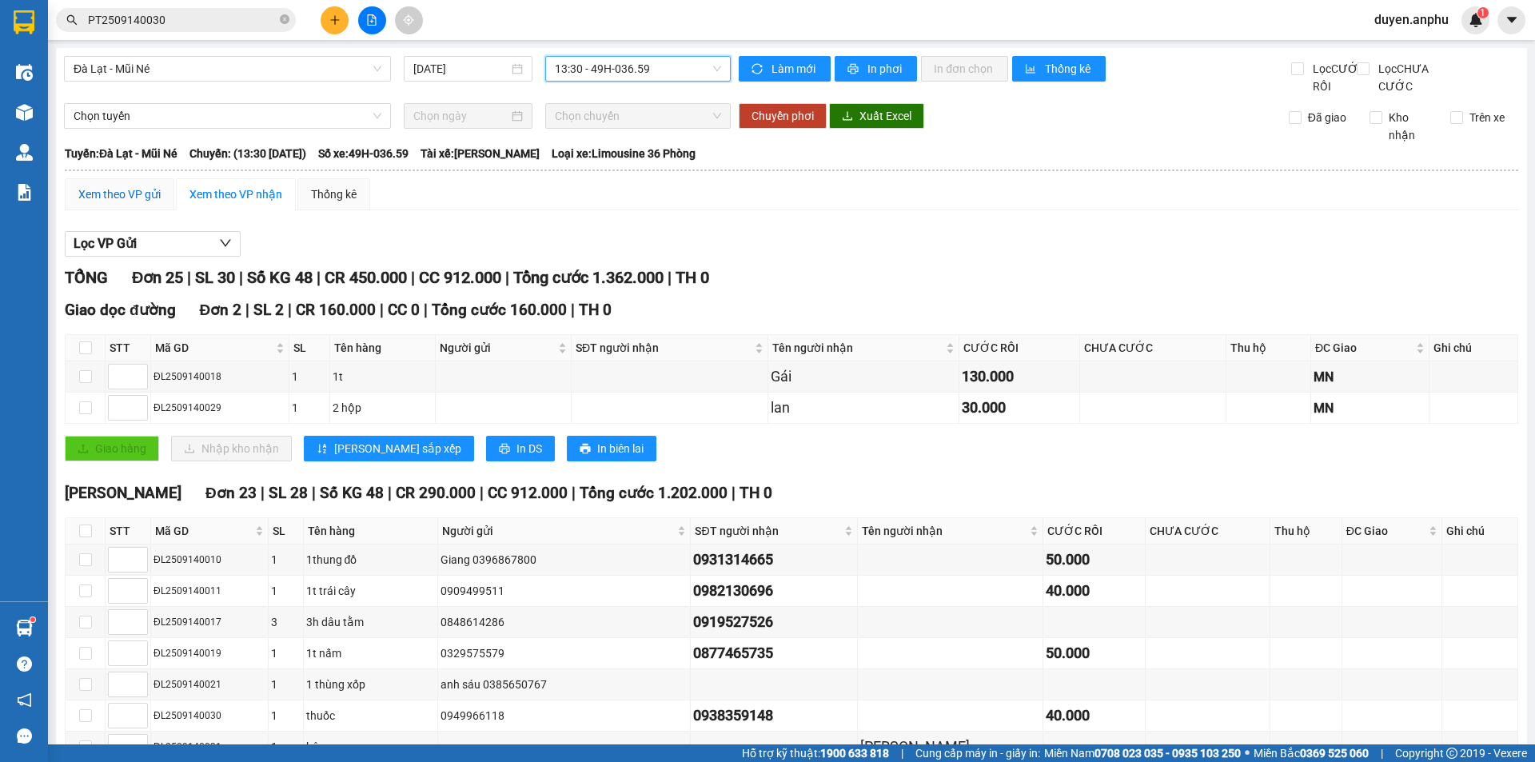
click at [141, 203] on div "Xem theo VP gửi" at bounding box center [119, 195] width 82 height 18
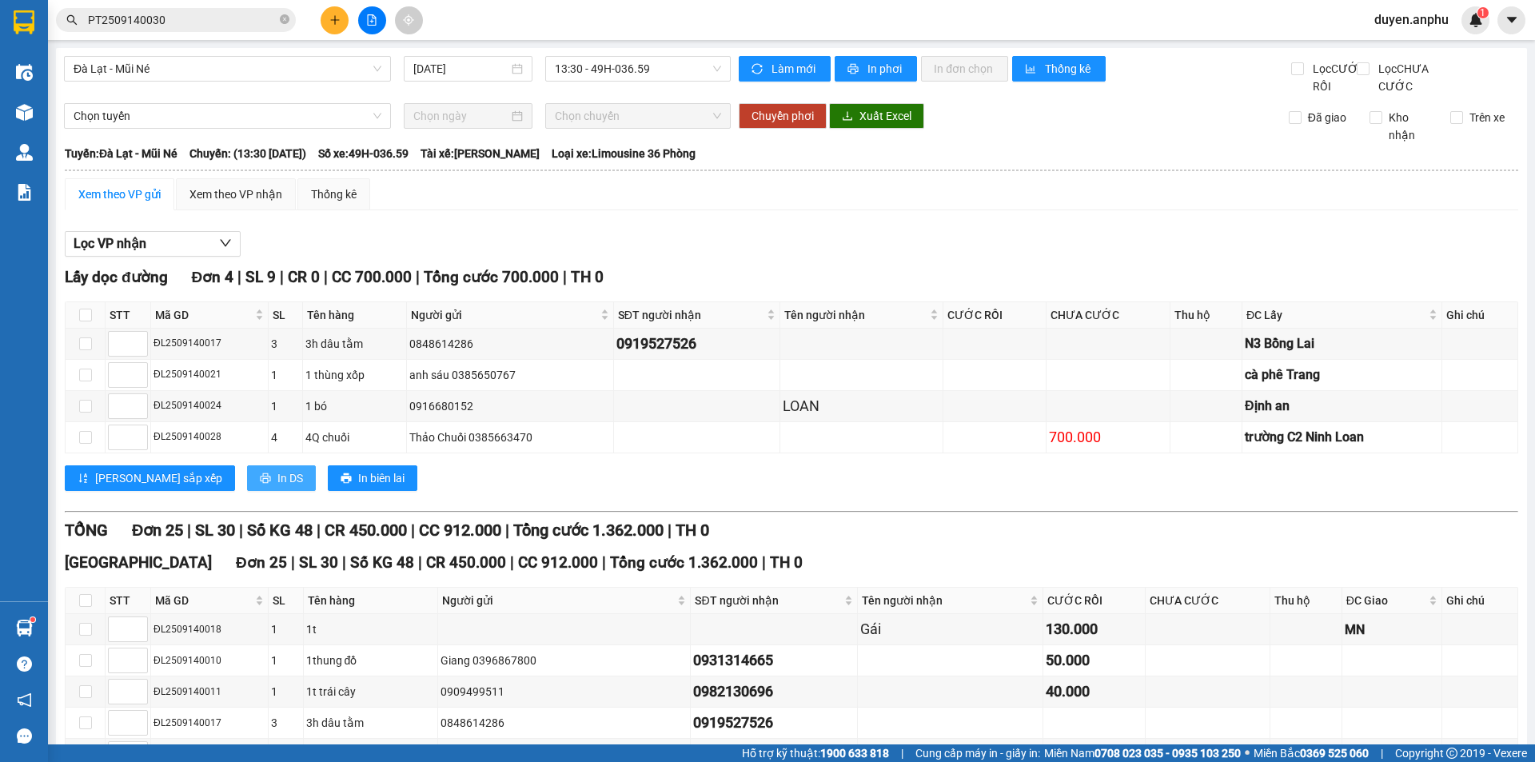
click at [277, 487] on span "In DS" at bounding box center [290, 478] width 26 height 18
click at [226, 203] on div "Xem theo VP nhận" at bounding box center [236, 195] width 93 height 18
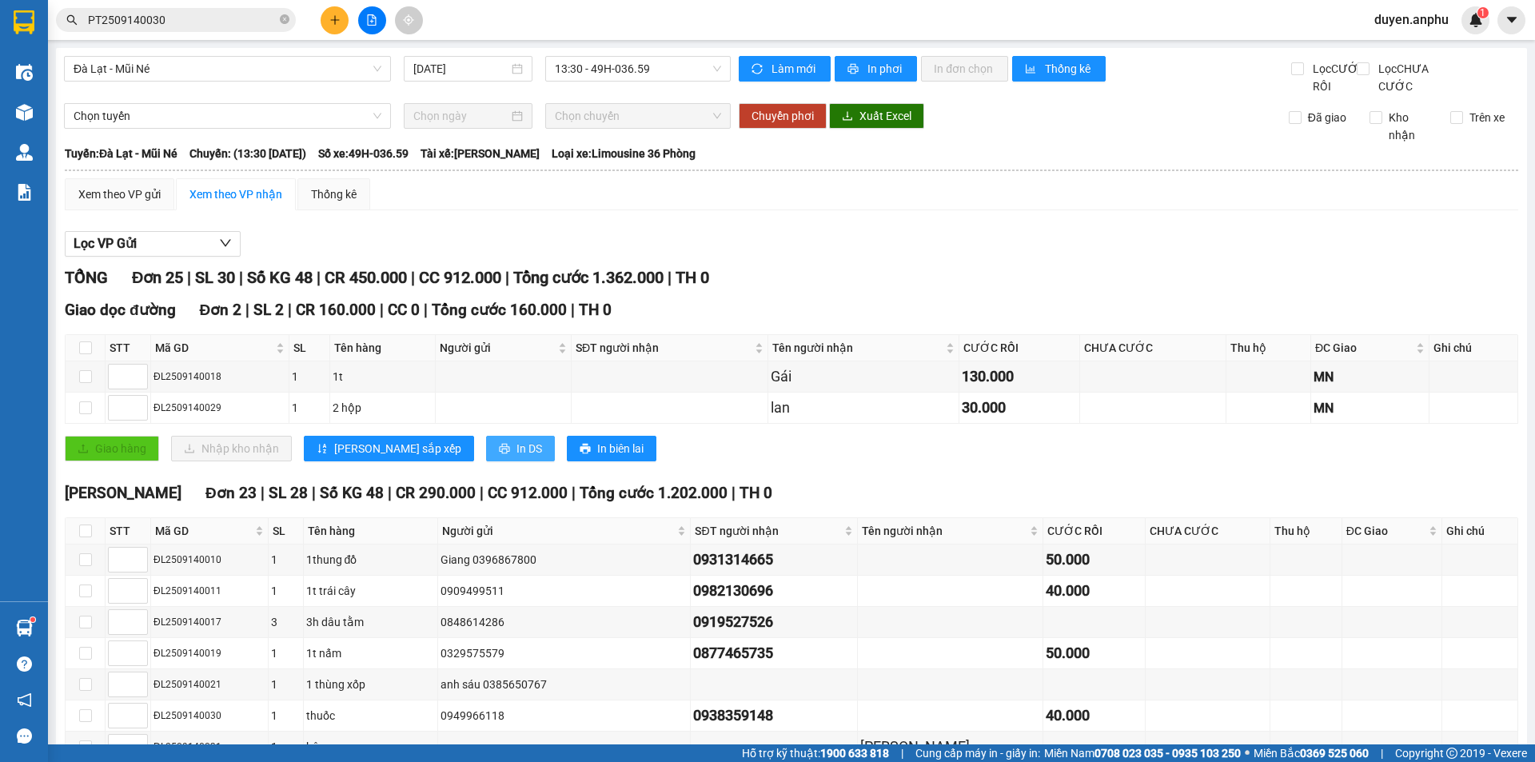
click at [517, 457] on span "In DS" at bounding box center [530, 449] width 26 height 18
